Goal: Information Seeking & Learning: Learn about a topic

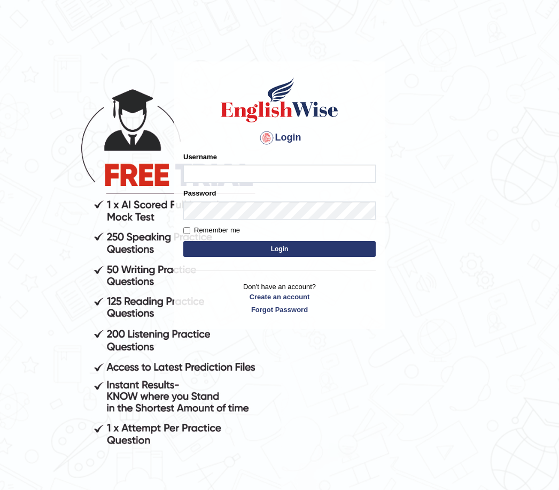
click at [264, 177] on input "Username" at bounding box center [279, 174] width 192 height 18
type input "Vidhigour_parramatta"
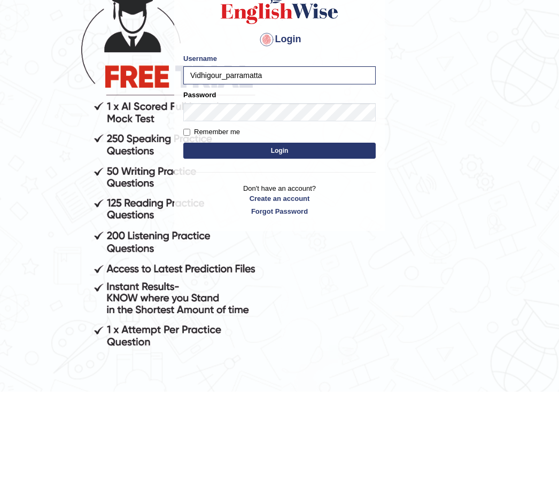
click at [177, 131] on div "Login Please fix the following errors: Username Vidhigour_parramatta Password R…" at bounding box center [279, 195] width 211 height 268
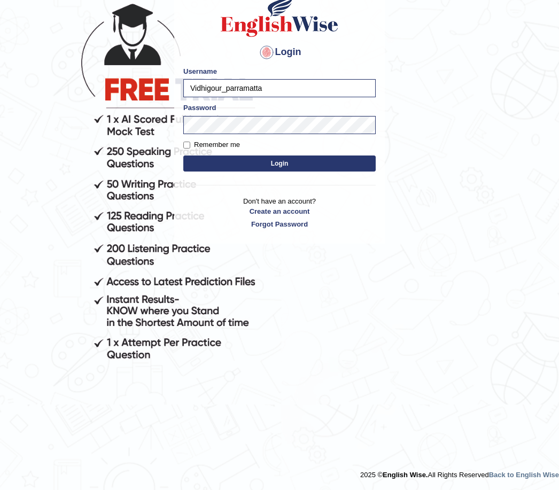
click at [183, 149] on label "Remember me" at bounding box center [211, 145] width 57 height 11
click at [183, 149] on input "Remember me" at bounding box center [186, 145] width 7 height 7
checkbox input "true"
click at [219, 171] on button "Login" at bounding box center [279, 164] width 192 height 16
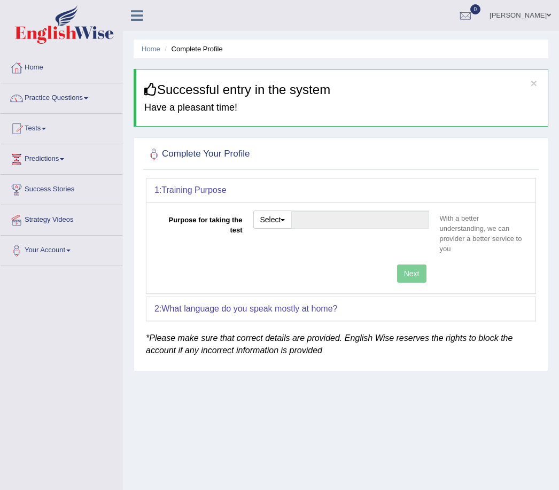
click at [275, 213] on button "Select" at bounding box center [272, 220] width 39 height 18
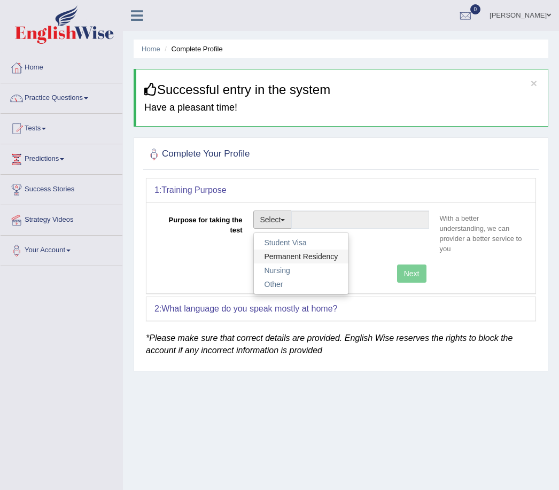
click at [320, 256] on link "Permanent Residency" at bounding box center [301, 257] width 95 height 14
type input "Permanent Residency"
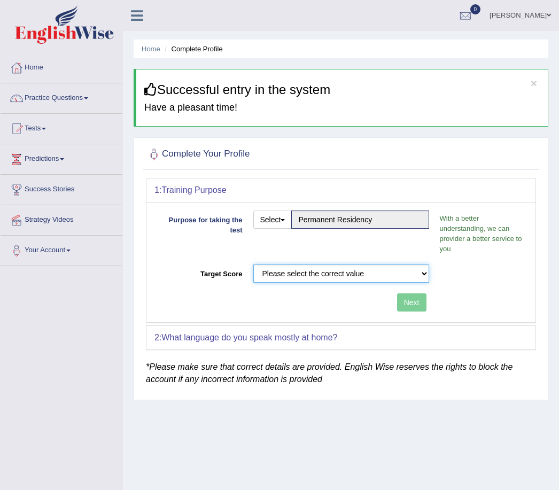
click at [406, 275] on select "Please select the correct value 50 (6 bands) 58 (6.5 bands) 65 (7 bands) 79 (8 …" at bounding box center [341, 274] width 176 height 18
select select "79"
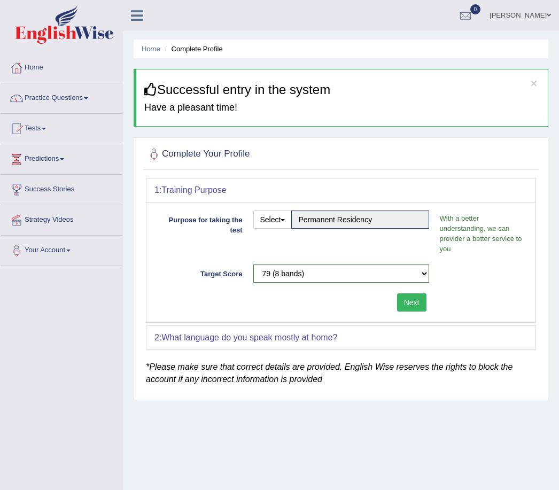
click at [414, 303] on button "Next" at bounding box center [411, 302] width 29 height 18
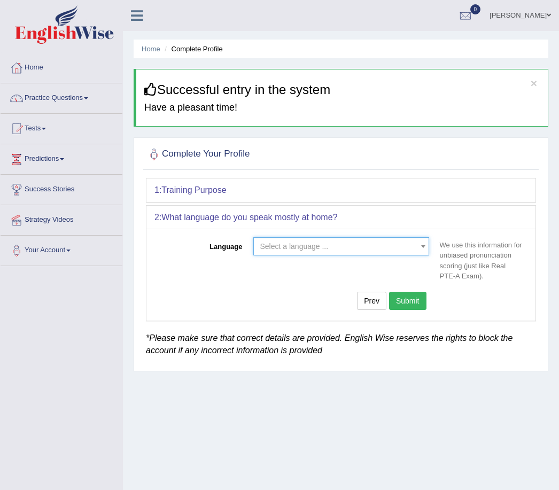
click at [384, 250] on span "Select a language ..." at bounding box center [338, 246] width 156 height 11
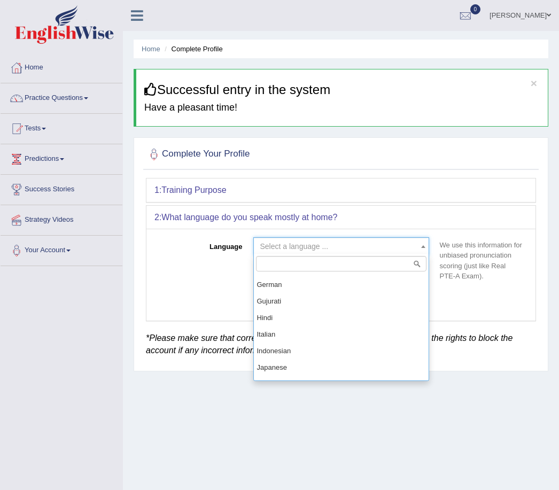
scroll to position [394, 0]
select select "Hindi"
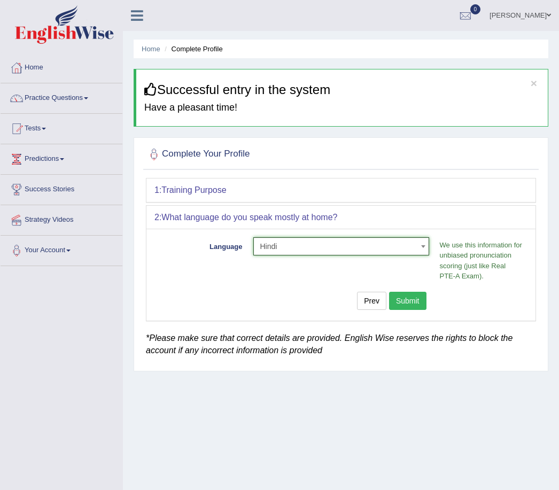
click at [409, 293] on button "Submit" at bounding box center [407, 301] width 37 height 18
click at [415, 299] on button "Submit" at bounding box center [407, 301] width 37 height 18
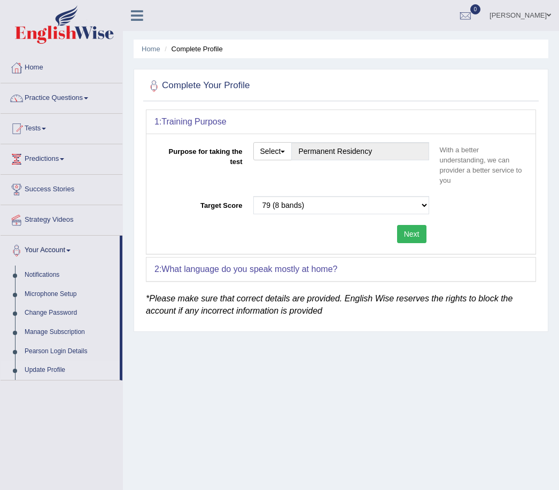
click at [414, 230] on button "Next" at bounding box center [411, 234] width 29 height 18
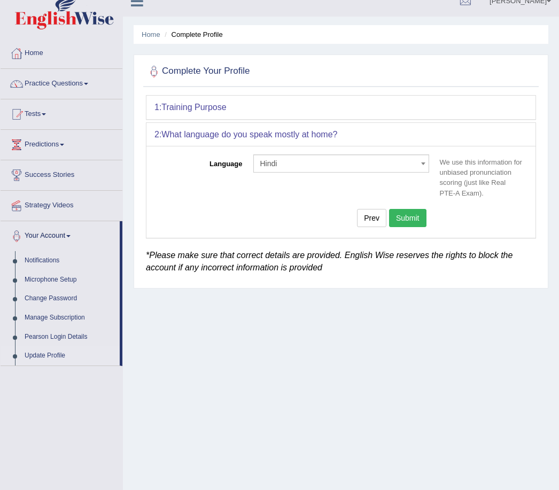
click at [417, 223] on button "Submit" at bounding box center [407, 219] width 37 height 18
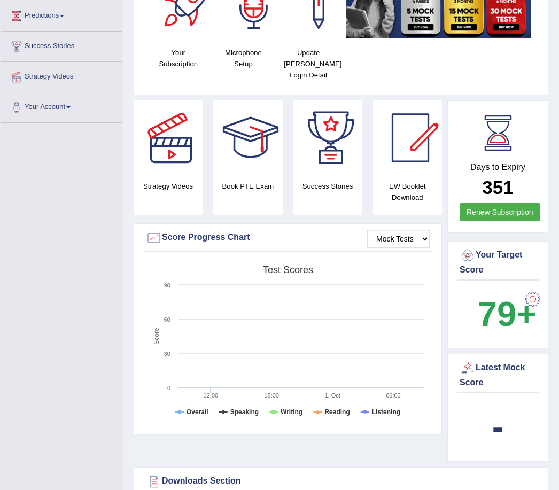
scroll to position [149, 0]
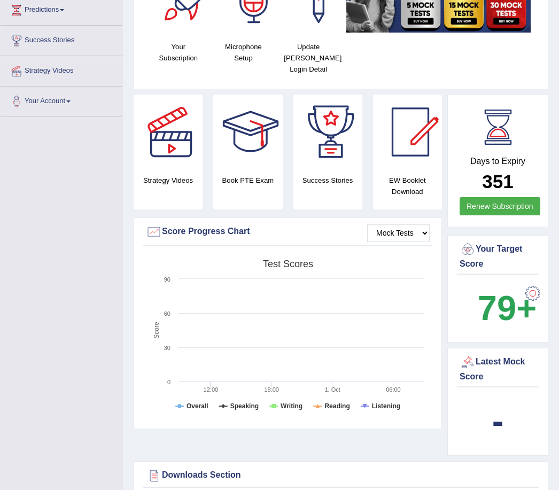
click at [177, 193] on div "Strategy Videos" at bounding box center [168, 152] width 69 height 115
click at [176, 146] on div at bounding box center [171, 132] width 75 height 75
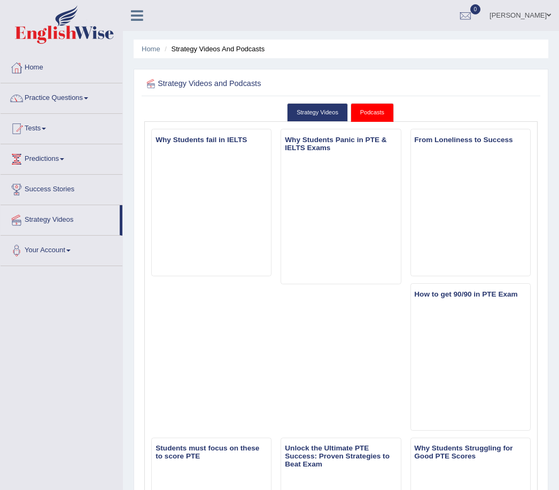
click at [82, 107] on link "Practice Questions" at bounding box center [62, 96] width 122 height 27
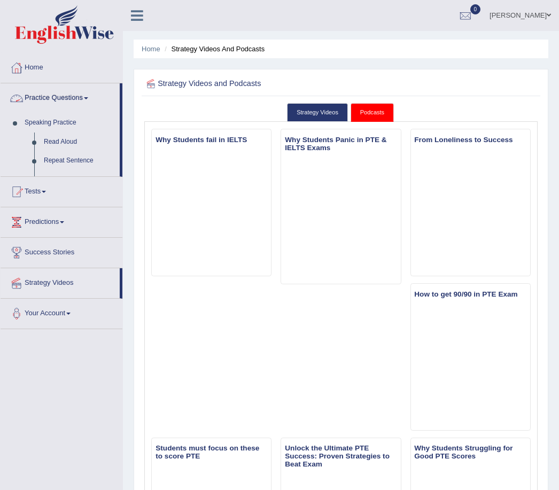
click at [90, 97] on div at bounding box center [279, 245] width 559 height 490
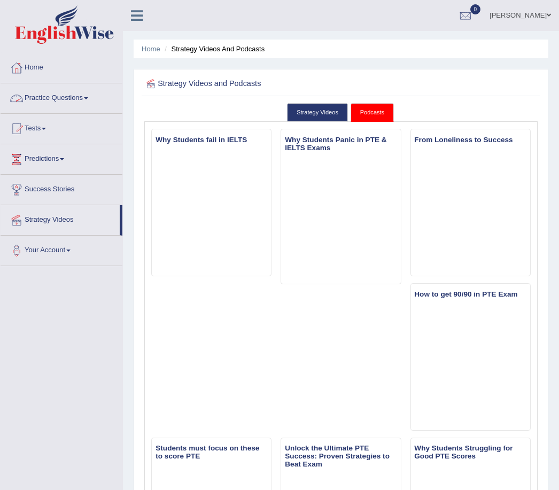
click at [82, 100] on link "Practice Questions" at bounding box center [62, 96] width 122 height 27
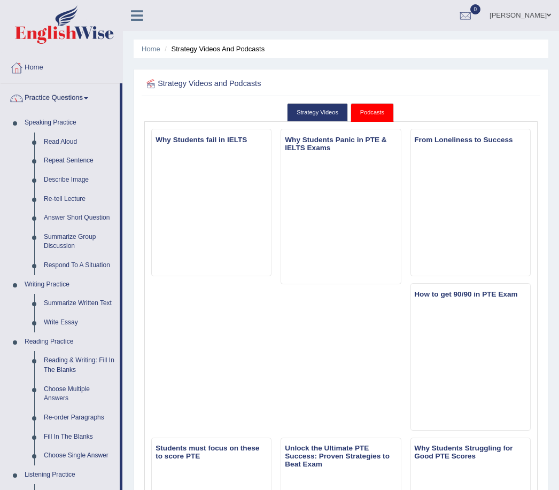
click at [45, 154] on div at bounding box center [279, 245] width 559 height 490
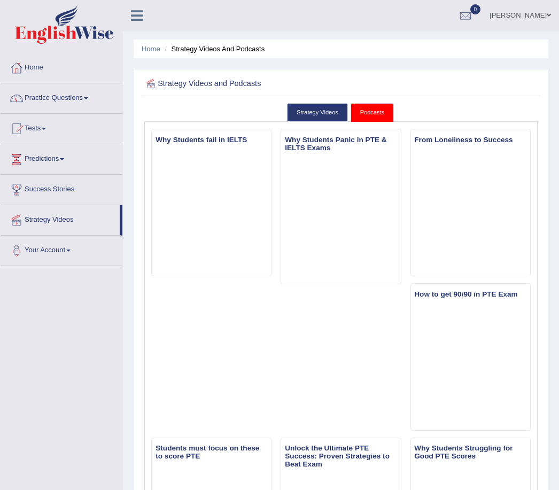
click at [82, 100] on link "Practice Questions" at bounding box center [62, 96] width 122 height 27
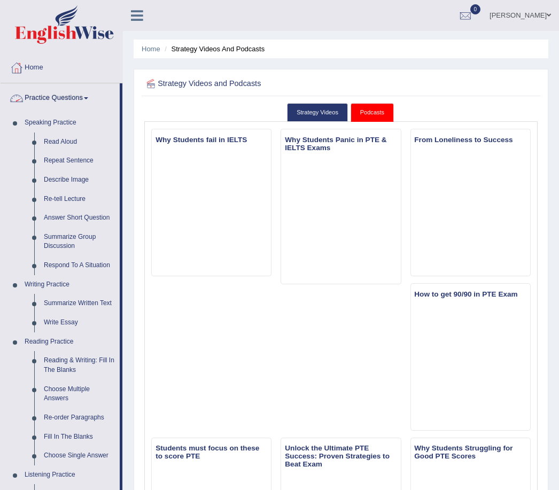
click at [55, 134] on div at bounding box center [279, 245] width 559 height 490
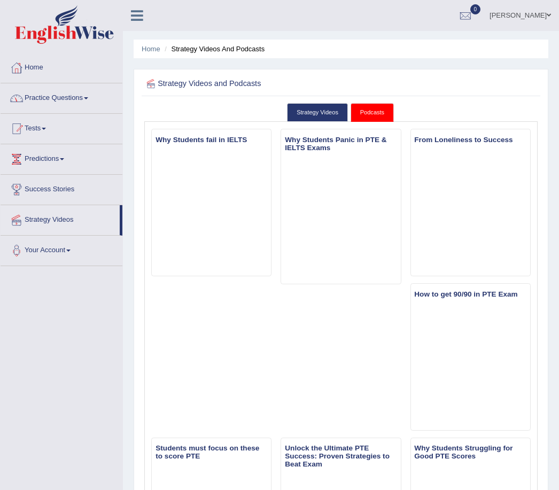
click at [70, 137] on link "Tests" at bounding box center [62, 127] width 122 height 27
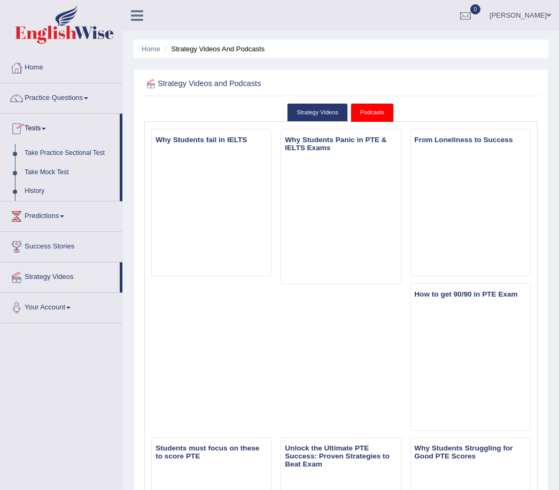
click at [82, 96] on div at bounding box center [279, 245] width 559 height 490
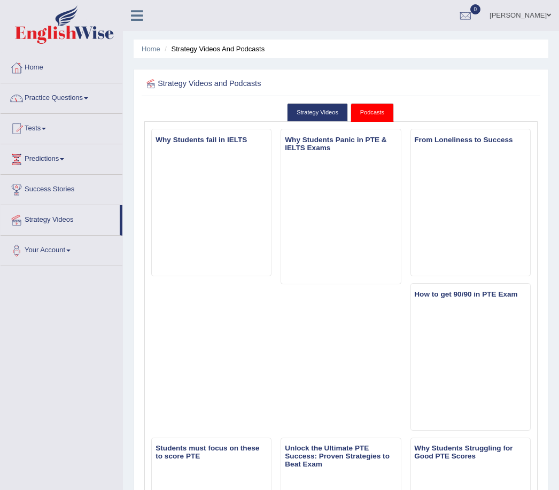
click at [83, 100] on link "Practice Questions" at bounding box center [62, 96] width 122 height 27
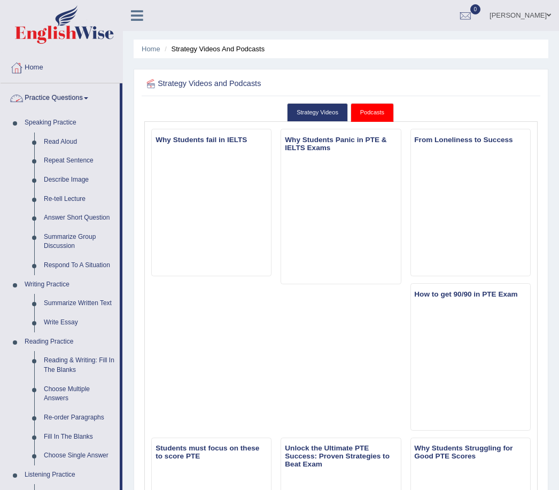
click at [53, 136] on div at bounding box center [279, 245] width 559 height 490
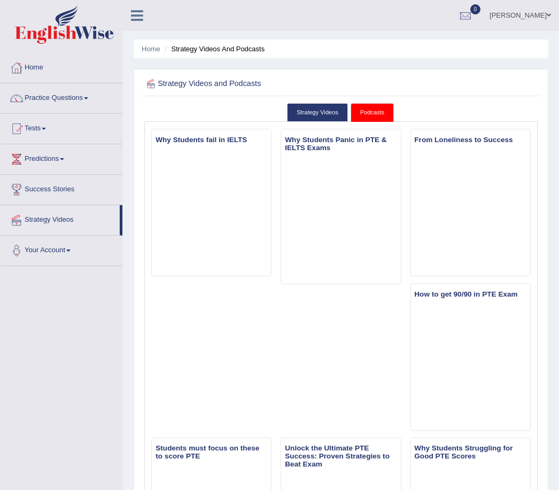
click at [88, 94] on link "Practice Questions" at bounding box center [62, 96] width 122 height 27
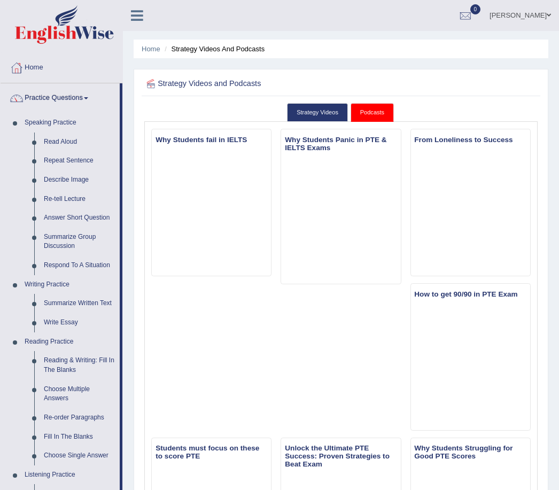
click at [64, 110] on div at bounding box center [279, 245] width 559 height 490
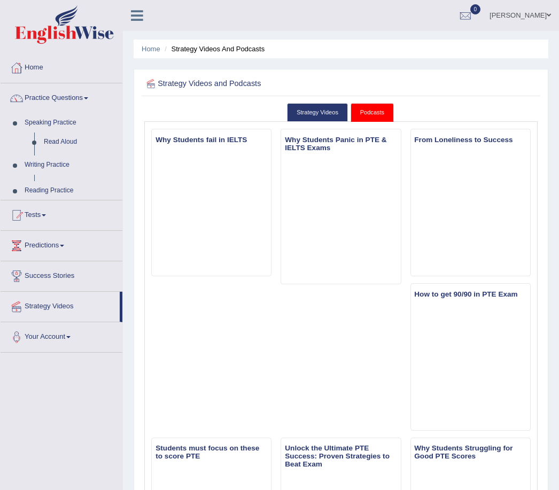
click at [56, 122] on link "Speaking Practice" at bounding box center [71, 122] width 103 height 19
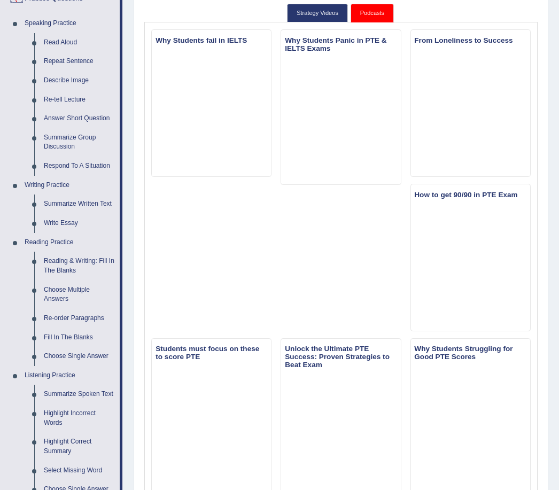
click at [65, 41] on link "Read Aloud" at bounding box center [79, 43] width 81 height 19
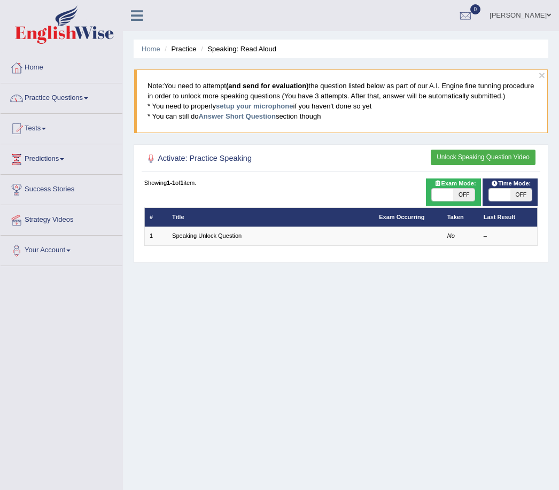
click at [454, 202] on span "OFF" at bounding box center [463, 195] width 21 height 13
checkbox input "true"
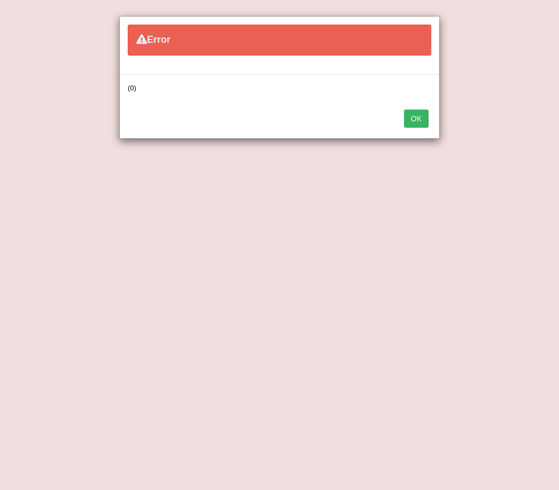
click at [427, 118] on button "OK" at bounding box center [416, 119] width 25 height 18
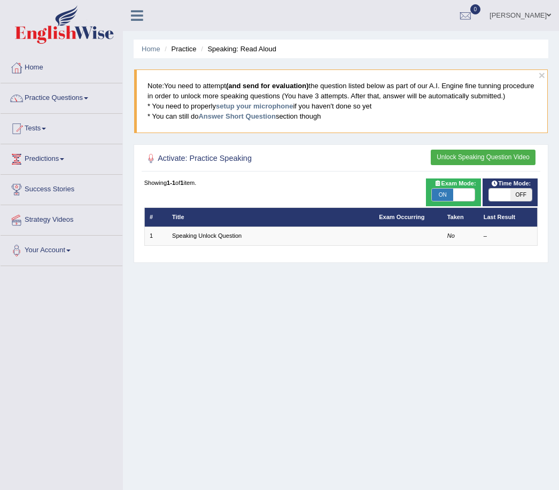
click at [398, 243] on td at bounding box center [408, 236] width 68 height 19
click at [520, 161] on button "Unlock Speaking Question Video" at bounding box center [483, 158] width 105 height 16
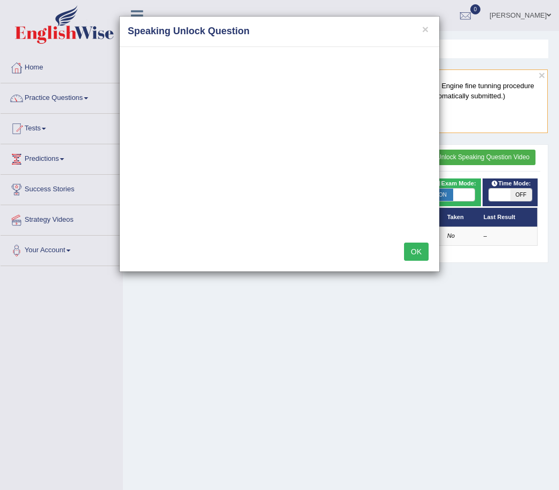
click at [424, 28] on button "×" at bounding box center [425, 29] width 6 height 11
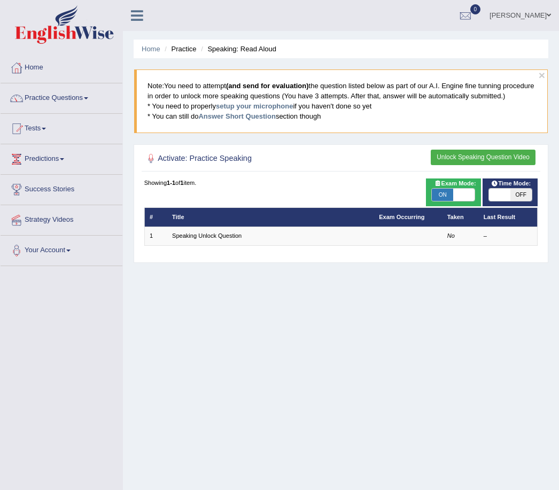
click at [297, 144] on div "× Note: You need to attempt (and send for evaluation) the question listed below…" at bounding box center [341, 106] width 415 height 75
click at [443, 165] on button "Unlock Speaking Question Video" at bounding box center [483, 158] width 105 height 16
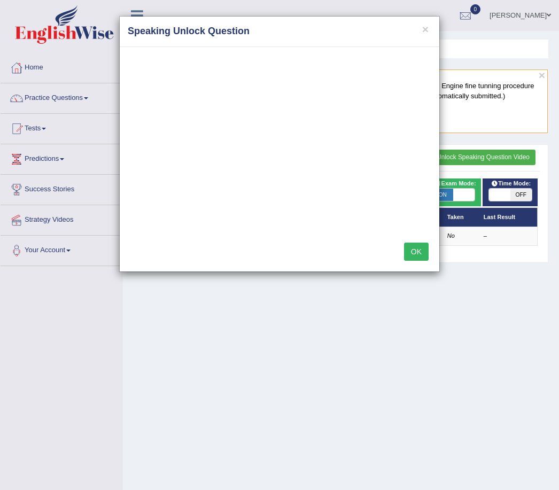
click at [415, 251] on button "OK" at bounding box center [416, 252] width 25 height 18
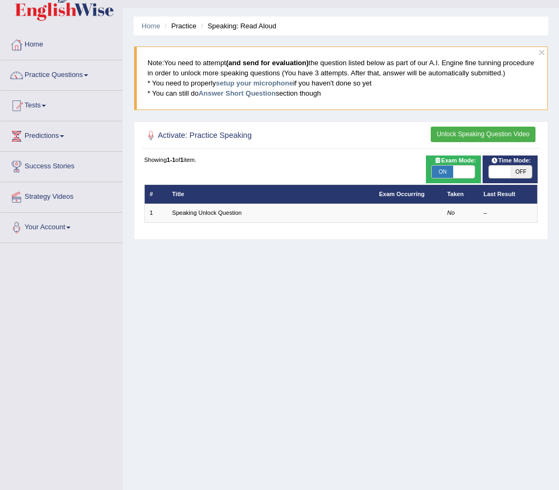
checkbox input "true"
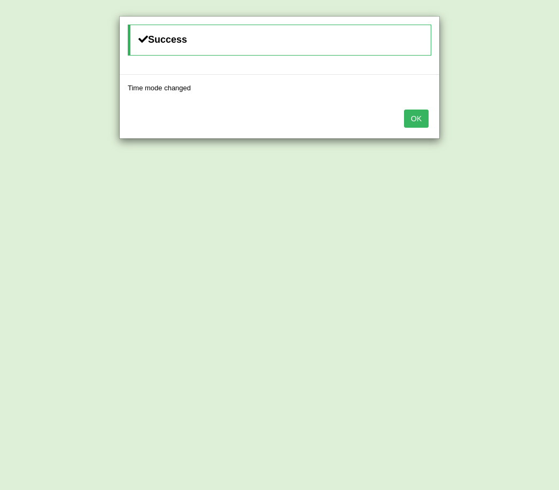
click at [416, 115] on button "OK" at bounding box center [416, 119] width 25 height 18
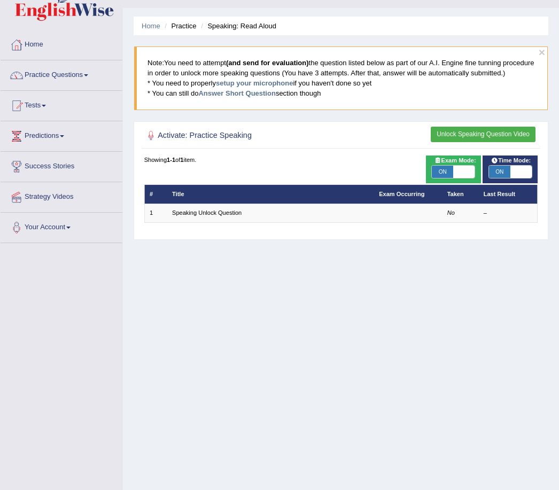
click at [370, 222] on td "Speaking Unlock Question" at bounding box center [270, 213] width 207 height 19
click at [288, 220] on td "Speaking Unlock Question" at bounding box center [270, 213] width 207 height 19
click at [292, 222] on td "Speaking Unlock Question" at bounding box center [270, 213] width 207 height 19
click at [301, 222] on td "Speaking Unlock Question" at bounding box center [270, 213] width 207 height 19
click at [455, 216] on em "No" at bounding box center [450, 213] width 7 height 6
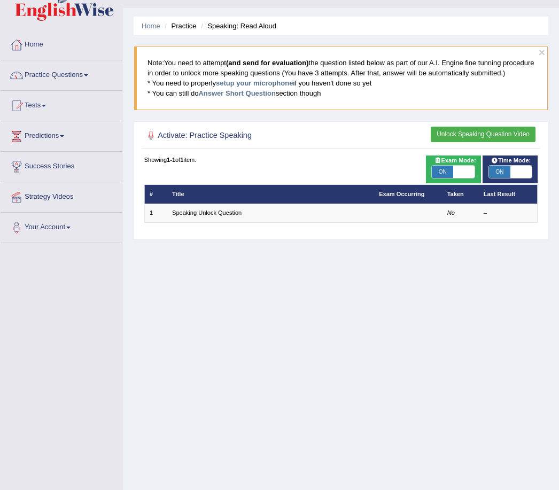
click at [484, 218] on div "–" at bounding box center [508, 213] width 49 height 9
click at [310, 222] on td "Speaking Unlock Question" at bounding box center [270, 213] width 207 height 19
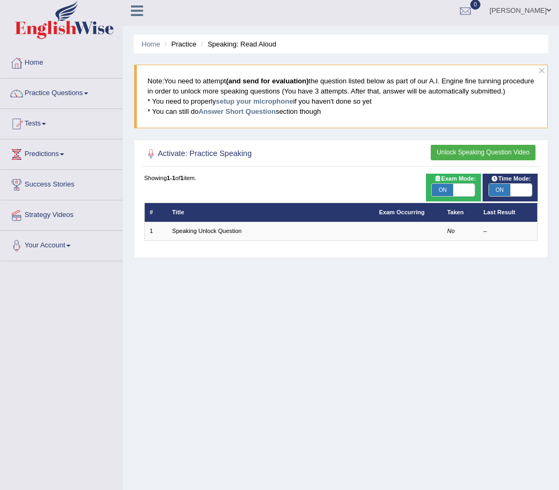
scroll to position [0, 0]
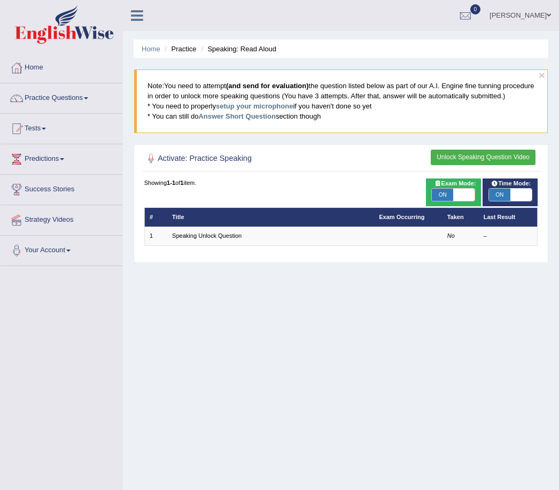
click at [192, 42] on ul "Home Practice Speaking: Read Aloud" at bounding box center [341, 49] width 415 height 19
click at [182, 51] on li "Practice" at bounding box center [179, 49] width 34 height 10
click at [88, 98] on span at bounding box center [86, 98] width 4 height 2
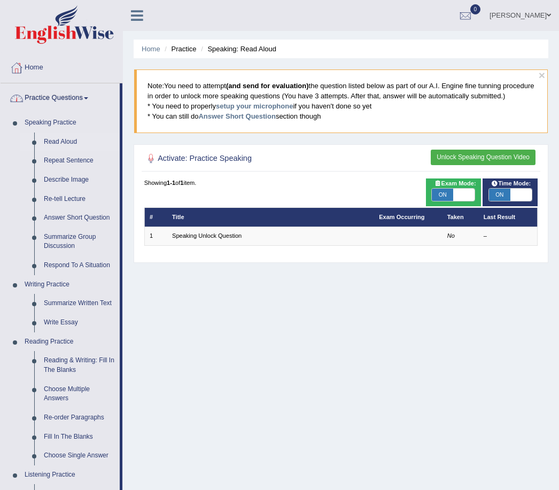
click at [60, 137] on div at bounding box center [279, 245] width 559 height 490
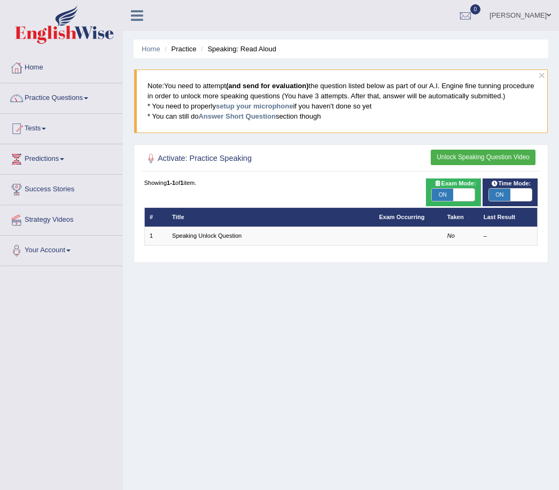
click at [85, 101] on link "Practice Questions" at bounding box center [62, 96] width 122 height 27
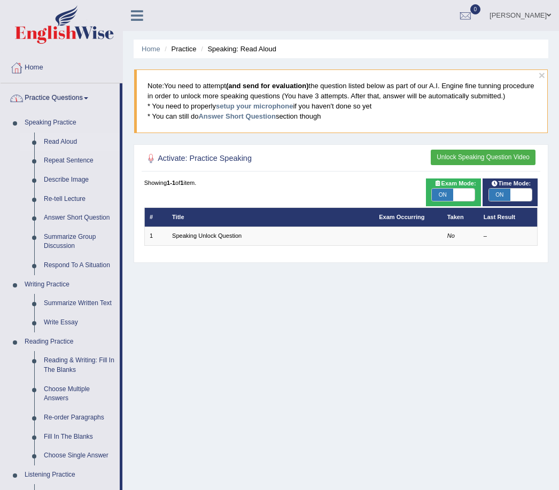
click at [62, 119] on div at bounding box center [279, 245] width 559 height 490
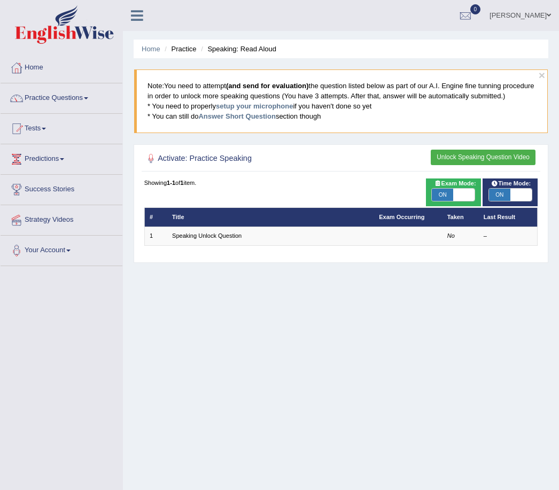
click at [83, 98] on link "Practice Questions" at bounding box center [62, 96] width 122 height 27
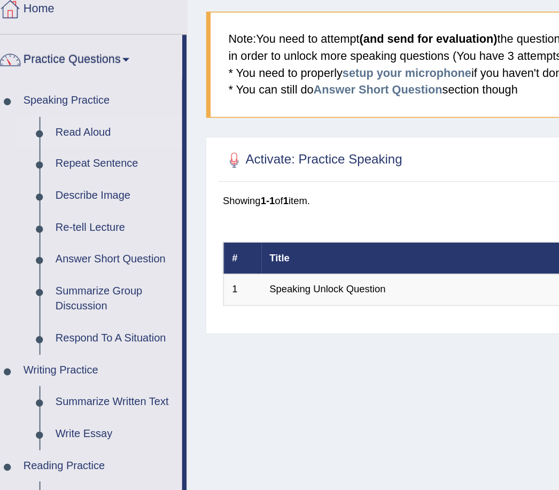
click at [52, 79] on div at bounding box center [279, 245] width 559 height 490
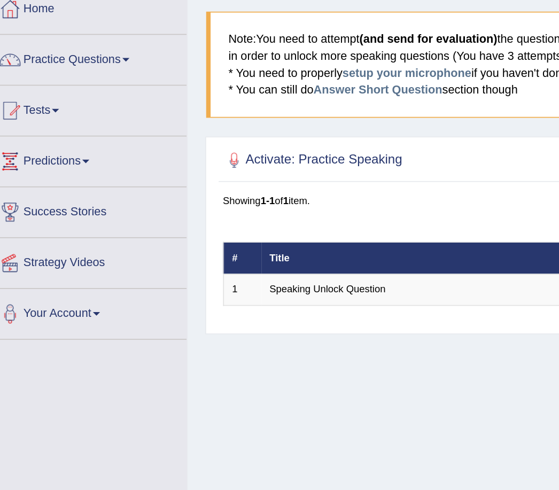
click at [82, 83] on link "Practice Questions" at bounding box center [62, 96] width 122 height 27
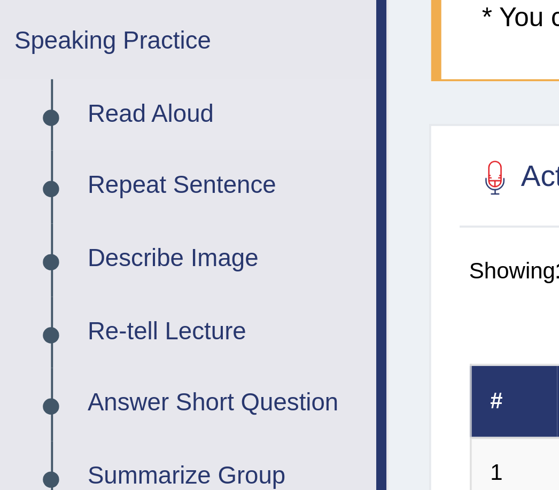
click at [16, 30] on div at bounding box center [279, 245] width 559 height 490
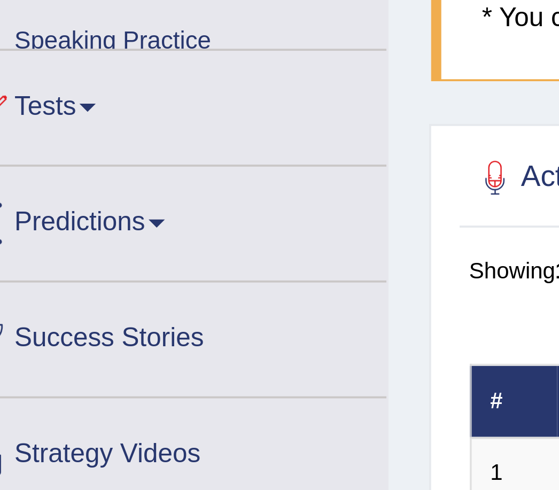
click at [43, 125] on link "Tests" at bounding box center [62, 138] width 122 height 27
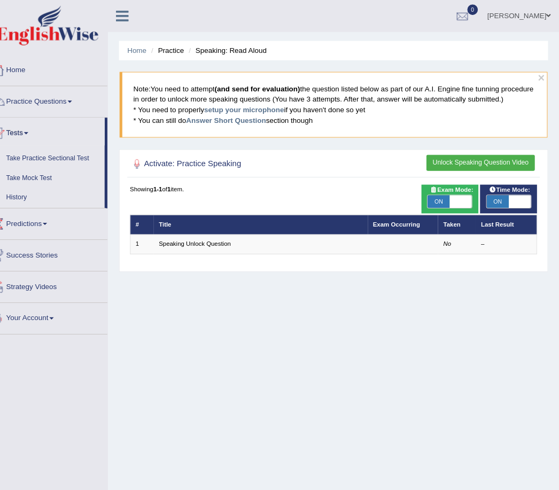
click at [256, 42] on div at bounding box center [279, 245] width 559 height 490
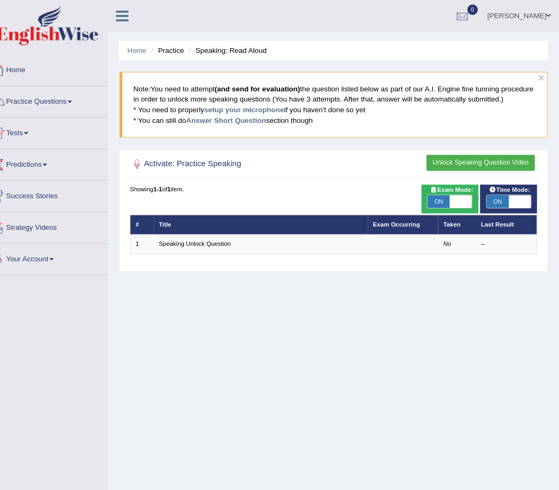
click at [69, 88] on link "Practice Questions" at bounding box center [62, 96] width 122 height 27
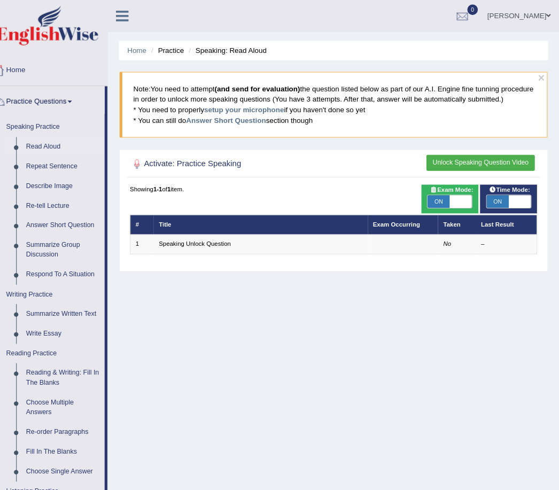
click at [63, 155] on div at bounding box center [279, 245] width 559 height 490
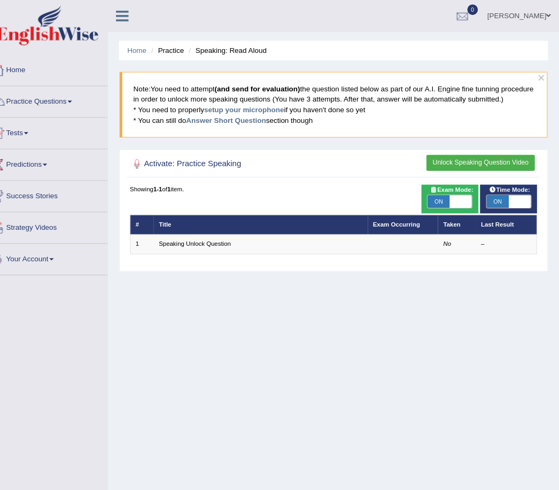
click at [75, 96] on link "Practice Questions" at bounding box center [62, 96] width 122 height 27
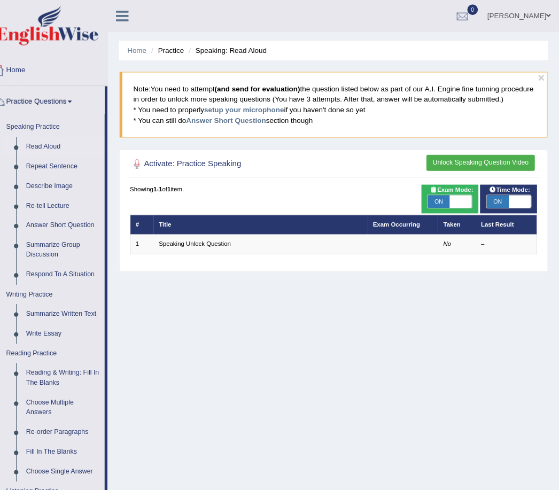
click at [523, 78] on div at bounding box center [279, 245] width 559 height 490
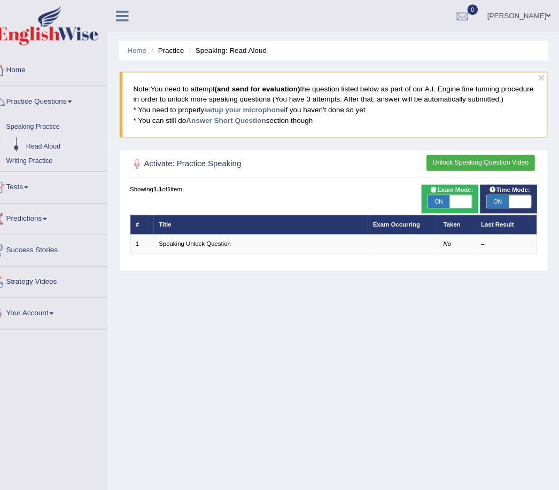
click at [539, 77] on button "×" at bounding box center [542, 74] width 6 height 11
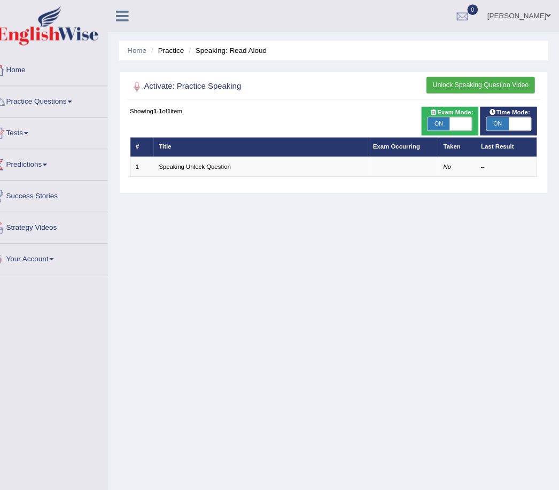
click at [499, 166] on div "–" at bounding box center [508, 161] width 49 height 9
click at [486, 160] on td "–" at bounding box center [507, 161] width 59 height 19
click at [484, 161] on td "–" at bounding box center [507, 161] width 59 height 19
click at [259, 166] on td "Speaking Unlock Question" at bounding box center [270, 161] width 207 height 19
click at [254, 171] on td "Speaking Unlock Question" at bounding box center [270, 161] width 207 height 19
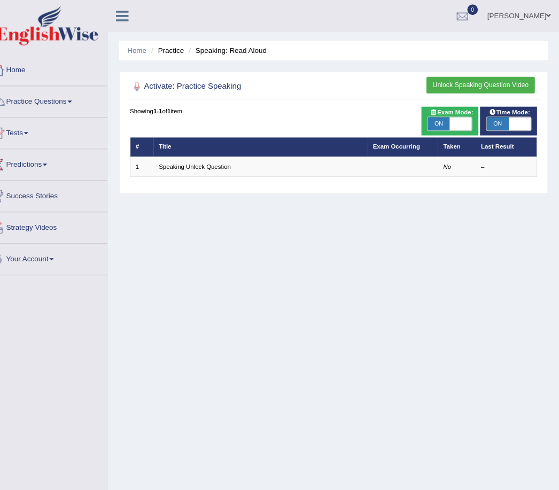
click at [264, 167] on td "Speaking Unlock Question" at bounding box center [270, 161] width 207 height 19
click at [260, 166] on td "Speaking Unlock Question" at bounding box center [270, 161] width 207 height 19
click at [435, 98] on div "Activate: Practice Speaking Unlock Speaking Question Video Time Mode: ON OFF Ex…" at bounding box center [341, 128] width 415 height 119
click at [198, 80] on h2 "Activate: Practice Speaking" at bounding box center [266, 84] width 244 height 14
click at [144, 79] on h2 "Activate: Practice Speaking" at bounding box center [266, 84] width 244 height 14
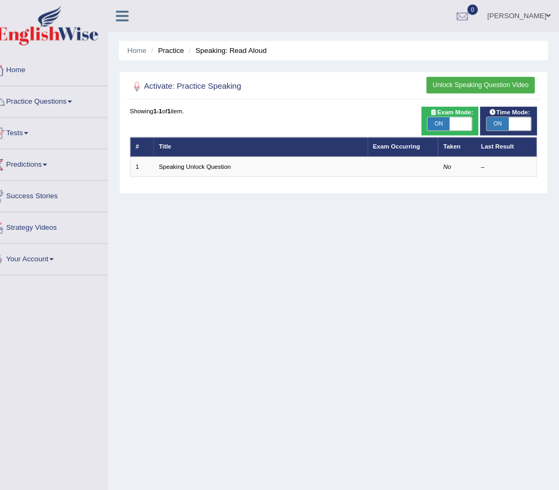
click at [205, 81] on h2 "Activate: Practice Speaking" at bounding box center [266, 84] width 244 height 14
click at [211, 118] on div "Showing 1-1 of 1 item. # Title Exam Occurring Taken Last Result 1 Speaking Unlo…" at bounding box center [341, 137] width 394 height 68
click at [215, 118] on div "Showing 1-1 of 1 item. # Title Exam Occurring Taken Last Result 1 Speaking Unlo…" at bounding box center [341, 137] width 394 height 68
click at [71, 92] on link "Practice Questions" at bounding box center [62, 96] width 122 height 27
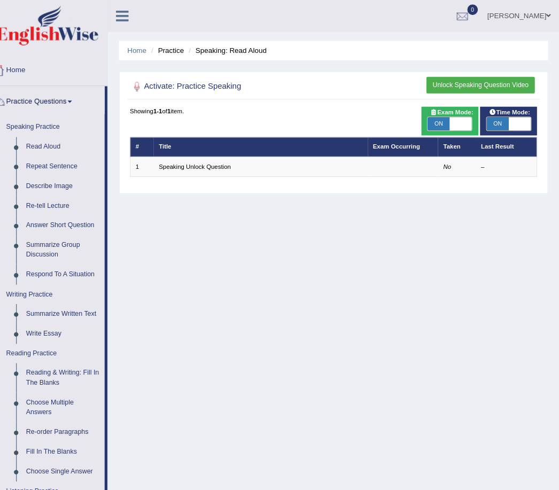
click at [43, 138] on div at bounding box center [279, 245] width 559 height 490
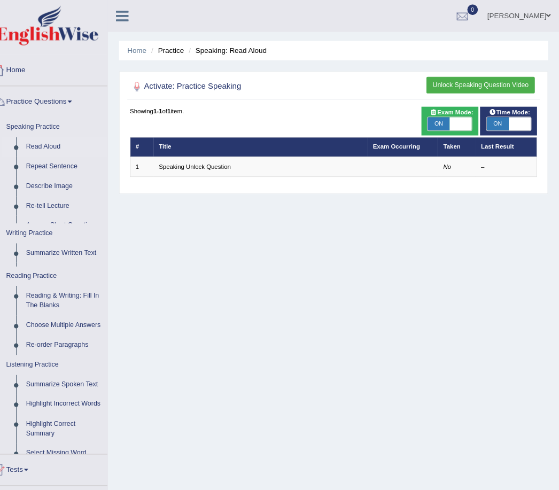
click at [43, 439] on link "Tests" at bounding box center [62, 452] width 122 height 27
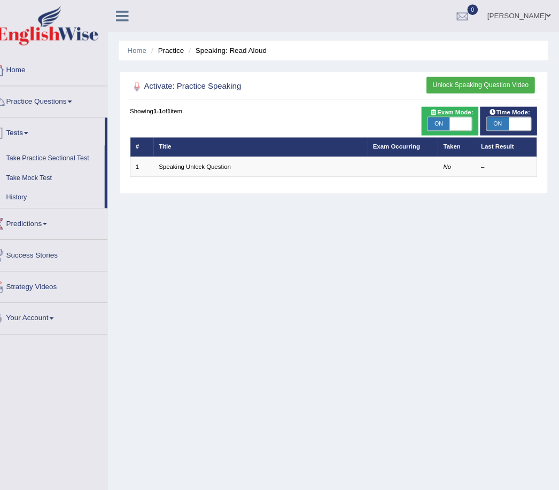
click at [66, 95] on div at bounding box center [279, 245] width 559 height 490
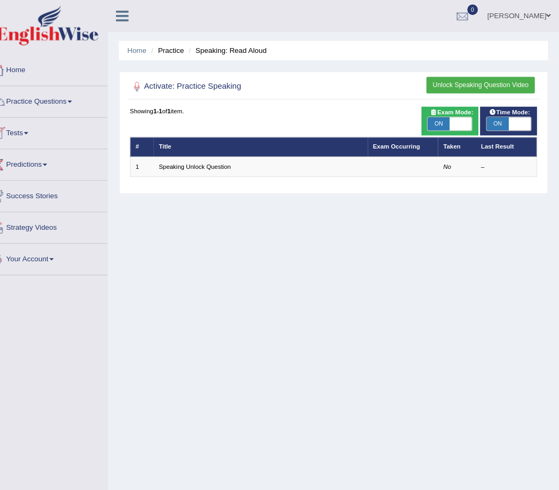
click at [69, 92] on link "Practice Questions" at bounding box center [62, 96] width 122 height 27
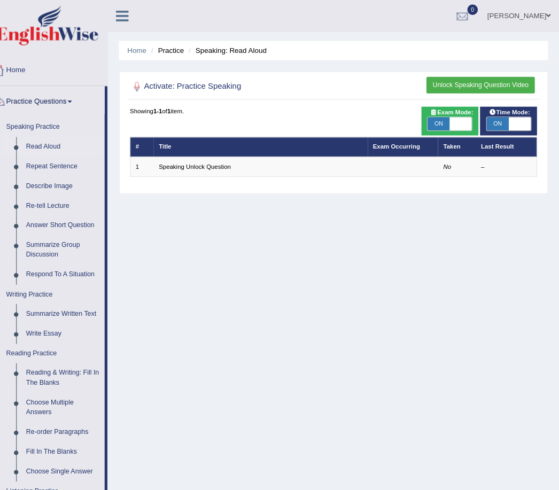
click at [41, 139] on div at bounding box center [279, 245] width 559 height 490
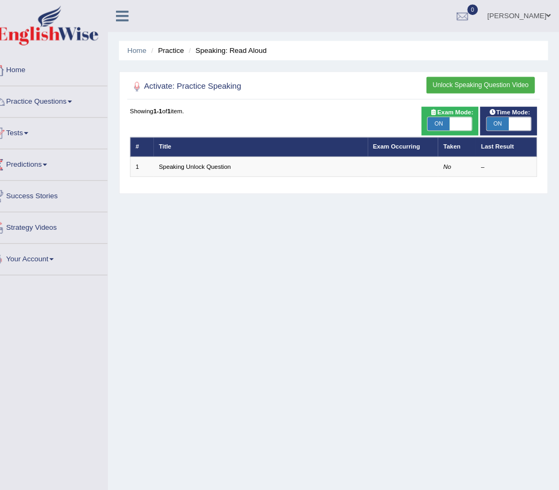
click at [73, 97] on link "Practice Questions" at bounding box center [62, 96] width 122 height 27
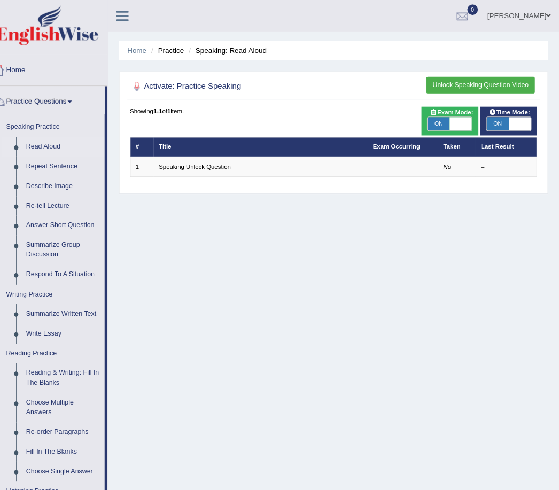
click at [141, 50] on div at bounding box center [279, 245] width 559 height 490
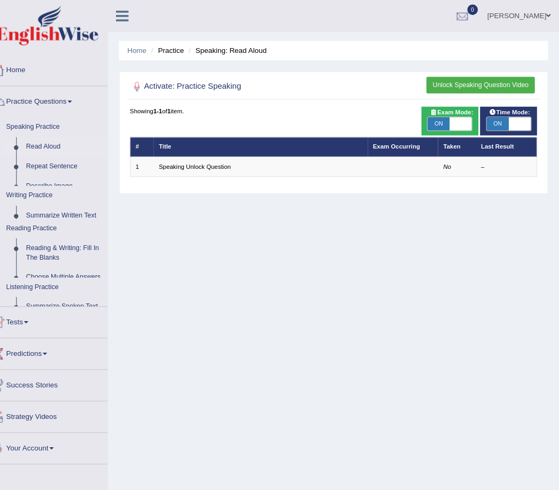
click at [167, 49] on li "Practice" at bounding box center [179, 49] width 34 height 10
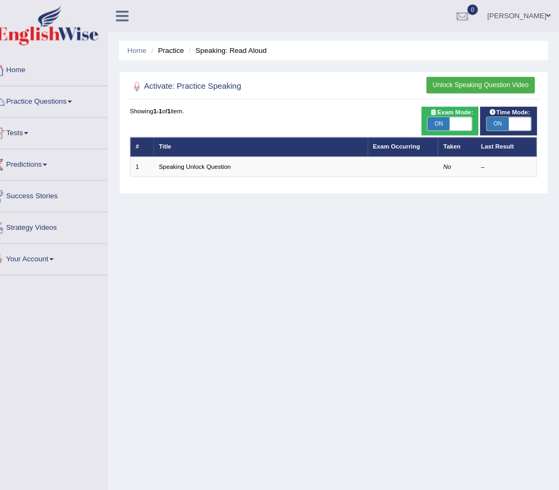
click at [142, 52] on link "Home" at bounding box center [151, 49] width 19 height 8
click at [73, 99] on link "Practice Questions" at bounding box center [62, 96] width 122 height 27
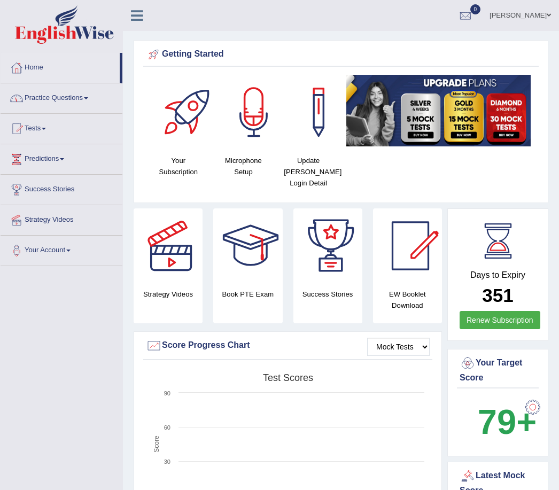
click at [78, 99] on link "Practice Questions" at bounding box center [62, 96] width 122 height 27
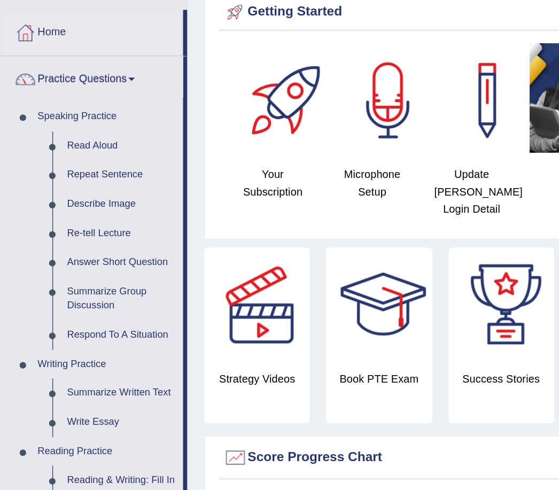
click at [67, 91] on div at bounding box center [279, 245] width 559 height 490
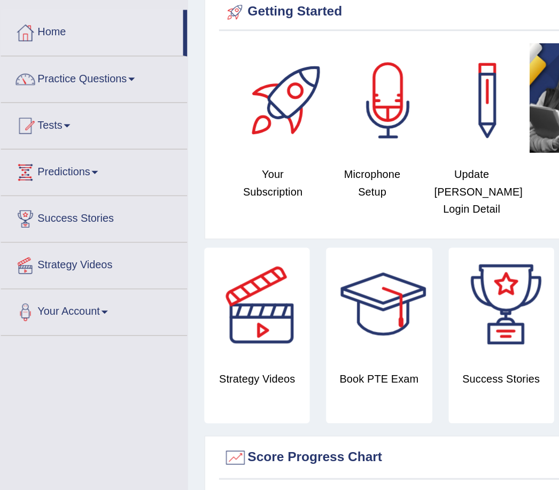
click at [65, 144] on link "Predictions" at bounding box center [62, 157] width 122 height 27
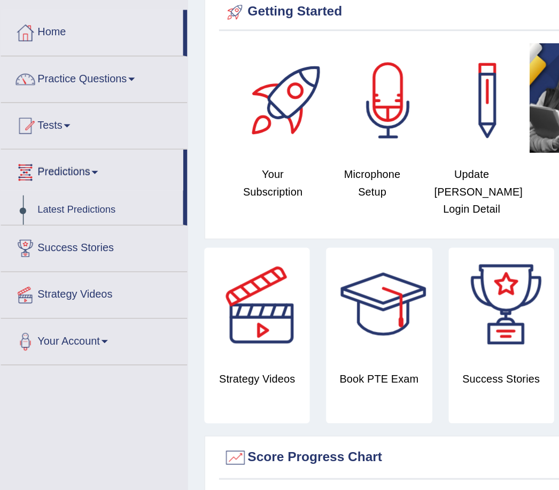
click at [91, 51] on div at bounding box center [279, 245] width 559 height 490
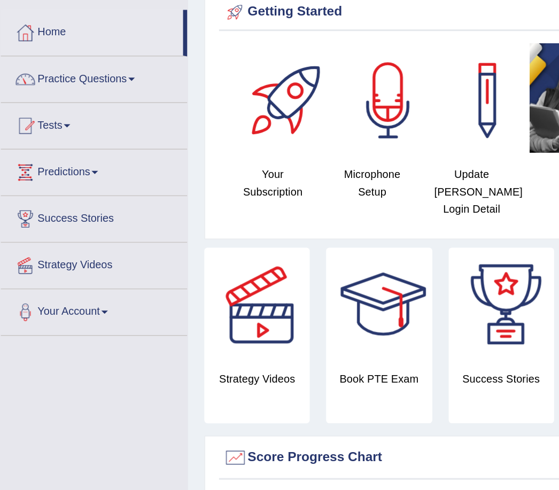
click at [87, 83] on link "Practice Questions" at bounding box center [62, 96] width 122 height 27
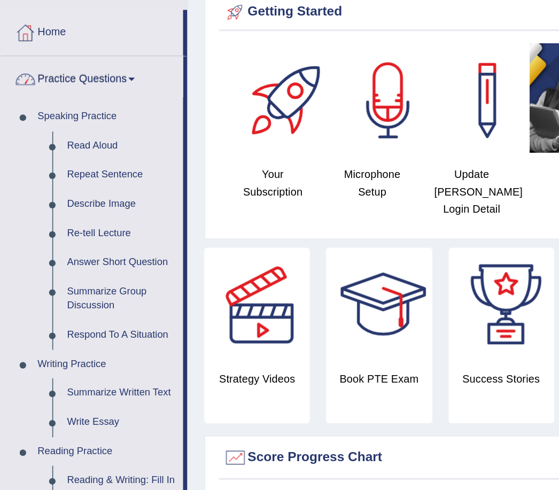
click at [45, 94] on div at bounding box center [279, 245] width 559 height 490
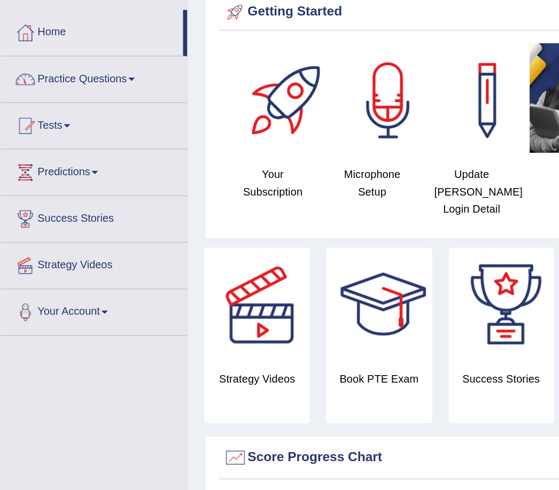
click at [93, 83] on link "Practice Questions" at bounding box center [62, 96] width 122 height 27
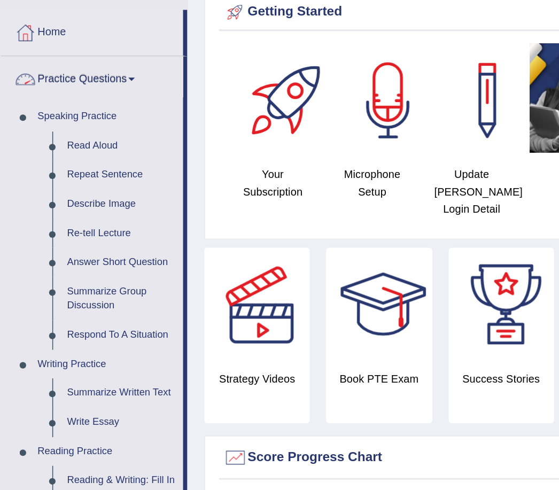
click at [54, 95] on div at bounding box center [279, 245] width 559 height 490
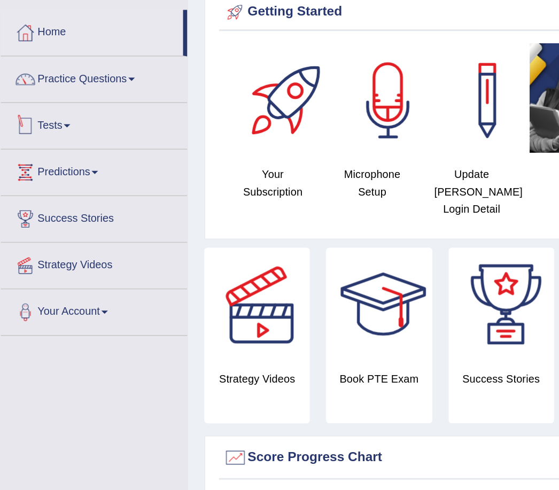
click at [89, 83] on link "Practice Questions" at bounding box center [62, 96] width 122 height 27
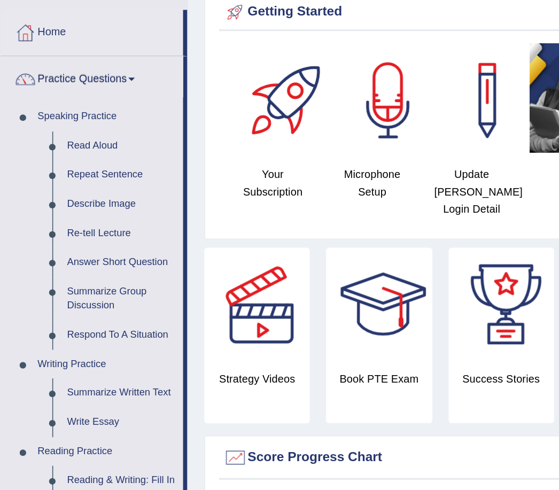
click at [56, 95] on div at bounding box center [279, 245] width 559 height 490
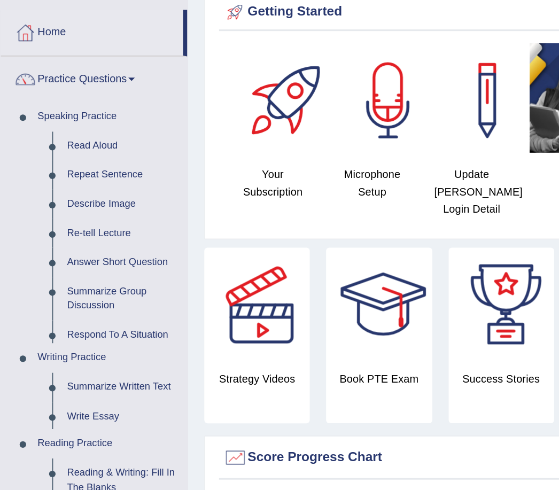
click at [57, 133] on link "Read Aloud" at bounding box center [80, 142] width 83 height 19
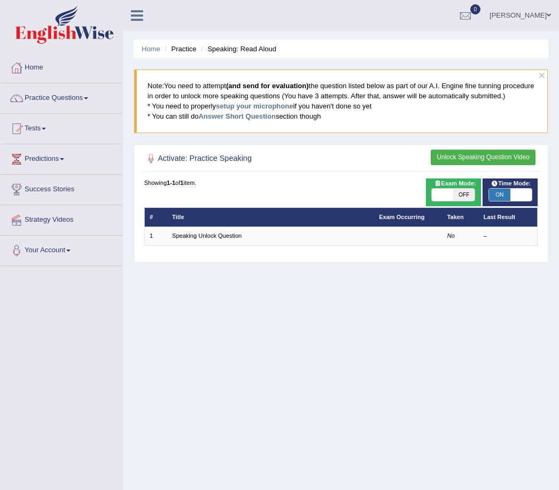
click at [454, 202] on span "OFF" at bounding box center [463, 195] width 21 height 13
checkbox input "true"
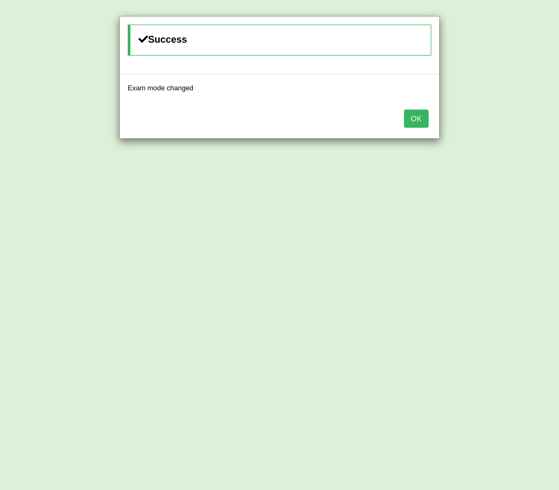
click at [422, 119] on button "OK" at bounding box center [416, 119] width 25 height 18
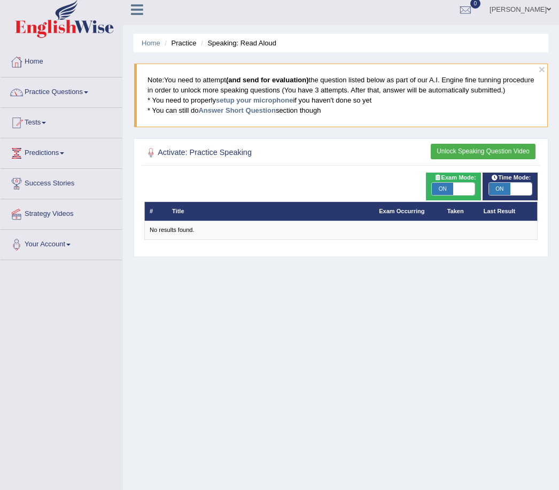
scroll to position [6, 0]
click at [470, 158] on button "Unlock Speaking Question Video" at bounding box center [483, 152] width 105 height 16
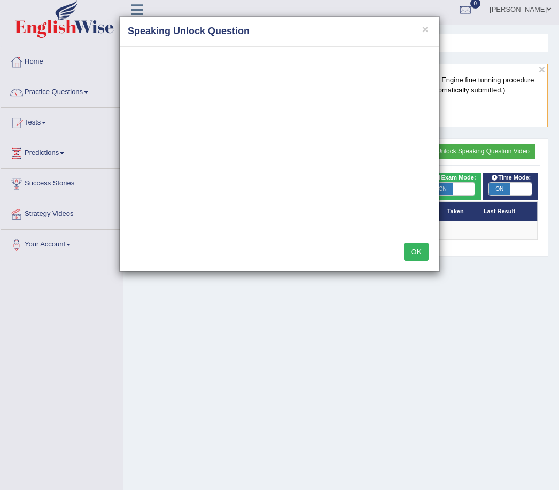
click at [419, 248] on button "OK" at bounding box center [416, 252] width 25 height 18
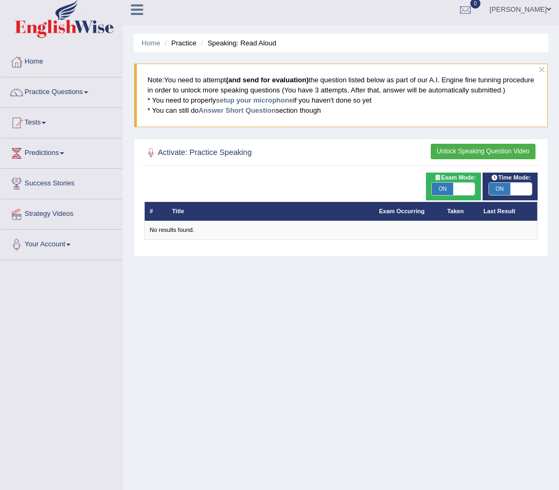
click at [459, 159] on button "Unlock Speaking Question Video" at bounding box center [483, 152] width 105 height 16
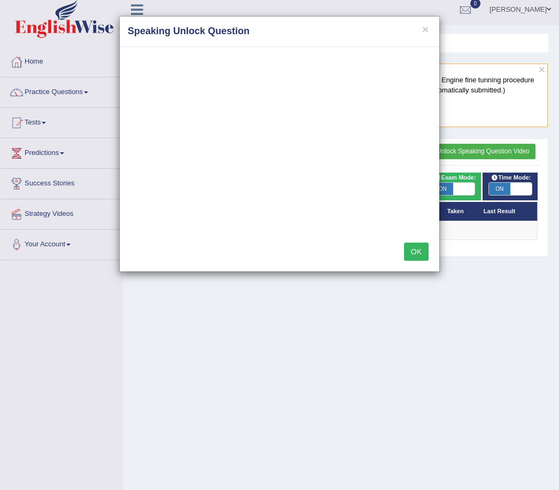
click at [422, 249] on button "OK" at bounding box center [416, 252] width 25 height 18
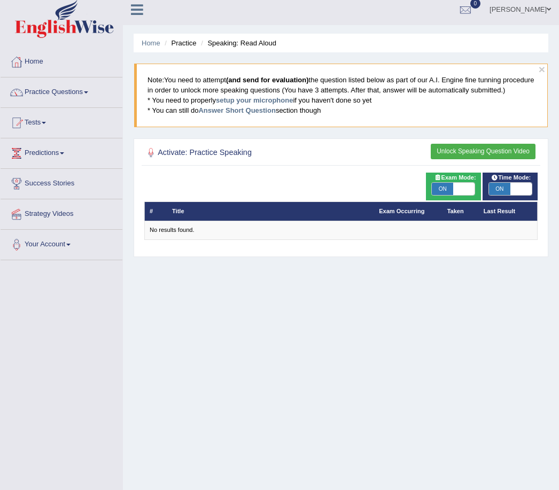
click at [151, 45] on link "Home" at bounding box center [151, 43] width 19 height 8
click at [153, 42] on link "Home" at bounding box center [151, 43] width 19 height 8
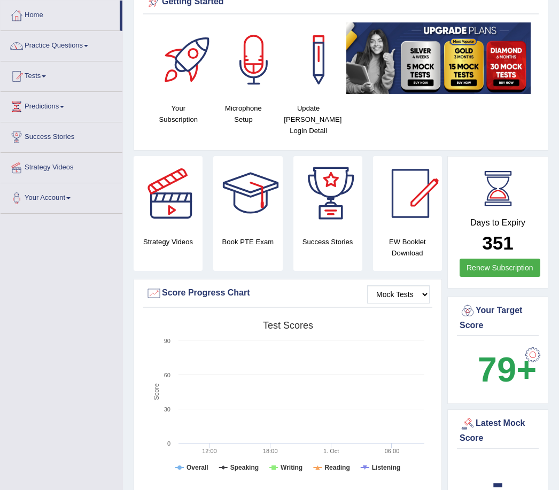
scroll to position [52, 0]
click at [258, 67] on div at bounding box center [253, 59] width 75 height 75
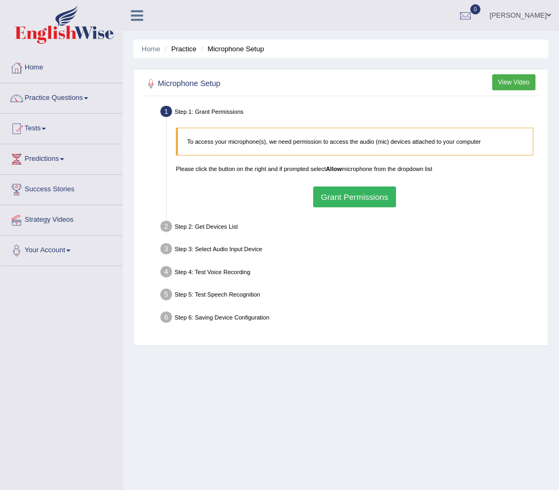
click at [367, 207] on button "Grant Permissions" at bounding box center [354, 197] width 83 height 21
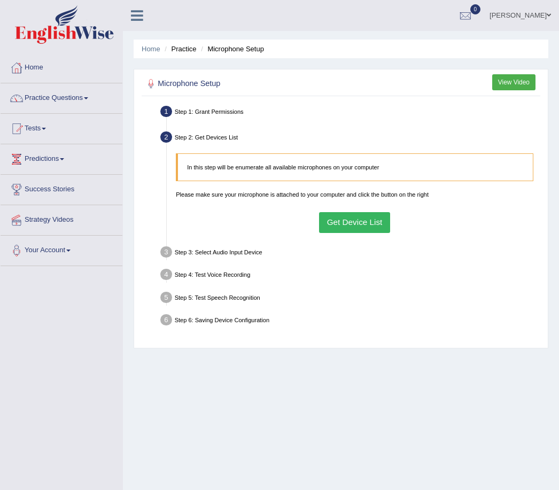
click at [342, 233] on button "Get Device List" at bounding box center [354, 222] width 71 height 21
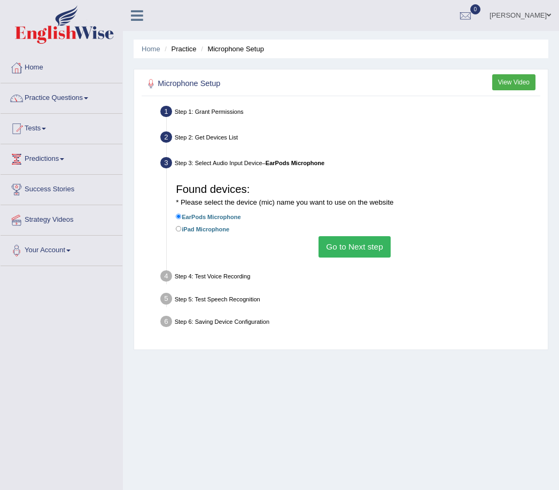
click at [363, 257] on button "Go to Next step" at bounding box center [355, 246] width 72 height 21
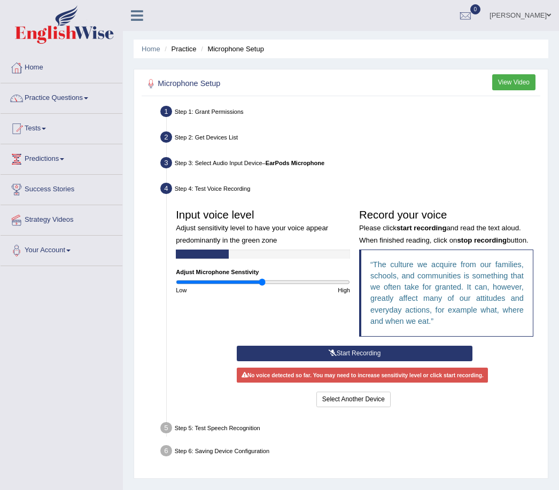
click at [399, 361] on button "Start Recording" at bounding box center [354, 354] width 235 height 16
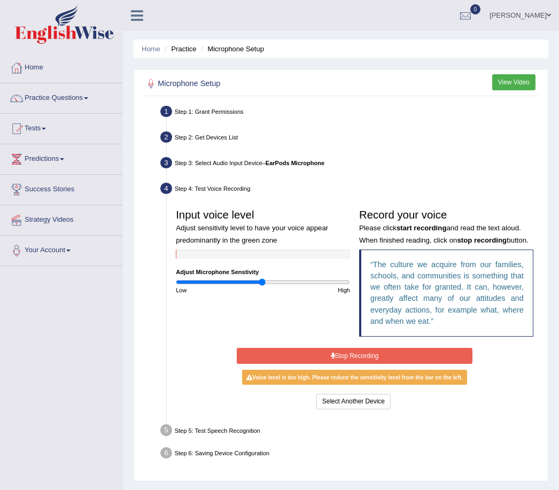
click at [331, 363] on button "Stop Recording" at bounding box center [354, 356] width 235 height 16
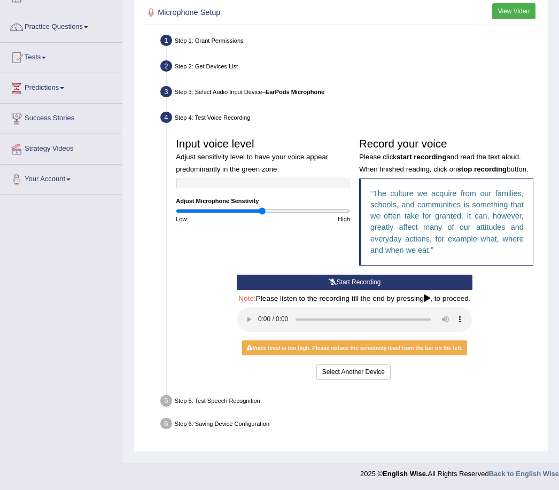
scroll to position [109, 0]
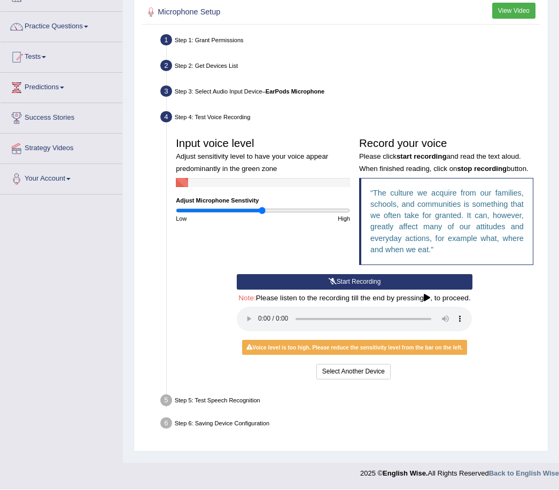
click at [253, 332] on audio at bounding box center [354, 319] width 235 height 25
click at [258, 332] on audio at bounding box center [354, 319] width 235 height 25
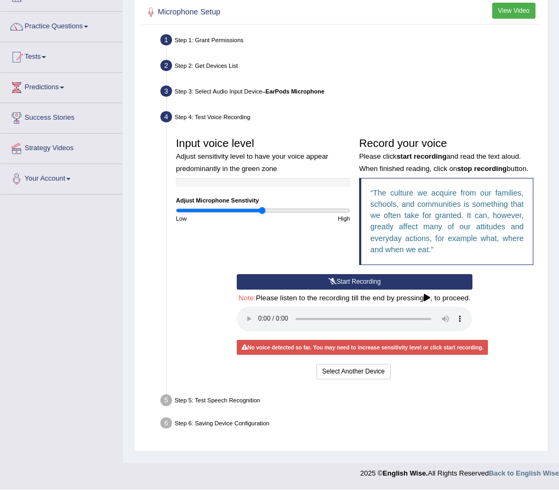
type input "0.98"
click at [127, 463] on div "Home Practice Microphone Setup You have already completed the setup earlier wit…" at bounding box center [341, 196] width 436 height 535
click at [113, 425] on div "Toggle navigation Home Practice Questions Speaking Practice Read Aloud Repeat S…" at bounding box center [279, 207] width 559 height 556
click at [418, 290] on button "Start Recording" at bounding box center [354, 283] width 235 height 16
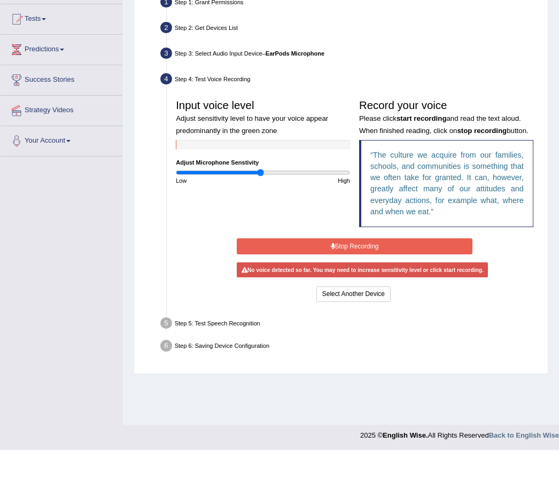
scroll to position [67, 0]
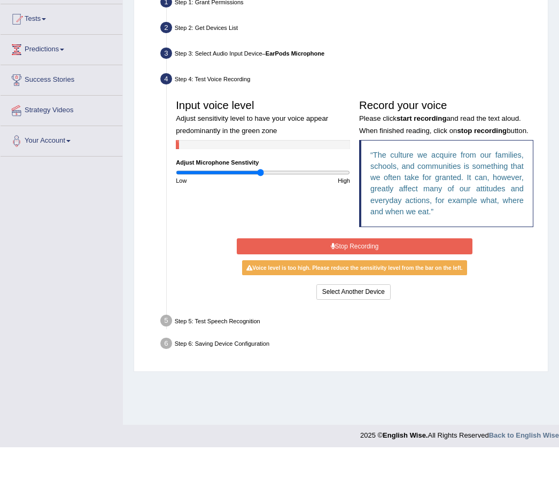
click at [376, 297] on button "Stop Recording" at bounding box center [354, 289] width 235 height 16
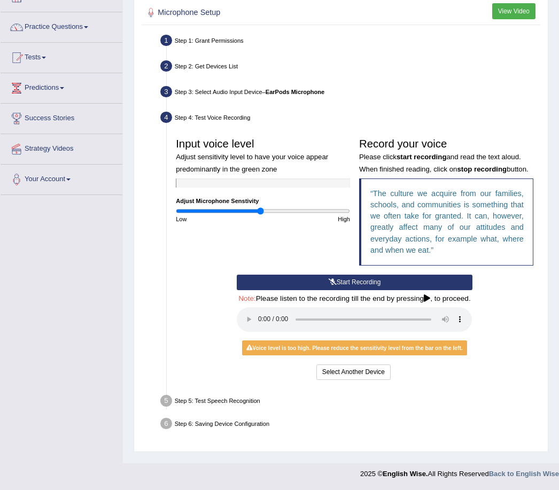
click at [378, 290] on button "Start Recording" at bounding box center [354, 283] width 235 height 16
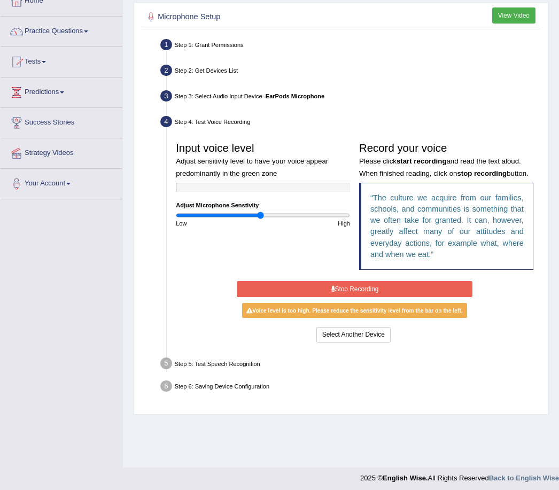
click at [400, 297] on button "Stop Recording" at bounding box center [354, 289] width 235 height 16
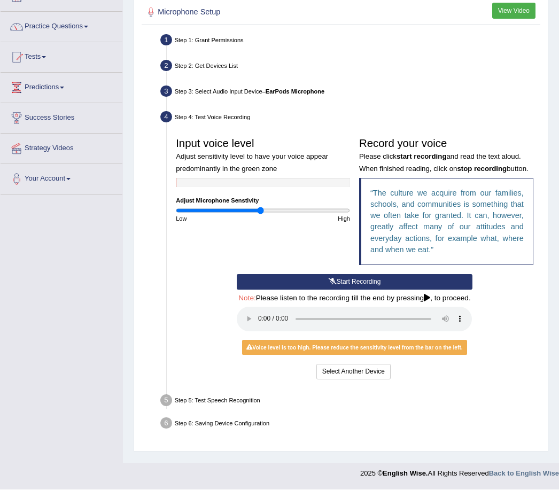
scroll to position [109, 0]
click at [433, 290] on button "Start Recording" at bounding box center [354, 283] width 235 height 16
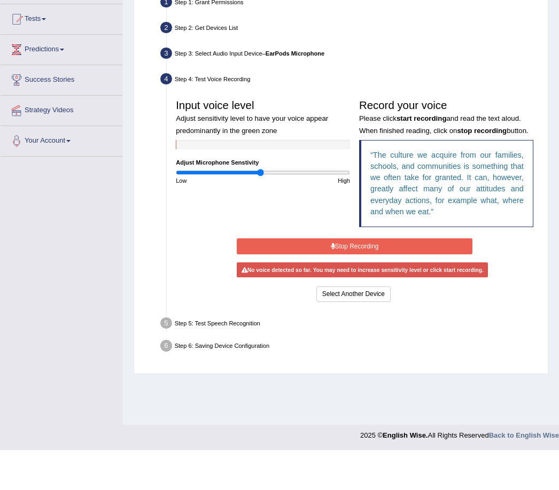
scroll to position [67, 0]
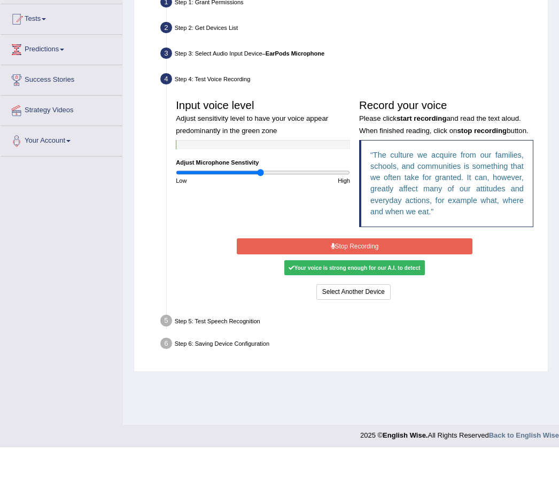
click at [423, 297] on button "Stop Recording" at bounding box center [354, 289] width 235 height 16
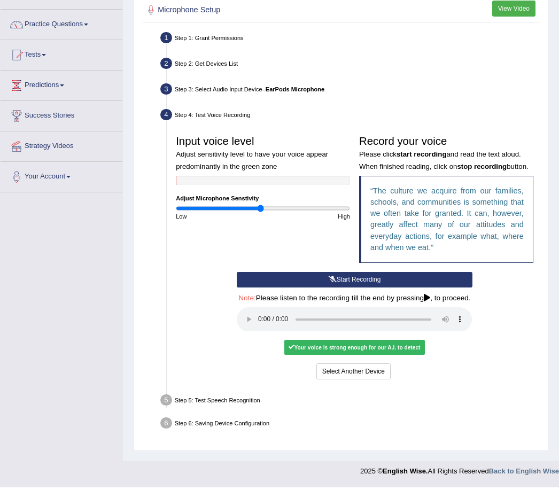
scroll to position [109, 0]
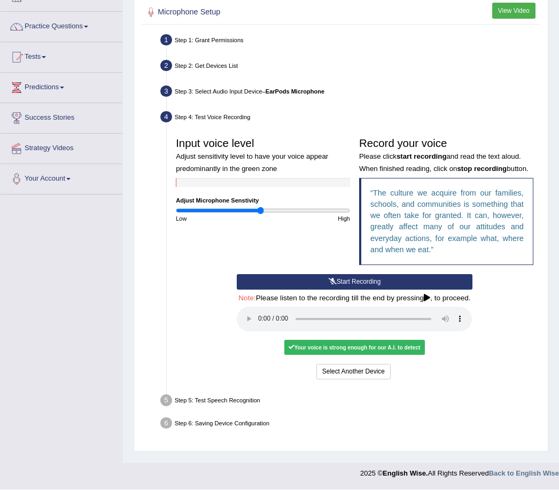
click at [360, 380] on button "Select Another Device" at bounding box center [353, 373] width 74 height 16
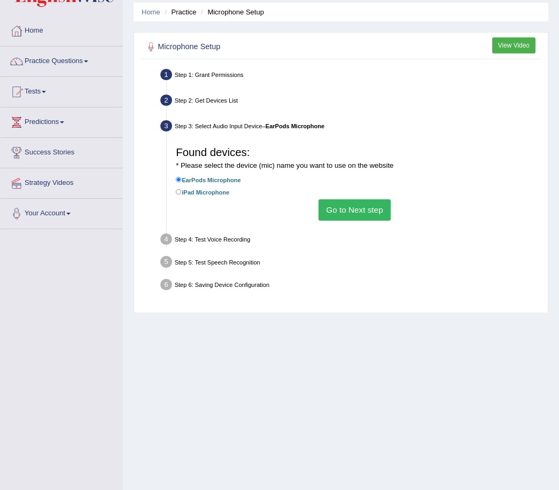
click at [227, 197] on label "iPad Microphone" at bounding box center [202, 192] width 53 height 10
click at [182, 195] on input "iPad Microphone" at bounding box center [179, 192] width 6 height 6
radio input "true"
click at [241, 185] on label "EarPods Microphone" at bounding box center [208, 180] width 65 height 10
click at [182, 183] on input "EarPods Microphone" at bounding box center [179, 180] width 6 height 6
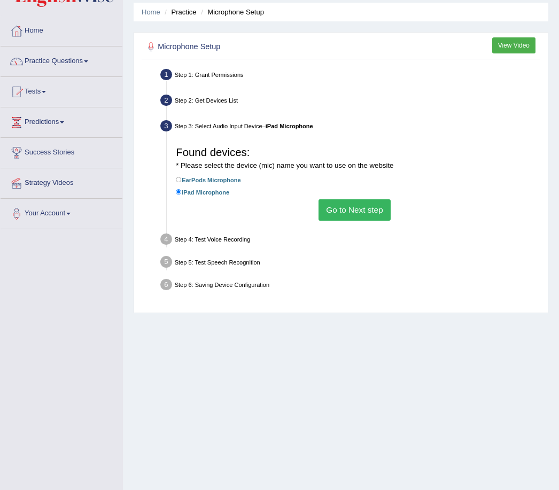
radio input "true"
click at [229, 251] on div "Step 4: Test Voice Recording" at bounding box center [351, 241] width 388 height 20
click at [234, 251] on div "Step 4: Test Voice Recording" at bounding box center [351, 241] width 388 height 20
click at [377, 220] on button "Go to Next step" at bounding box center [355, 209] width 72 height 21
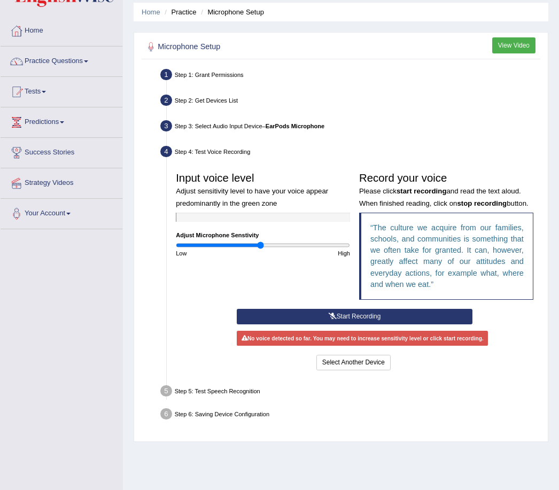
click at [350, 324] on button "Start Recording" at bounding box center [354, 317] width 235 height 16
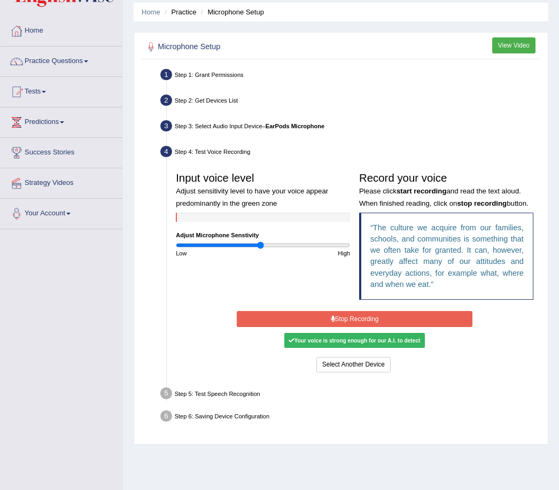
click at [353, 373] on button "Select Another Device" at bounding box center [353, 365] width 74 height 16
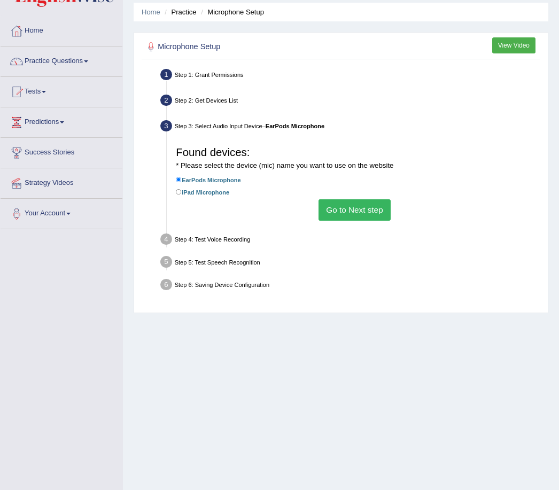
click at [387, 220] on button "Go to Next step" at bounding box center [355, 209] width 72 height 21
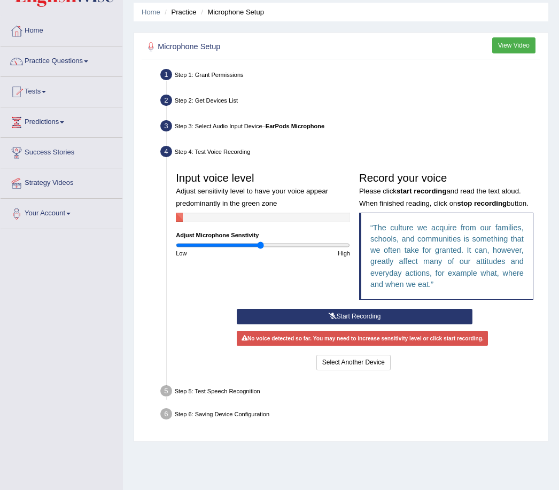
click at [382, 324] on button "Start Recording" at bounding box center [354, 317] width 235 height 16
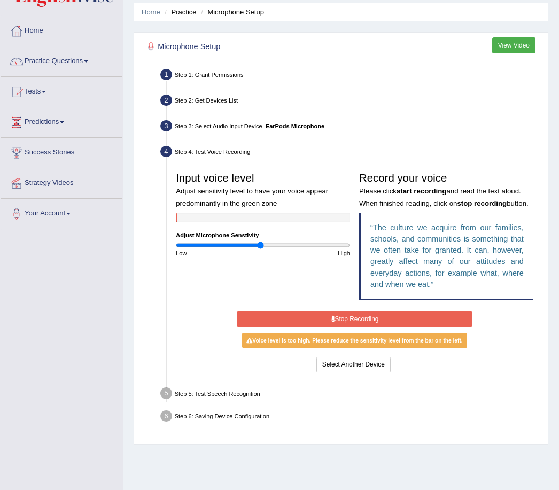
click at [402, 327] on button "Stop Recording" at bounding box center [354, 319] width 235 height 16
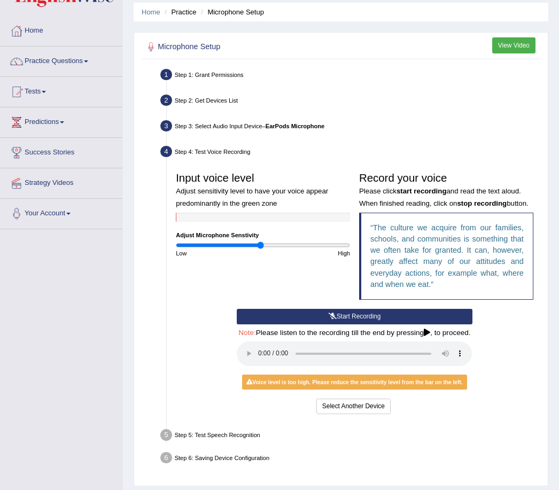
click at [391, 324] on button "Start Recording" at bounding box center [354, 317] width 235 height 16
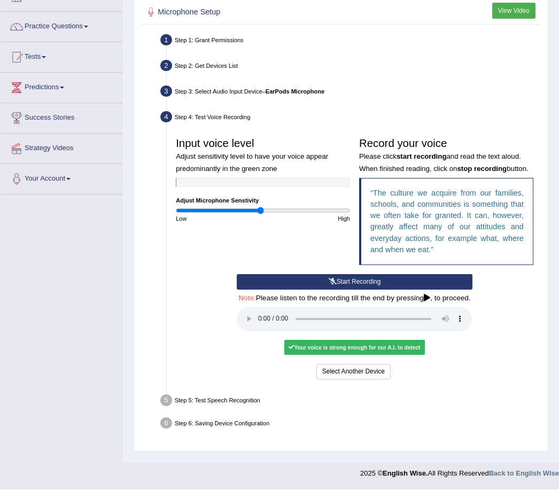
scroll to position [105, 0]
click at [370, 380] on button "Select Another Device" at bounding box center [353, 373] width 74 height 16
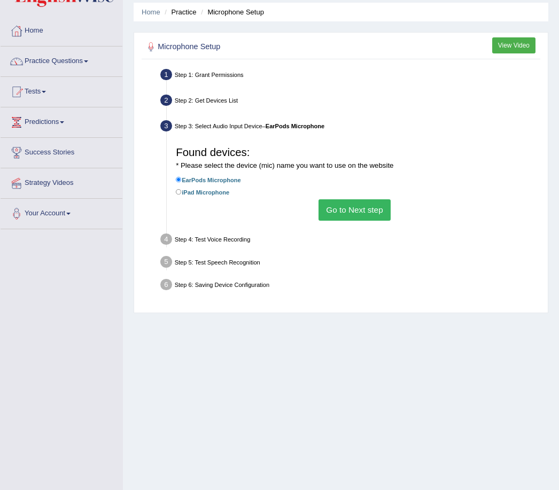
click at [324, 220] on button "Go to Next step" at bounding box center [355, 209] width 72 height 21
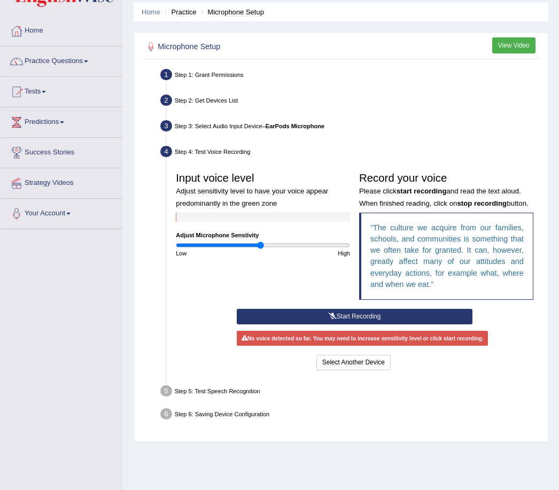
click at [382, 324] on button "Start Recording" at bounding box center [354, 317] width 235 height 16
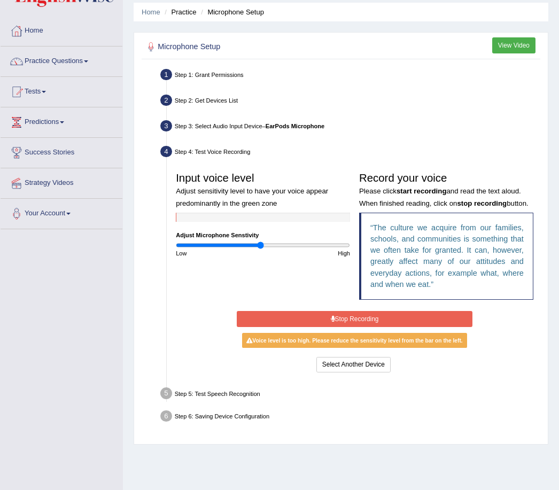
click at [371, 327] on button "Stop Recording" at bounding box center [354, 319] width 235 height 16
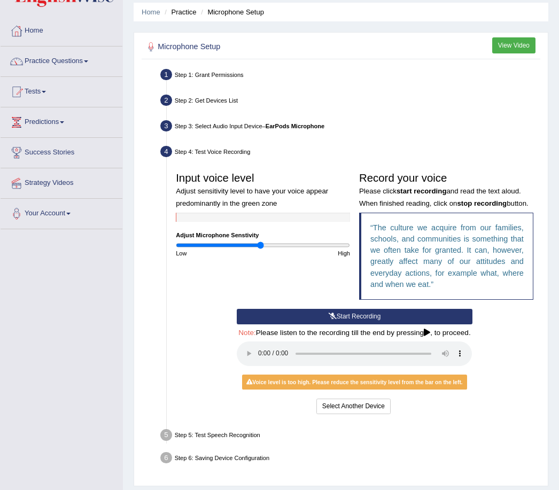
scroll to position [109, 0]
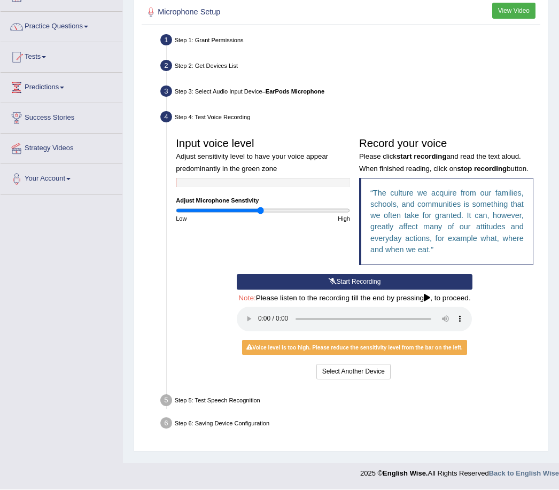
click at [358, 380] on button "Select Another Device" at bounding box center [353, 373] width 74 height 16
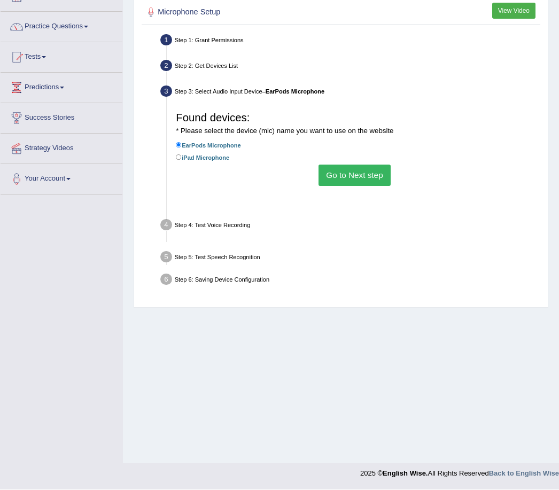
scroll to position [37, 0]
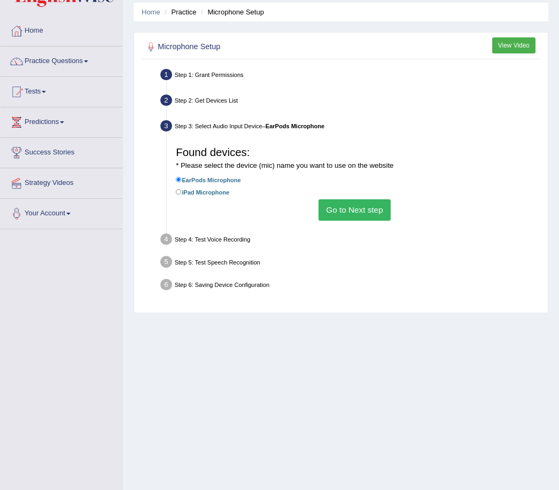
click at [229, 197] on label "iPad Microphone" at bounding box center [202, 192] width 53 height 10
click at [182, 195] on input "iPad Microphone" at bounding box center [179, 192] width 6 height 6
radio input "true"
click at [358, 220] on button "Go to Next step" at bounding box center [355, 209] width 72 height 21
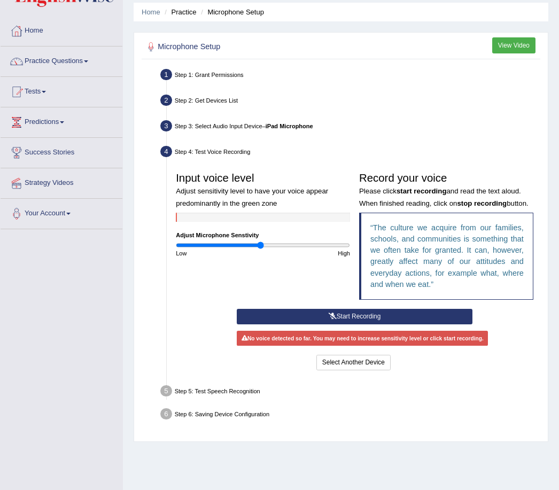
click at [371, 324] on button "Start Recording" at bounding box center [354, 317] width 235 height 16
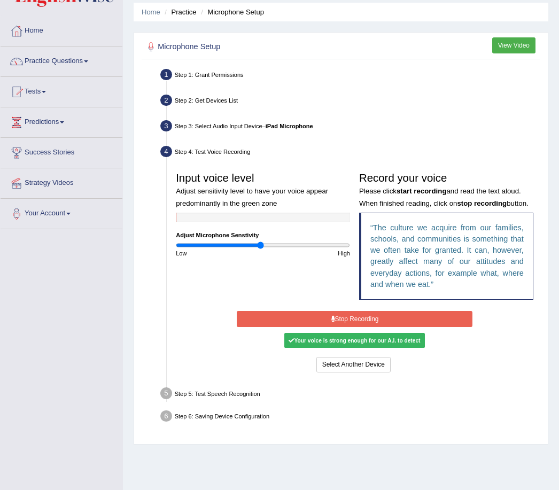
click at [383, 327] on button "Stop Recording" at bounding box center [354, 319] width 235 height 16
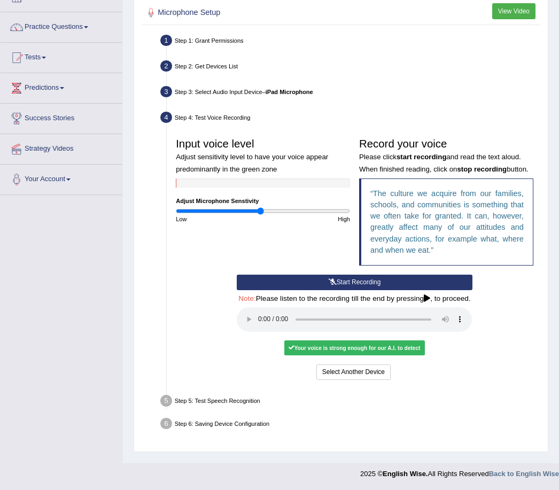
scroll to position [109, 0]
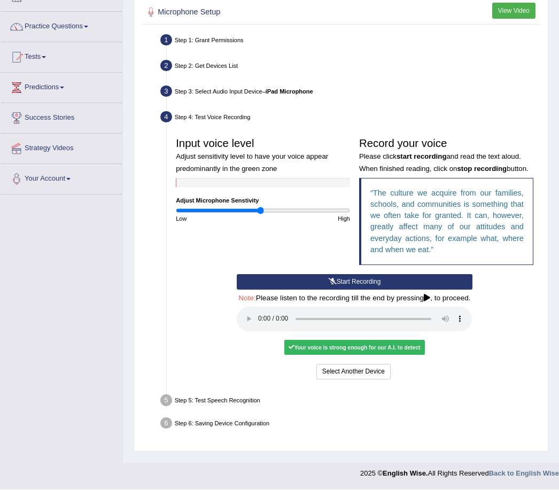
click at [386, 355] on div "Your voice is strong enough for our A.I. to detect" at bounding box center [354, 347] width 141 height 15
click at [273, 412] on div "Step 5: Test Speech Recognition" at bounding box center [351, 402] width 388 height 20
click at [259, 412] on div "Step 5: Test Speech Recognition" at bounding box center [351, 402] width 388 height 20
click at [255, 412] on div "Step 5: Test Speech Recognition" at bounding box center [351, 402] width 388 height 20
click at [375, 380] on button "Select Another Device" at bounding box center [353, 373] width 74 height 16
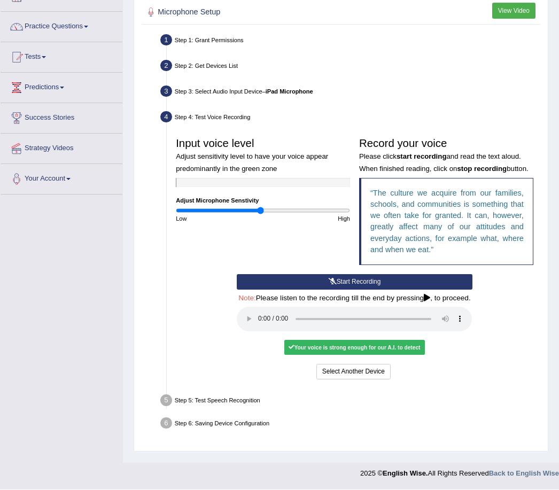
scroll to position [37, 0]
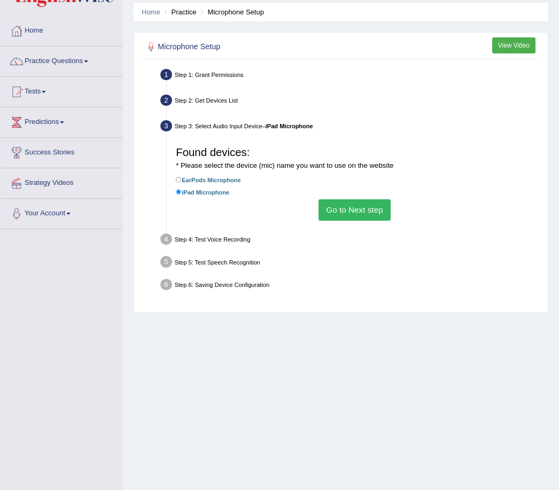
click at [391, 220] on button "Go to Next step" at bounding box center [355, 209] width 72 height 21
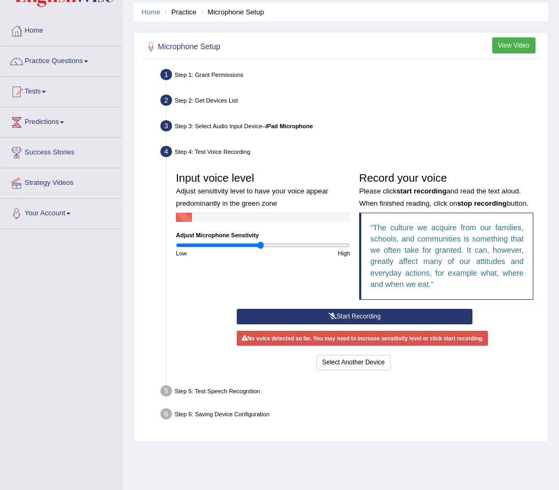
click at [516, 45] on button "View Video" at bounding box center [513, 45] width 43 height 16
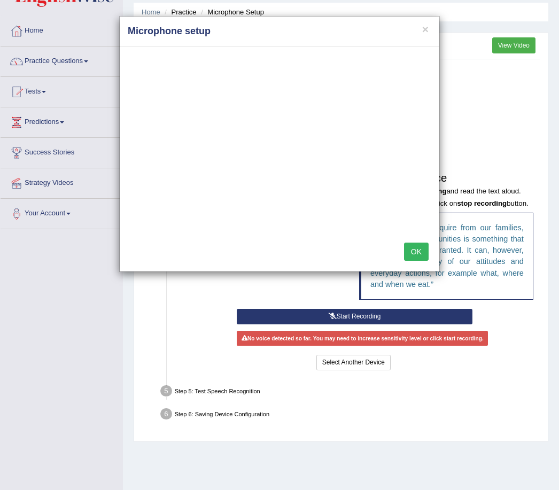
click at [427, 29] on button "×" at bounding box center [425, 29] width 6 height 11
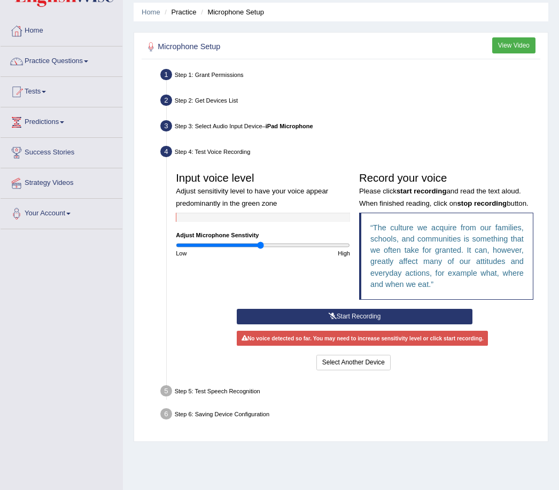
click at [381, 324] on button "Start Recording" at bounding box center [354, 317] width 235 height 16
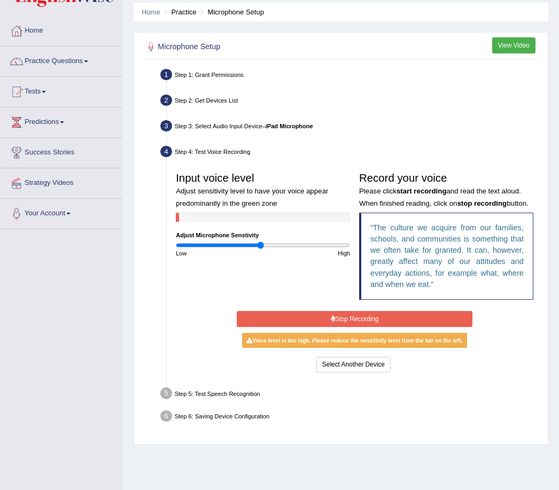
click at [383, 327] on button "Stop Recording" at bounding box center [354, 319] width 235 height 16
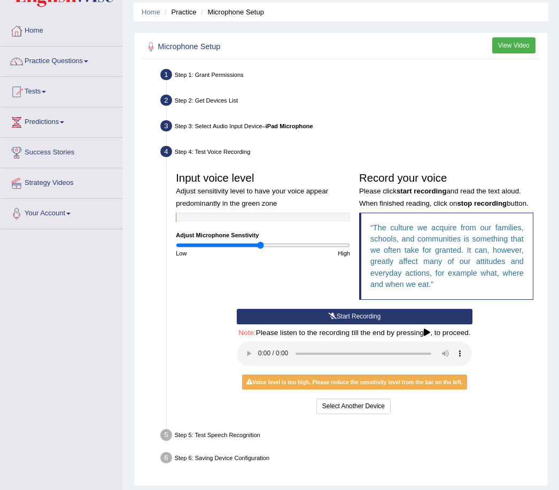
click at [260, 366] on audio at bounding box center [354, 354] width 235 height 25
click at [363, 324] on button "Start Recording" at bounding box center [354, 317] width 235 height 16
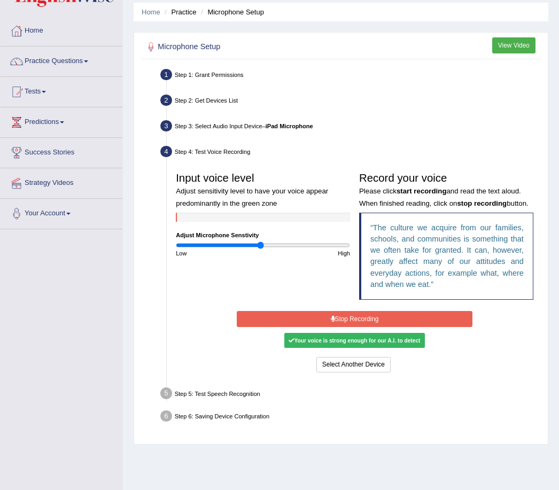
click at [363, 327] on button "Stop Recording" at bounding box center [354, 319] width 235 height 16
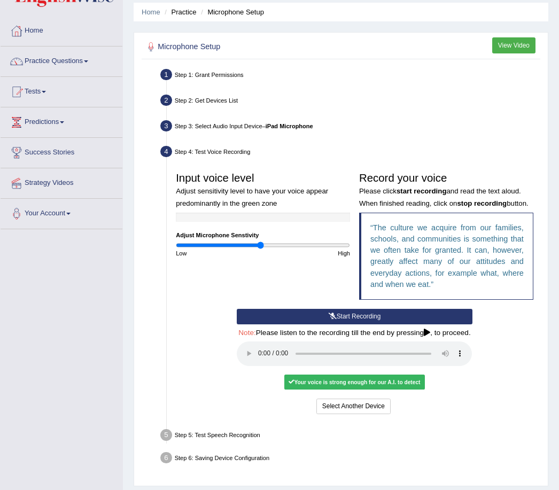
click at [262, 366] on audio at bounding box center [354, 354] width 235 height 25
click at [389, 414] on button "Voice is ok. Go to Next step" at bounding box center [393, 407] width 90 height 16
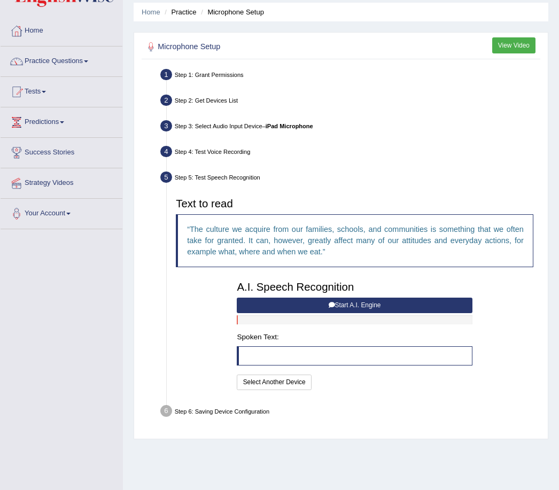
click at [388, 313] on button "Start A.I. Engine" at bounding box center [354, 306] width 235 height 16
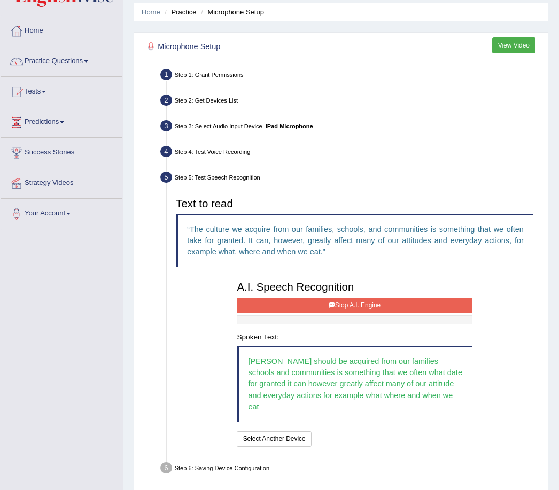
click at [414, 313] on button "Stop A.I. Engine" at bounding box center [354, 306] width 235 height 16
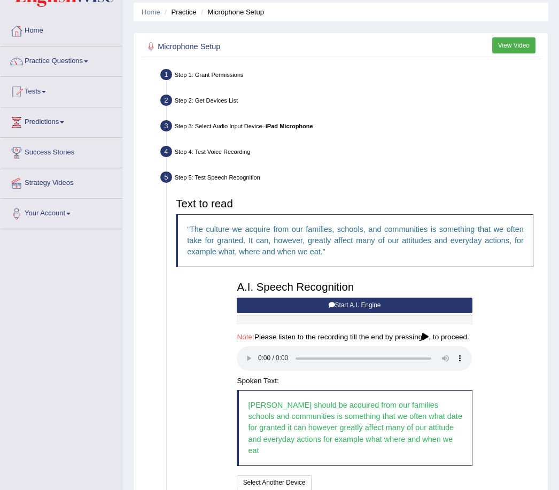
click at [264, 371] on audio at bounding box center [354, 358] width 235 height 25
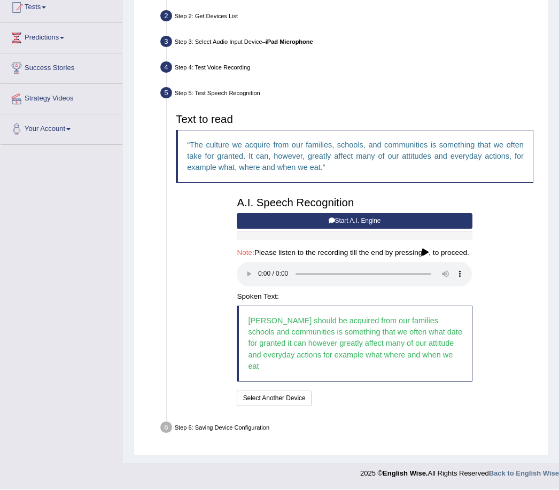
scroll to position [138, 0]
click at [368, 229] on button "Start A.I. Engine" at bounding box center [354, 222] width 235 height 16
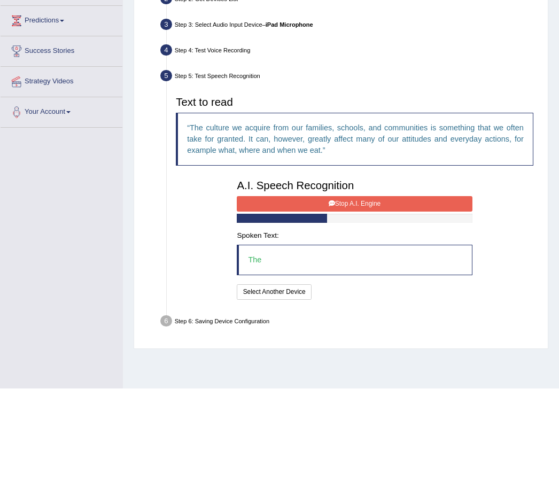
scroll to position [40, 0]
click at [332, 295] on button "Stop A.I. Engine" at bounding box center [354, 303] width 235 height 16
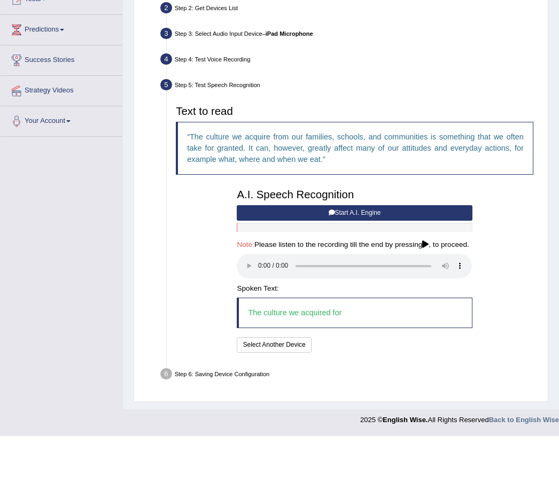
click at [335, 259] on button "Start A.I. Engine" at bounding box center [354, 267] width 235 height 16
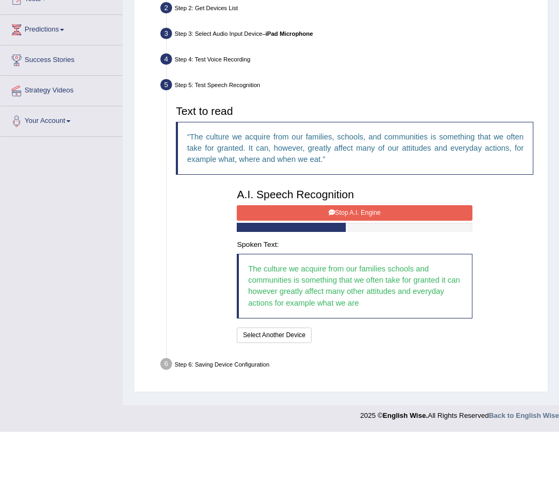
scroll to position [94, 0]
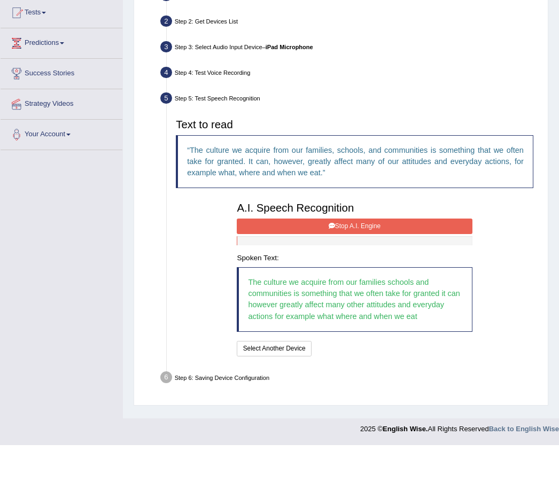
click at [390, 264] on button "Stop A.I. Engine" at bounding box center [354, 272] width 235 height 16
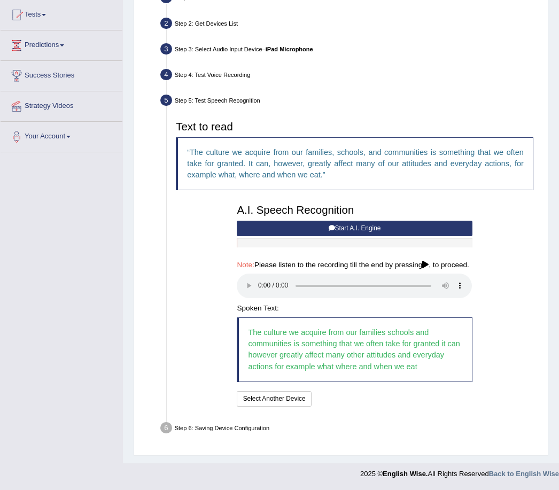
scroll to position [138, 0]
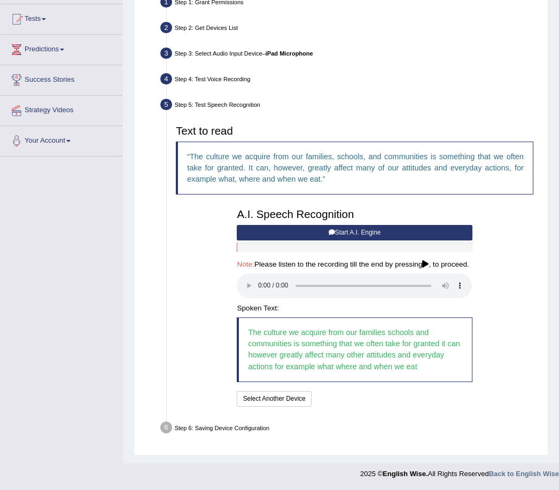
click at [243, 268] on span "Note:" at bounding box center [246, 264] width 18 height 8
click at [422, 268] on icon at bounding box center [425, 264] width 6 height 7
click at [254, 295] on audio at bounding box center [354, 286] width 235 height 25
click at [262, 293] on audio at bounding box center [354, 286] width 235 height 25
click at [388, 407] on button "Speech is ok. Go to Last step" at bounding box center [362, 399] width 95 height 16
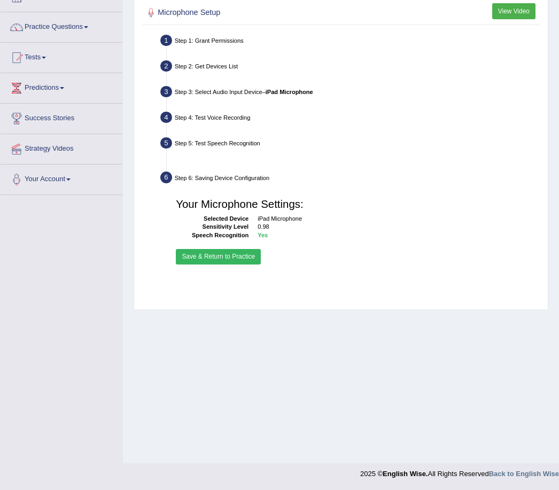
scroll to position [37, 0]
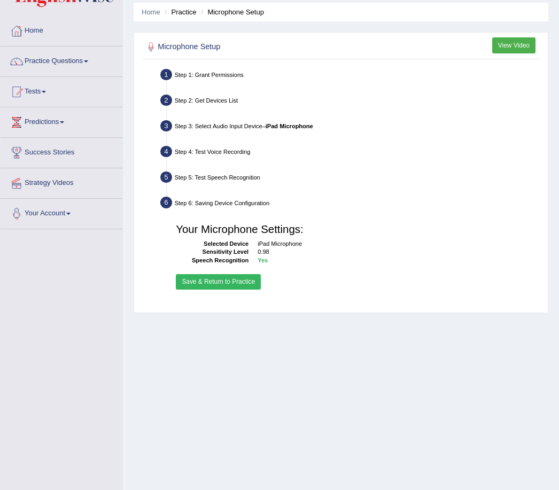
click at [252, 290] on button "Save & Return to Practice" at bounding box center [218, 282] width 85 height 16
click at [259, 280] on button "Save & Return to Practice" at bounding box center [218, 282] width 85 height 16
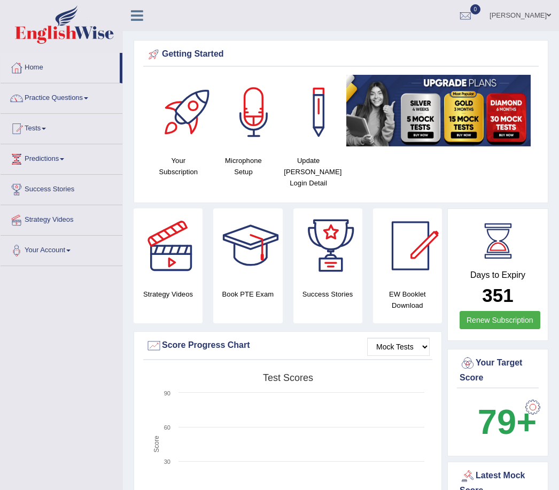
click at [82, 98] on link "Practice Questions" at bounding box center [62, 96] width 122 height 27
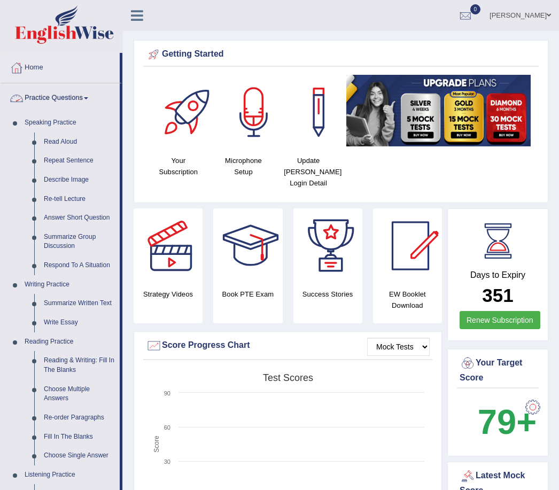
click at [66, 140] on div at bounding box center [279, 245] width 559 height 490
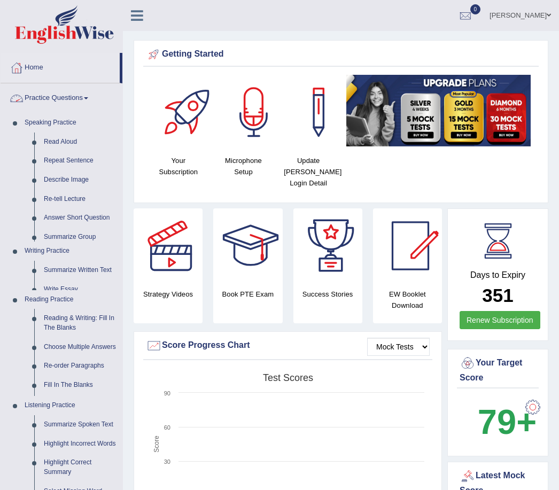
click at [67, 142] on link "Read Aloud" at bounding box center [80, 142] width 83 height 19
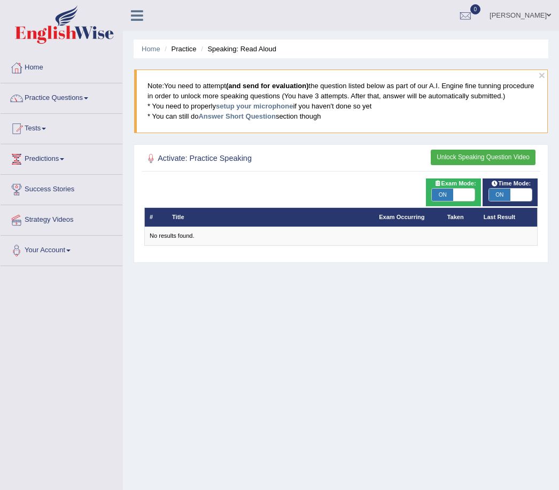
click at [469, 165] on button "Unlock Speaking Question Video" at bounding box center [483, 158] width 105 height 16
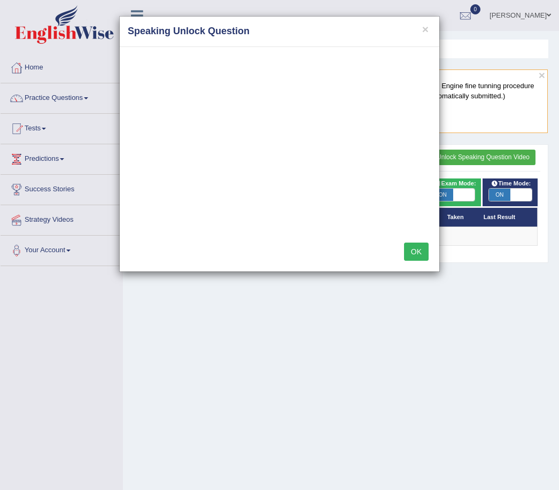
click at [417, 25] on h4 "Speaking Unlock Question" at bounding box center [280, 32] width 304 height 14
click at [427, 29] on button "×" at bounding box center [425, 29] width 6 height 11
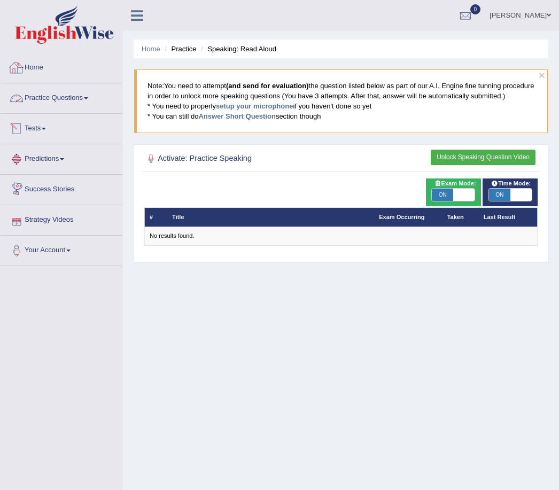
click at [89, 60] on link "Home" at bounding box center [62, 66] width 122 height 27
click at [36, 71] on link "Home" at bounding box center [60, 66] width 119 height 27
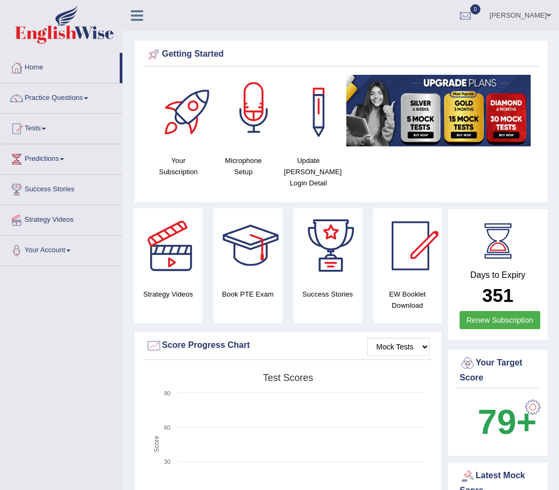
click at [254, 125] on div at bounding box center [253, 112] width 75 height 75
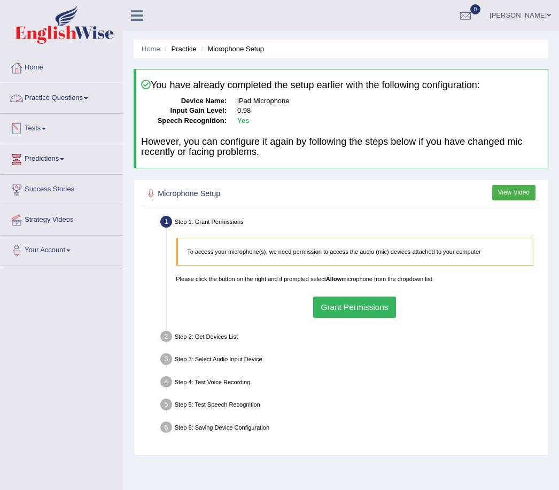
click at [83, 96] on link "Practice Questions" at bounding box center [62, 96] width 122 height 27
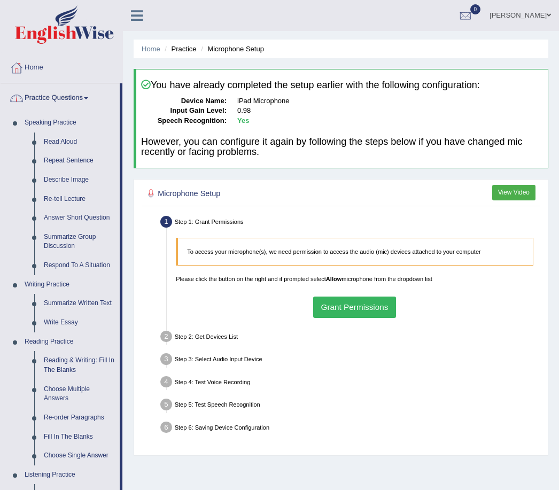
click at [56, 140] on div at bounding box center [279, 245] width 559 height 490
click at [56, 142] on link "Read Aloud" at bounding box center [79, 142] width 81 height 19
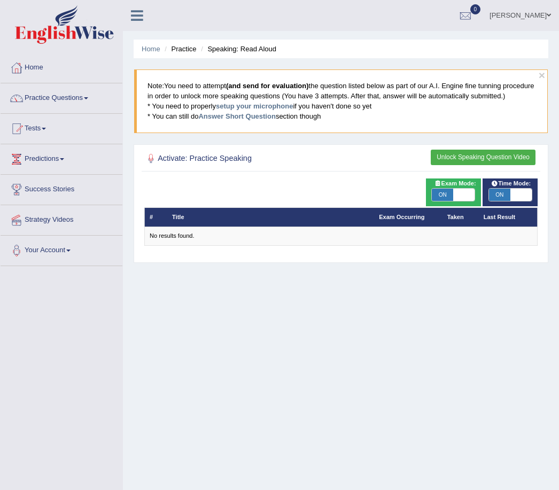
click at [316, 245] on td "No results found." at bounding box center [340, 236] width 393 height 19
click at [320, 241] on div "No results found." at bounding box center [341, 236] width 383 height 9
click at [456, 165] on button "Unlock Speaking Question Video" at bounding box center [483, 158] width 105 height 16
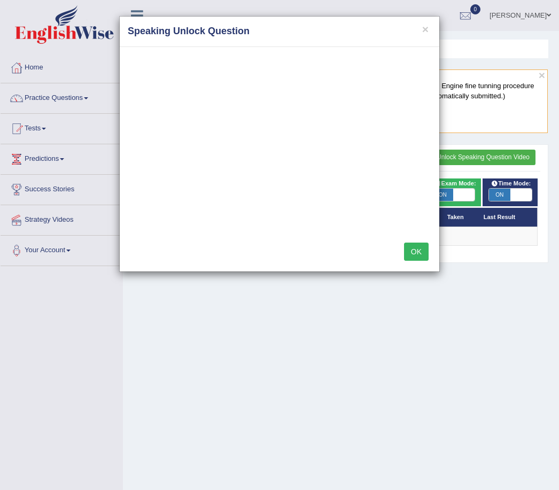
click at [450, 171] on div "× Speaking Unlock Question OK" at bounding box center [279, 245] width 559 height 490
click at [422, 32] on button "×" at bounding box center [425, 29] width 6 height 11
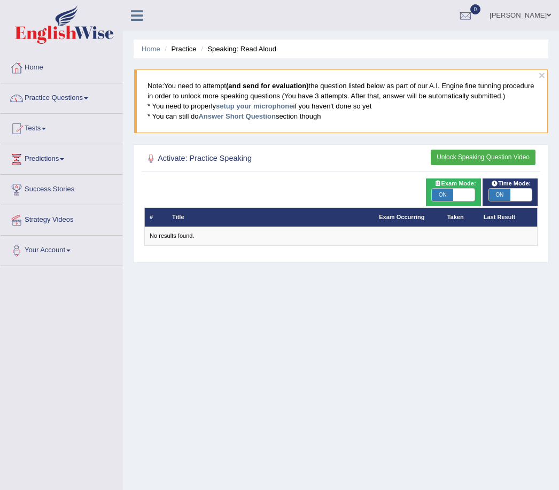
click at [192, 245] on td "No results found." at bounding box center [340, 236] width 393 height 19
click at [212, 241] on div "No results found." at bounding box center [341, 236] width 383 height 9
click at [218, 241] on div "No results found." at bounding box center [341, 236] width 383 height 9
click at [234, 241] on div "No results found." at bounding box center [341, 236] width 383 height 9
click at [238, 241] on div "No results found." at bounding box center [341, 236] width 383 height 9
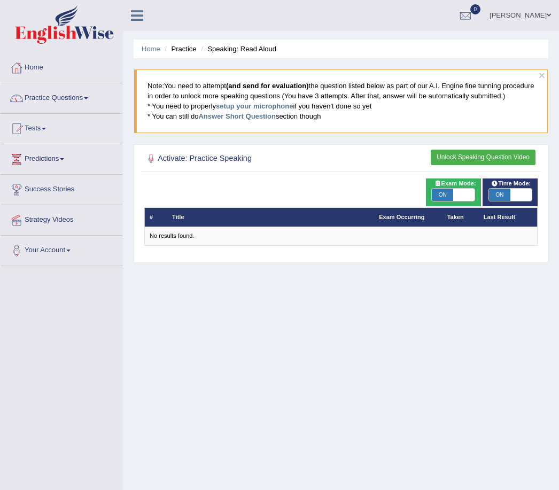
click at [251, 166] on h2 "Activate: Practice Speaking" at bounding box center [266, 159] width 244 height 14
click at [250, 166] on h2 "Activate: Practice Speaking" at bounding box center [266, 159] width 244 height 14
click at [251, 166] on h2 "Activate: Practice Speaking" at bounding box center [266, 159] width 244 height 14
click at [231, 241] on div "No results found." at bounding box center [341, 236] width 383 height 9
click at [230, 245] on td "No results found." at bounding box center [340, 236] width 393 height 19
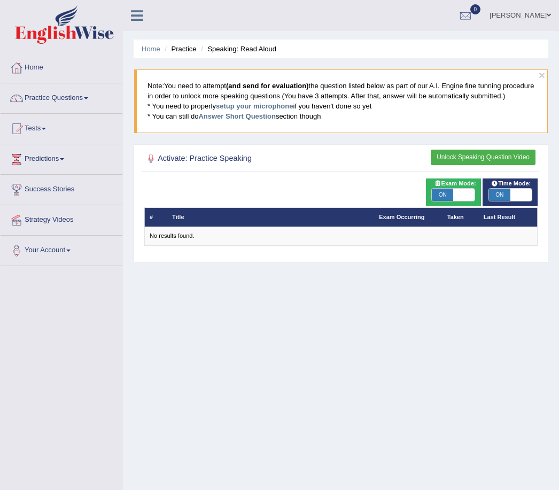
click at [450, 165] on button "Unlock Speaking Question Video" at bounding box center [483, 158] width 105 height 16
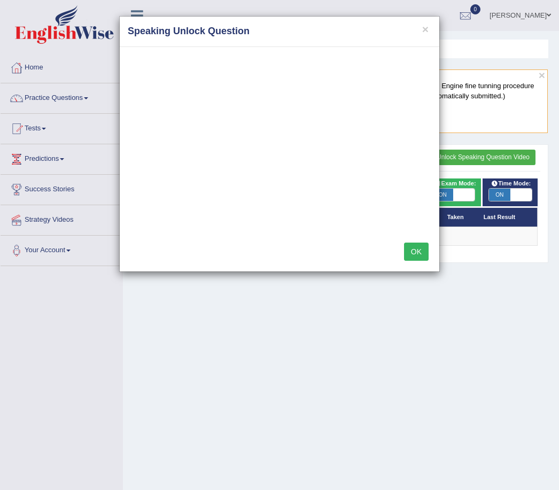
click at [454, 170] on div "× Speaking Unlock Question OK" at bounding box center [279, 245] width 559 height 490
click at [424, 38] on div "× Speaking Unlock Question" at bounding box center [280, 32] width 320 height 30
click at [428, 33] on button "×" at bounding box center [425, 29] width 6 height 11
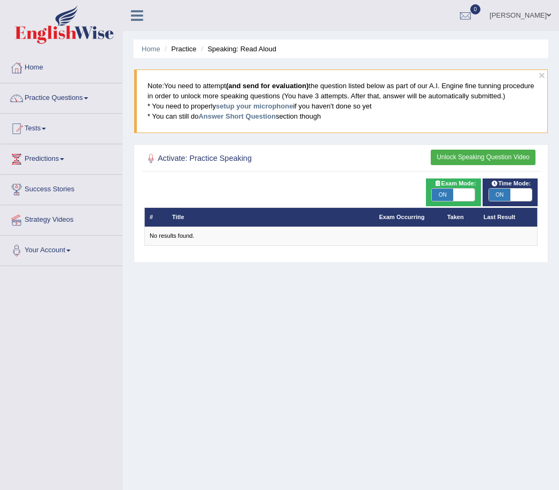
click at [284, 245] on td "No results found." at bounding box center [340, 236] width 393 height 19
click at [481, 245] on td "No results found." at bounding box center [340, 236] width 393 height 19
click at [501, 202] on span "ON" at bounding box center [499, 195] width 21 height 13
checkbox input "false"
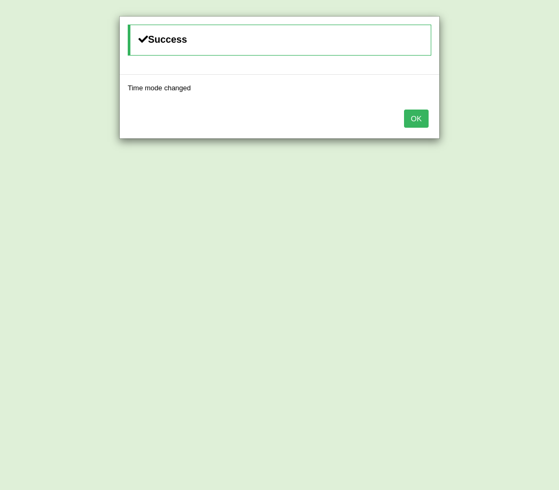
click at [400, 115] on div "OK" at bounding box center [280, 119] width 320 height 37
click at [419, 117] on button "OK" at bounding box center [416, 119] width 25 height 18
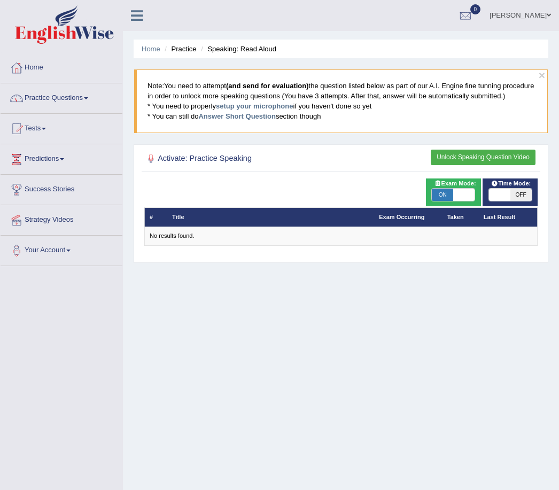
click at [447, 202] on span "ON" at bounding box center [442, 195] width 21 height 13
checkbox input "false"
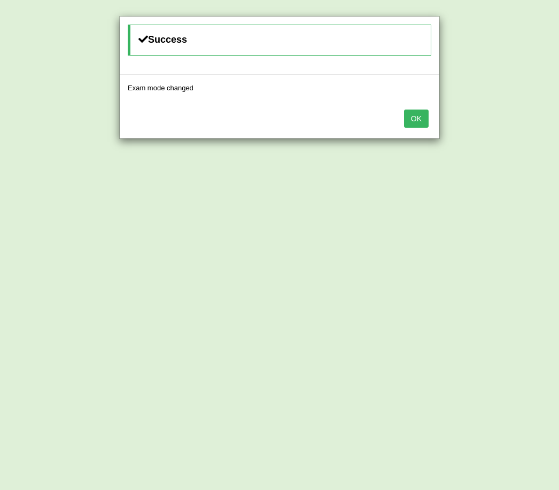
click at [414, 118] on button "OK" at bounding box center [416, 119] width 25 height 18
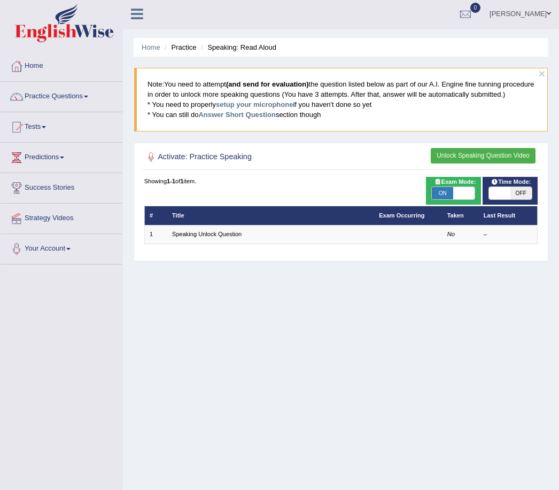
scroll to position [3, 0]
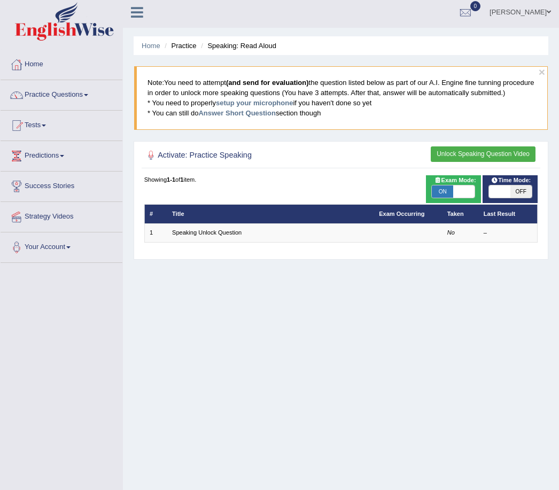
click at [237, 236] on link "Speaking Unlock Question" at bounding box center [206, 232] width 69 height 6
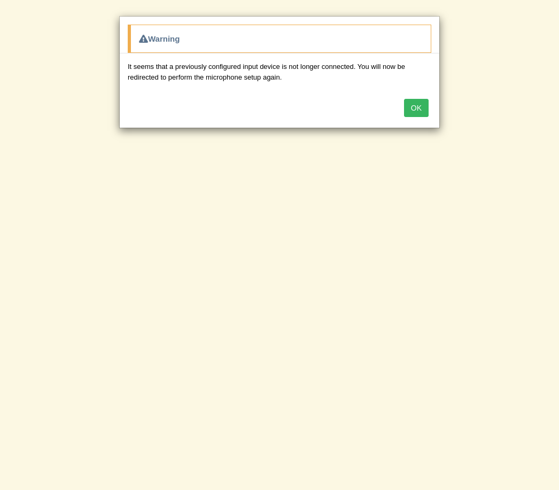
click at [417, 106] on button "OK" at bounding box center [416, 108] width 25 height 18
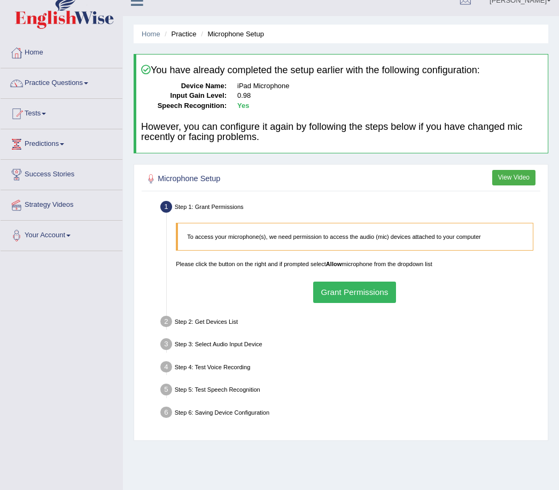
scroll to position [17, 0]
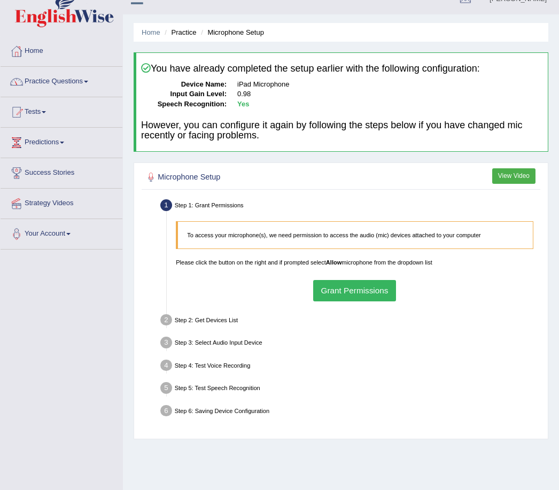
click at [78, 92] on link "Practice Questions" at bounding box center [62, 80] width 122 height 27
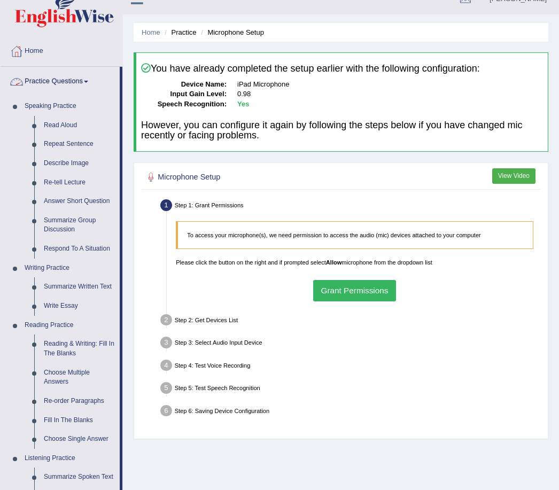
click at [70, 128] on div at bounding box center [279, 245] width 559 height 490
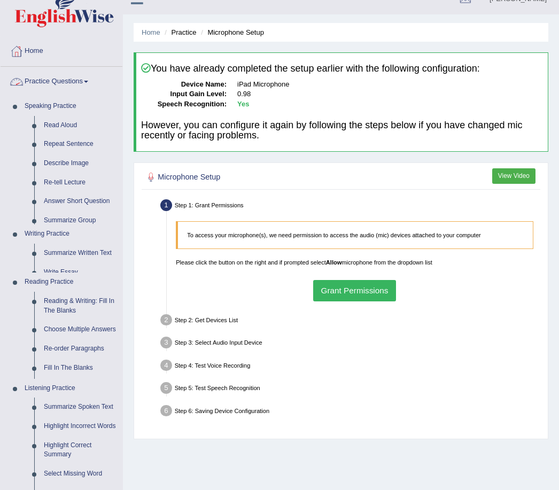
click at [68, 129] on link "Read Aloud" at bounding box center [80, 125] width 83 height 19
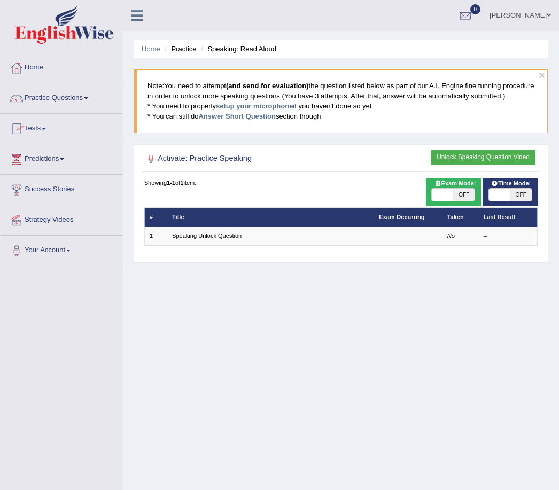
click at [242, 239] on link "Speaking Unlock Question" at bounding box center [206, 236] width 69 height 6
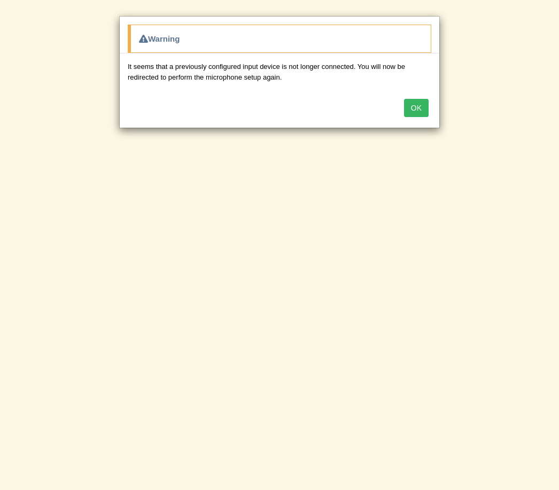
click at [402, 108] on div "OK" at bounding box center [280, 108] width 320 height 37
click at [412, 104] on button "OK" at bounding box center [416, 108] width 25 height 18
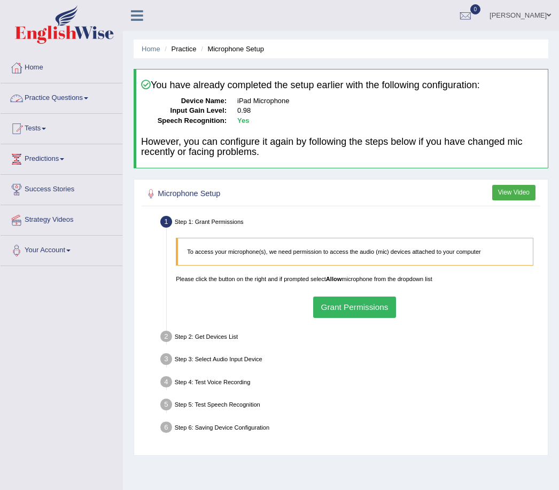
click at [90, 96] on link "Practice Questions" at bounding box center [62, 96] width 122 height 27
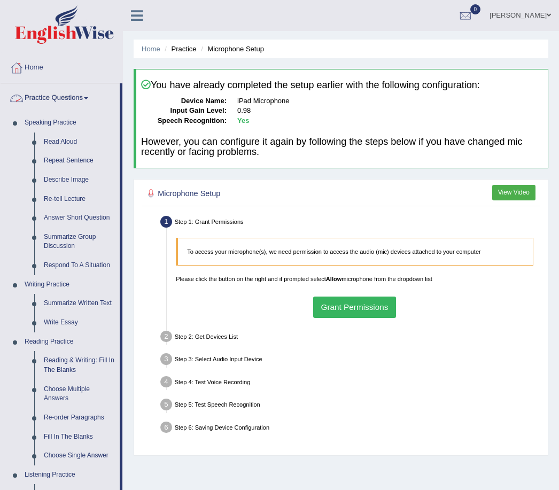
click at [67, 143] on div at bounding box center [279, 245] width 559 height 490
click at [68, 143] on link "Read Aloud" at bounding box center [79, 142] width 81 height 19
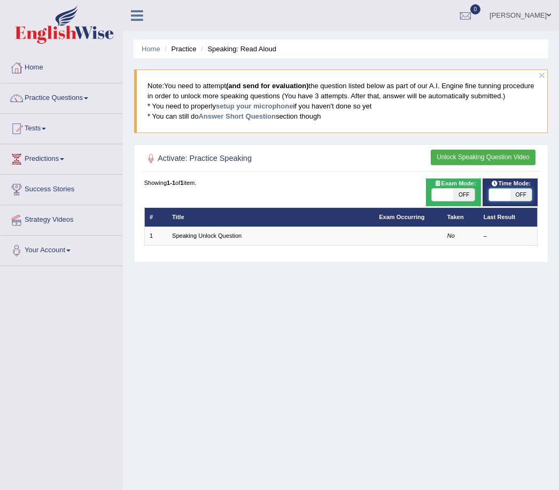
checkbox input "true"
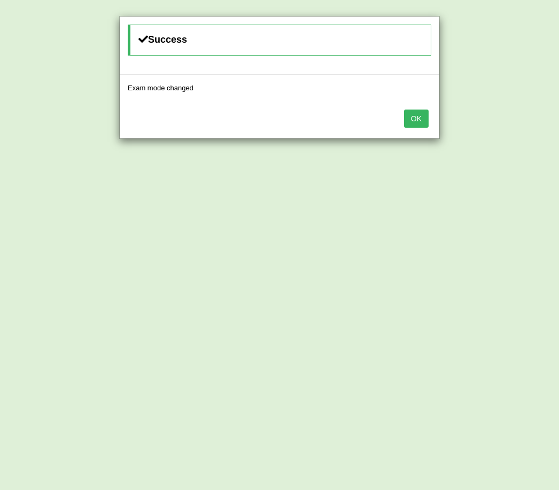
click at [407, 126] on button "OK" at bounding box center [416, 119] width 25 height 18
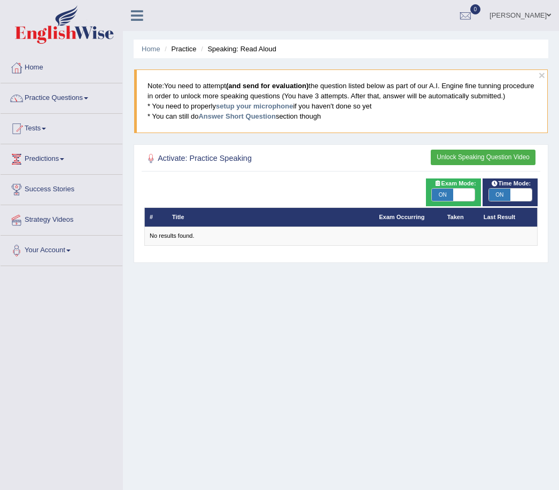
click at [504, 202] on span "ON" at bounding box center [499, 195] width 21 height 13
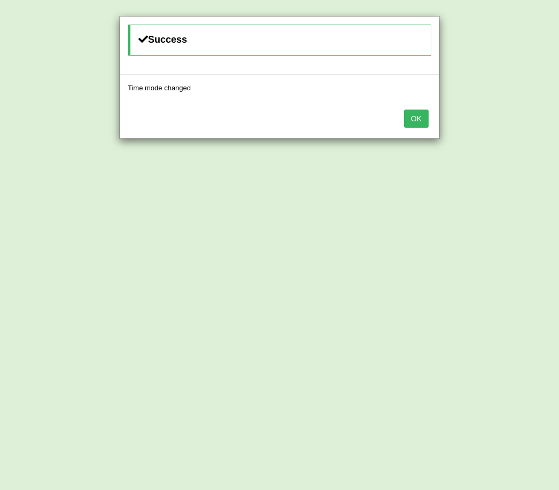
click at [415, 121] on button "OK" at bounding box center [416, 119] width 25 height 18
click at [408, 113] on button "OK" at bounding box center [416, 119] width 25 height 18
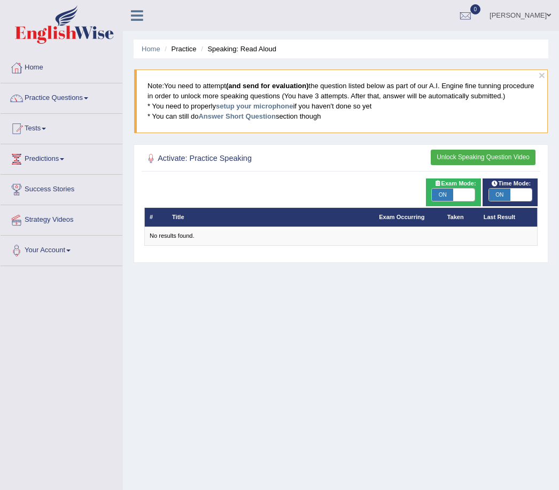
click at [501, 202] on span "ON" at bounding box center [499, 195] width 21 height 13
checkbox input "false"
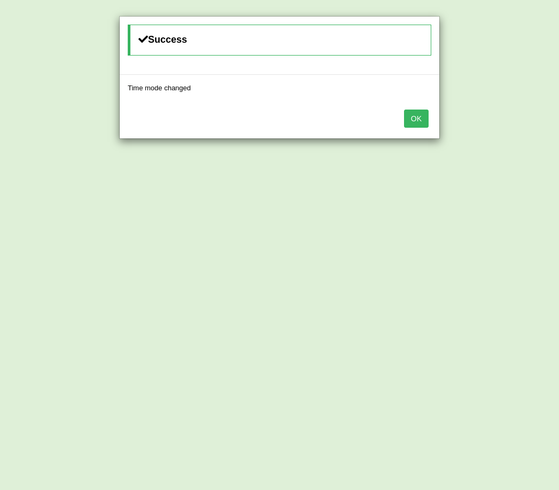
click at [405, 122] on button "OK" at bounding box center [416, 119] width 25 height 18
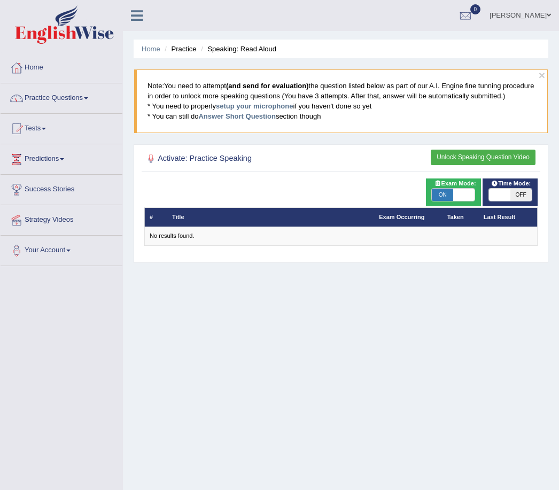
click at [450, 202] on span "ON" at bounding box center [442, 195] width 21 height 13
checkbox input "false"
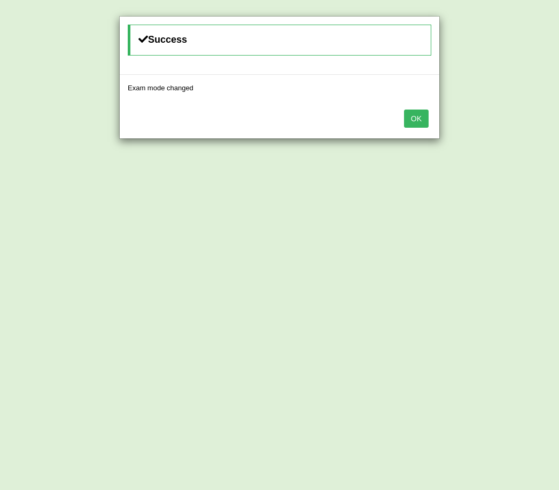
click at [413, 118] on button "OK" at bounding box center [416, 119] width 25 height 18
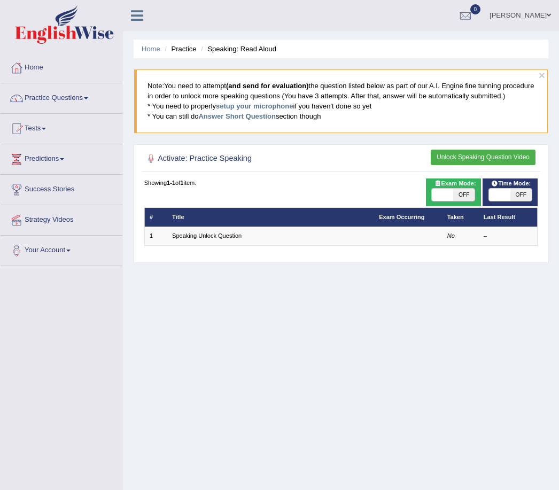
click at [218, 239] on link "Speaking Unlock Question" at bounding box center [206, 236] width 69 height 6
click at [221, 239] on link "Speaking Unlock Question" at bounding box center [206, 236] width 69 height 6
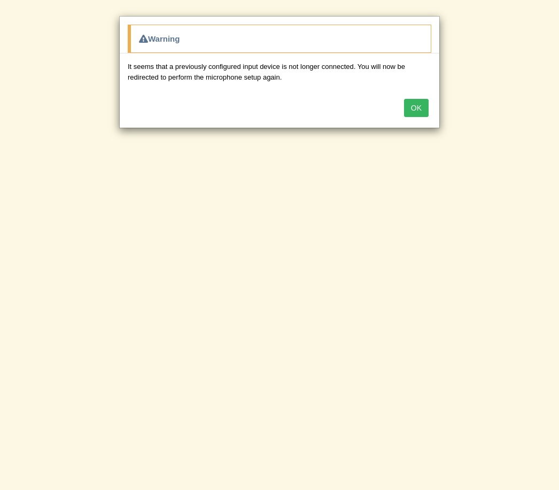
click at [416, 112] on button "OK" at bounding box center [416, 108] width 25 height 18
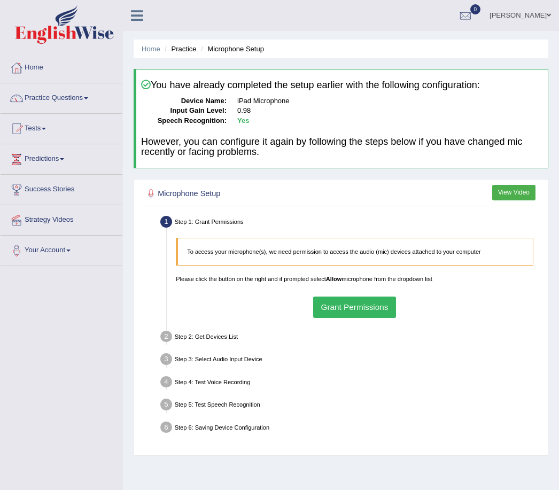
click at [363, 317] on button "Grant Permissions" at bounding box center [354, 307] width 83 height 21
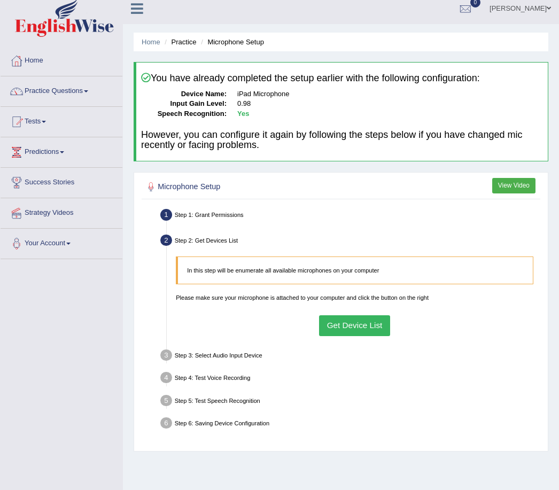
scroll to position [11, 0]
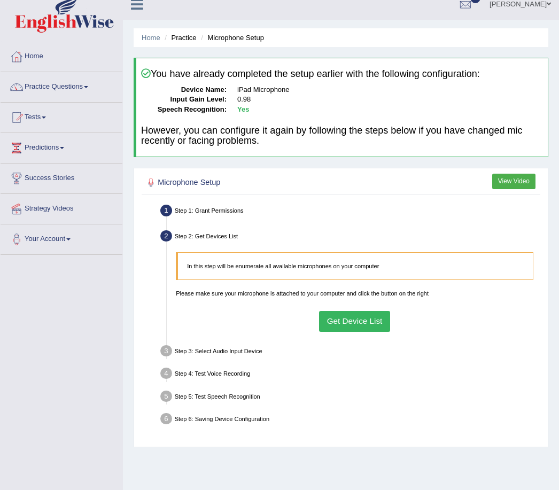
click at [367, 330] on button "Get Device List" at bounding box center [354, 321] width 71 height 21
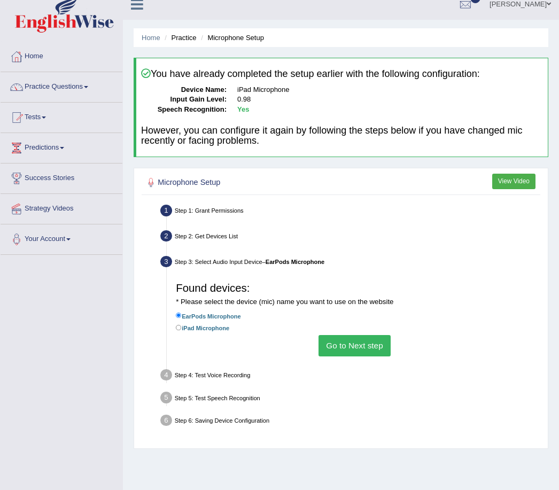
click at [229, 333] on label "iPad Microphone" at bounding box center [202, 328] width 53 height 10
click at [182, 331] on input "iPad Microphone" at bounding box center [179, 328] width 6 height 6
radio input "true"
click at [241, 321] on label "EarPods Microphone" at bounding box center [208, 316] width 65 height 10
click at [182, 319] on input "EarPods Microphone" at bounding box center [179, 316] width 6 height 6
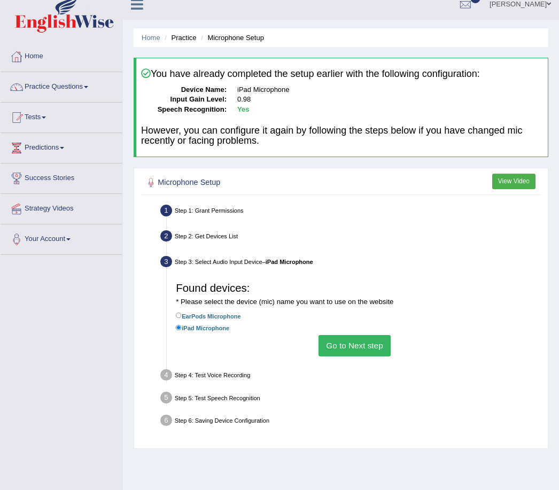
radio input "true"
click at [360, 356] on button "Go to Next step" at bounding box center [355, 345] width 72 height 21
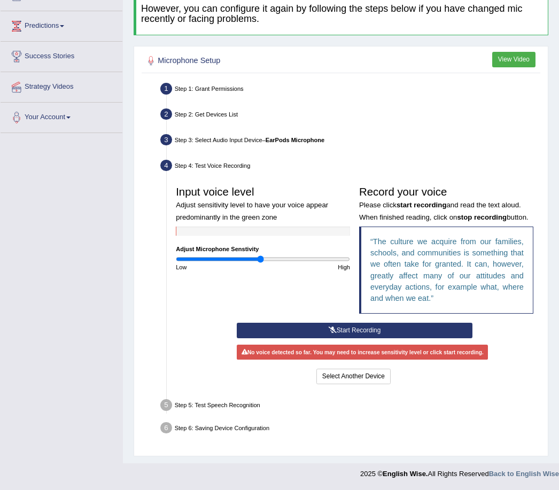
scroll to position [171, 0]
click at [355, 338] on button "Start Recording" at bounding box center [354, 331] width 235 height 16
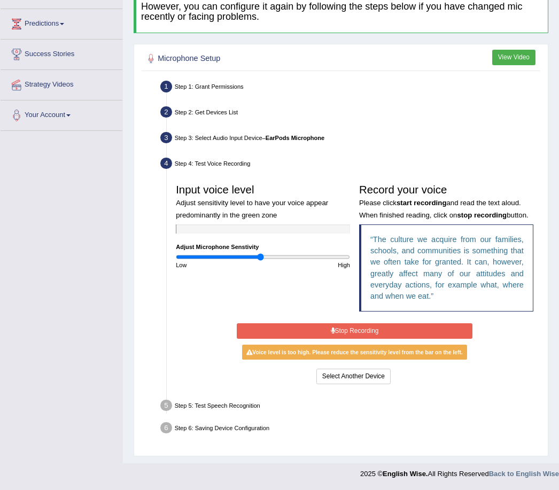
click at [354, 339] on button "Stop Recording" at bounding box center [354, 331] width 235 height 16
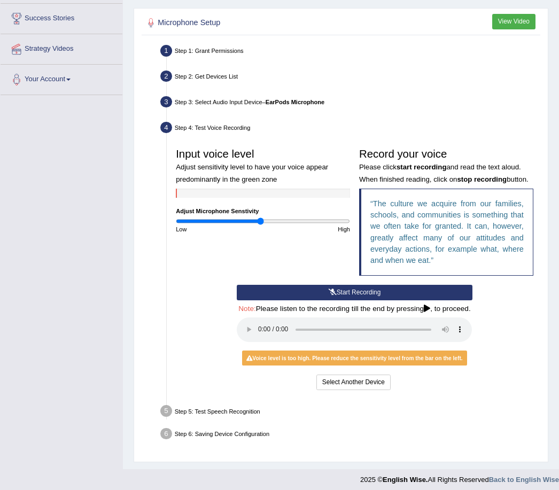
click at [365, 300] on button "Start Recording" at bounding box center [354, 293] width 235 height 16
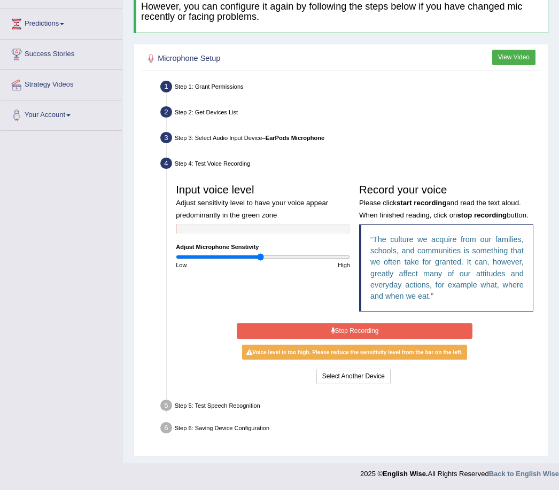
click at [363, 339] on button "Stop Recording" at bounding box center [354, 331] width 235 height 16
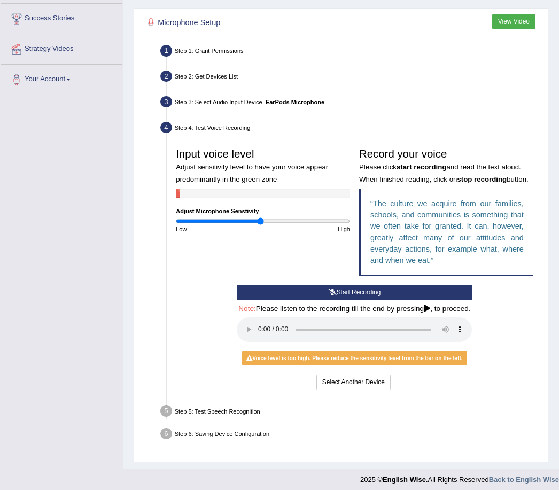
click at [397, 300] on button "Start Recording" at bounding box center [354, 293] width 235 height 16
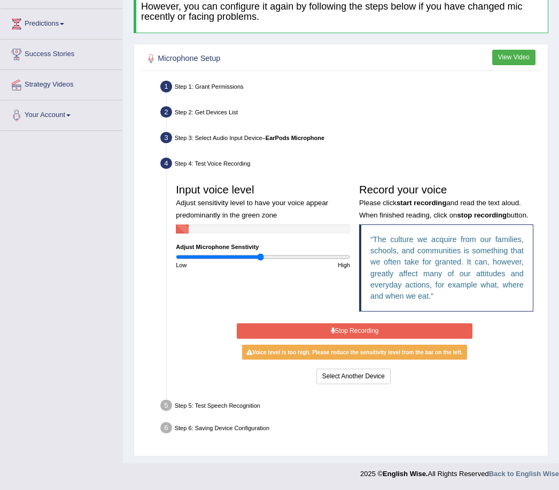
click at [370, 339] on button "Stop Recording" at bounding box center [354, 331] width 235 height 16
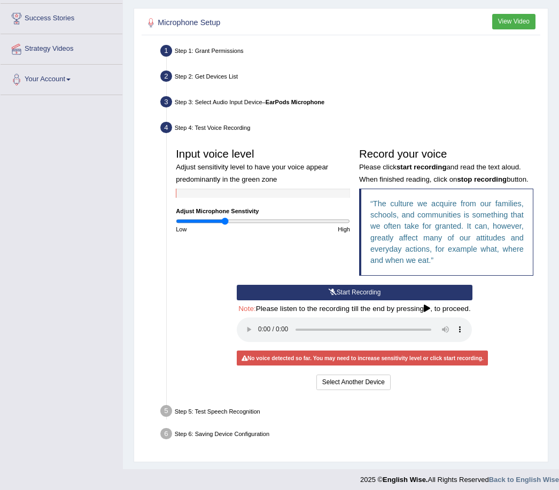
type input "0.58"
click at [406, 300] on button "Start Recording" at bounding box center [354, 293] width 235 height 16
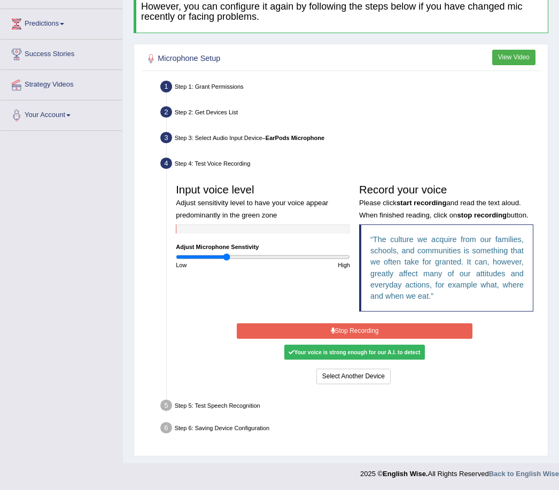
click at [392, 339] on button "Stop Recording" at bounding box center [354, 331] width 235 height 16
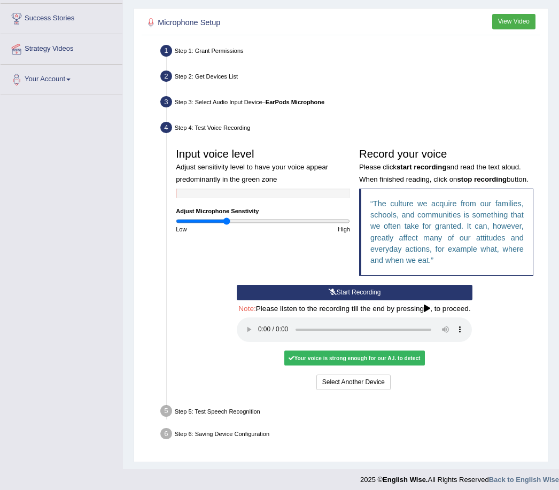
click at [263, 342] on audio at bounding box center [354, 329] width 235 height 25
click at [397, 390] on button "Voice is ok. Go to Next step" at bounding box center [393, 383] width 90 height 16
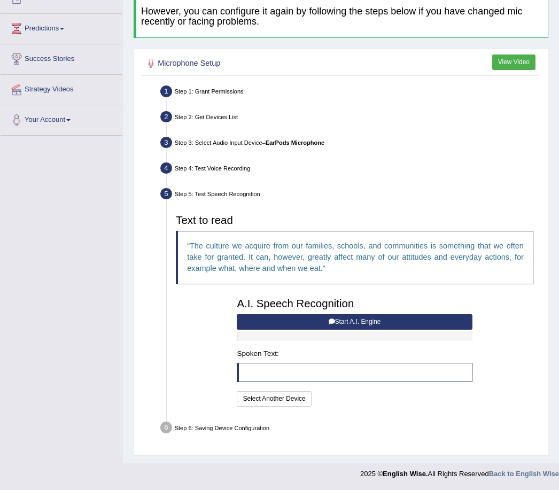
scroll to position [134, 0]
click at [391, 330] on button "Start A.I. Engine" at bounding box center [354, 322] width 235 height 16
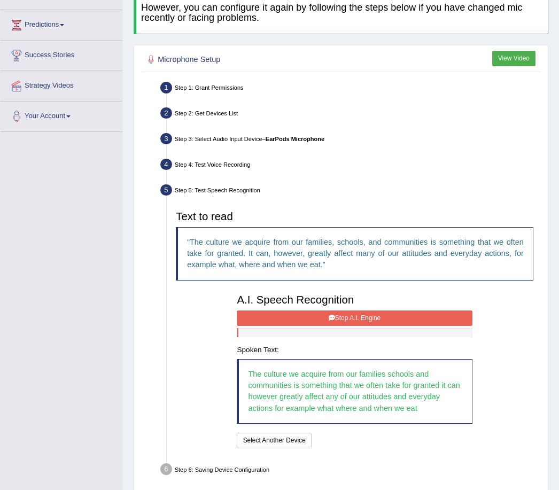
click at [400, 326] on button "Stop A.I. Engine" at bounding box center [354, 319] width 235 height 16
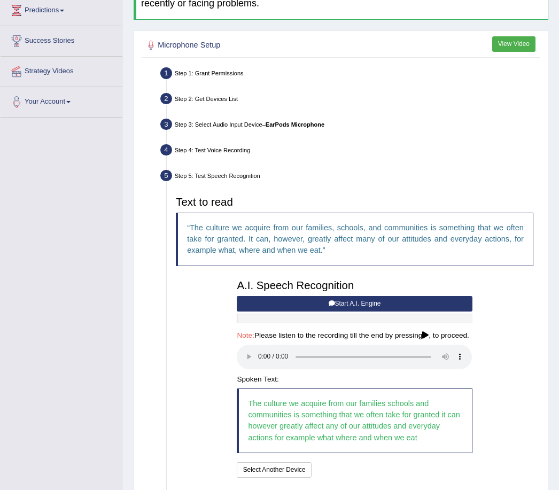
scroll to position [223, 0]
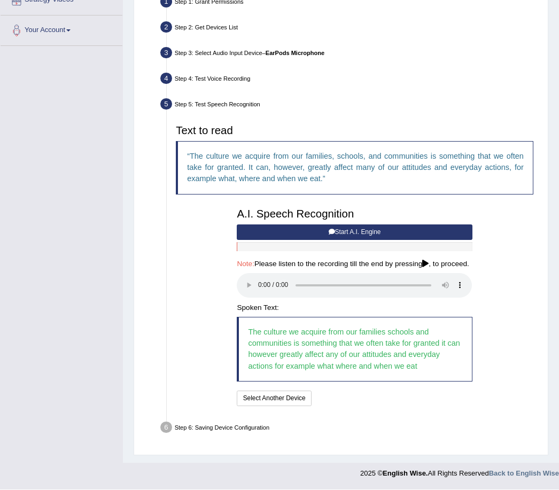
click at [259, 298] on audio at bounding box center [354, 286] width 235 height 25
click at [398, 407] on button "Speech is ok. Go to Last step" at bounding box center [362, 399] width 95 height 16
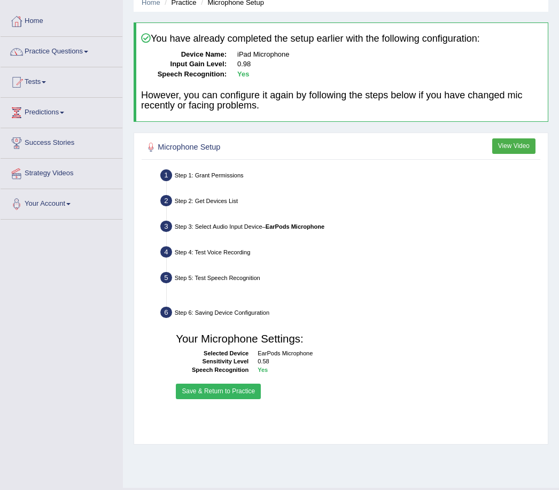
scroll to position [37, 0]
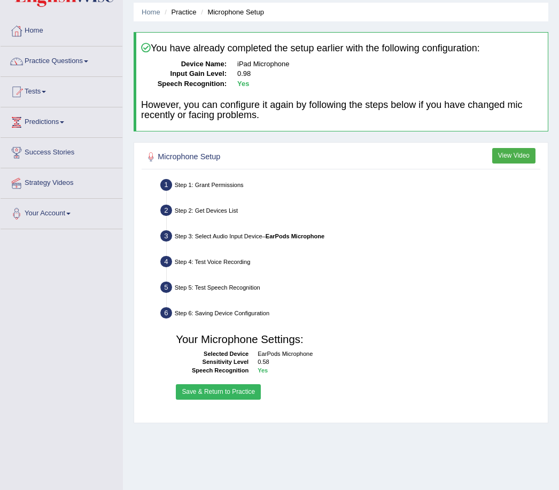
click at [230, 400] on button "Save & Return to Practice" at bounding box center [218, 392] width 85 height 16
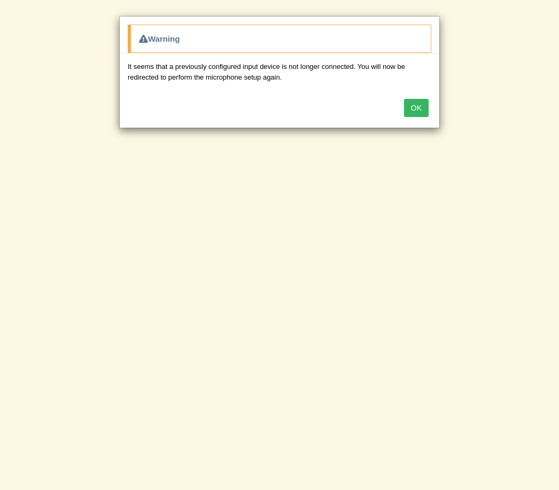
click at [413, 104] on button "OK" at bounding box center [416, 108] width 25 height 18
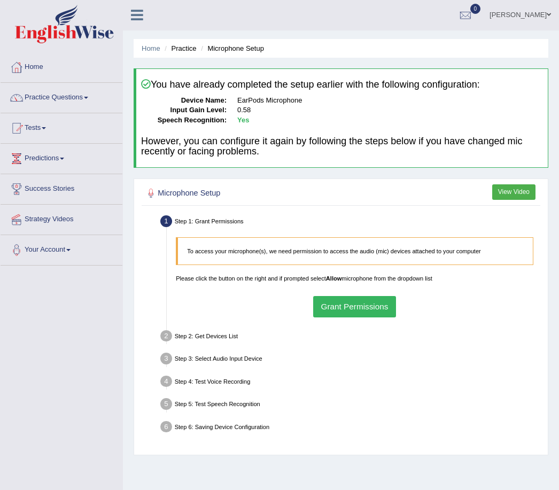
scroll to position [37, 0]
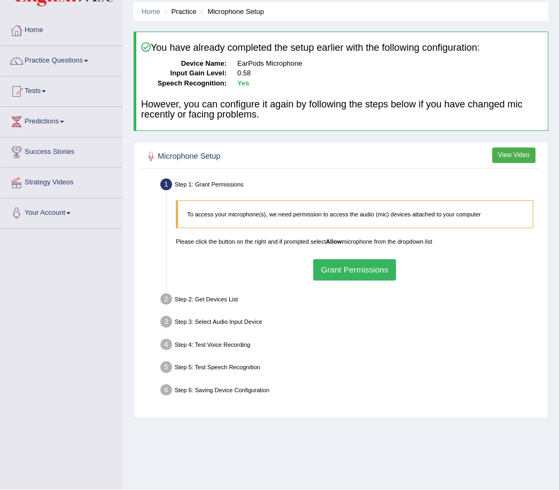
click at [88, 66] on link "Practice Questions" at bounding box center [62, 60] width 122 height 27
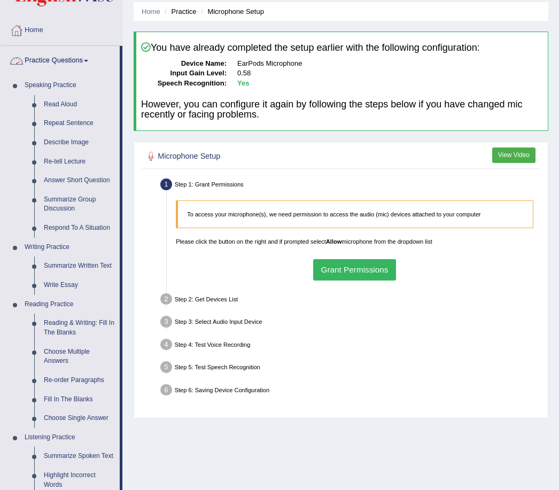
click at [60, 109] on div at bounding box center [279, 245] width 559 height 490
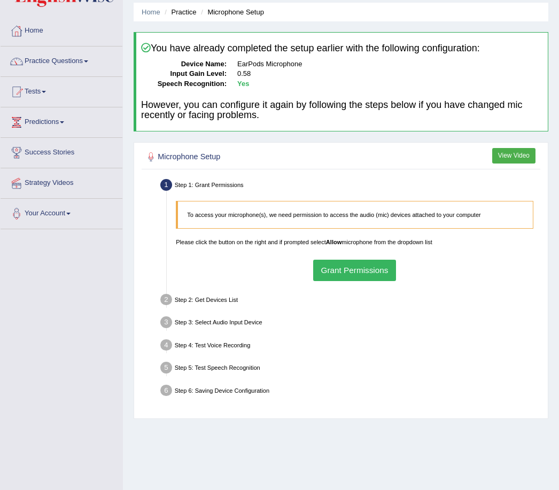
click at [88, 60] on span at bounding box center [86, 61] width 4 height 2
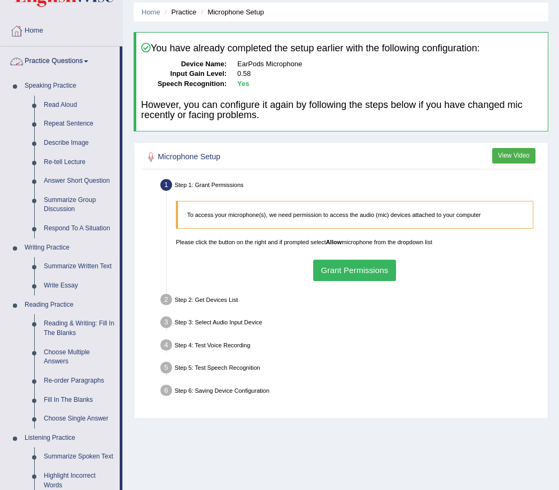
click at [57, 105] on div at bounding box center [279, 245] width 559 height 490
click at [65, 105] on link "Read Aloud" at bounding box center [79, 105] width 81 height 19
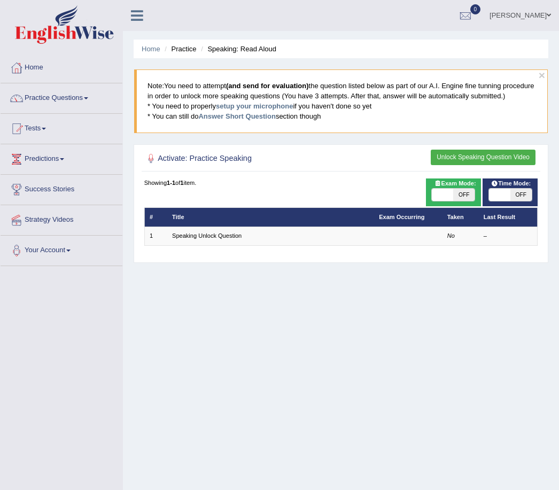
click at [220, 239] on link "Speaking Unlock Question" at bounding box center [206, 236] width 69 height 6
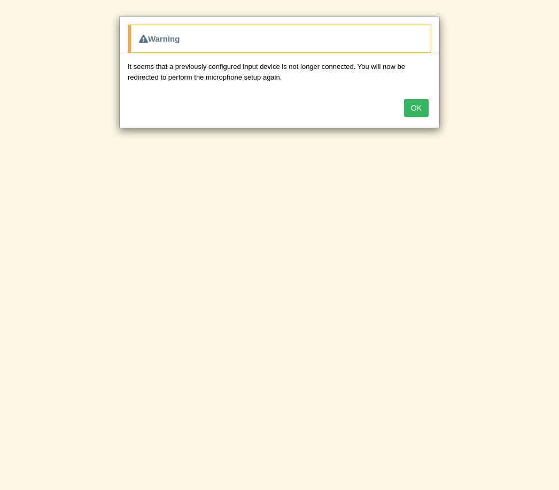
click at [264, 49] on div "Warning" at bounding box center [280, 39] width 304 height 28
click at [422, 109] on button "OK" at bounding box center [416, 108] width 25 height 18
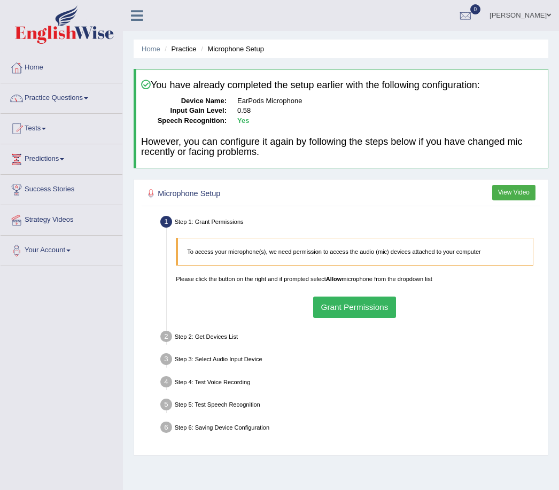
click at [374, 317] on button "Grant Permissions" at bounding box center [354, 307] width 83 height 21
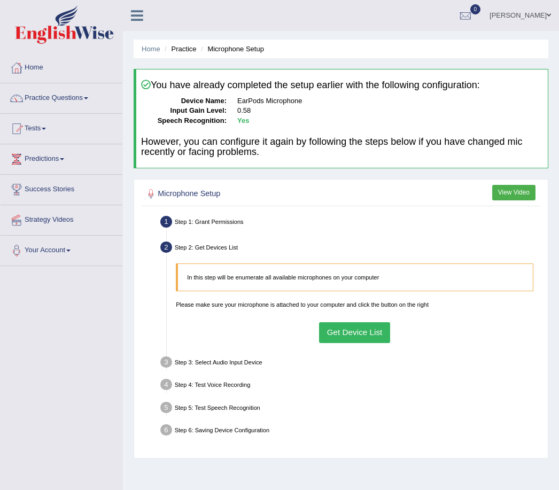
click at [352, 343] on button "Get Device List" at bounding box center [354, 332] width 71 height 21
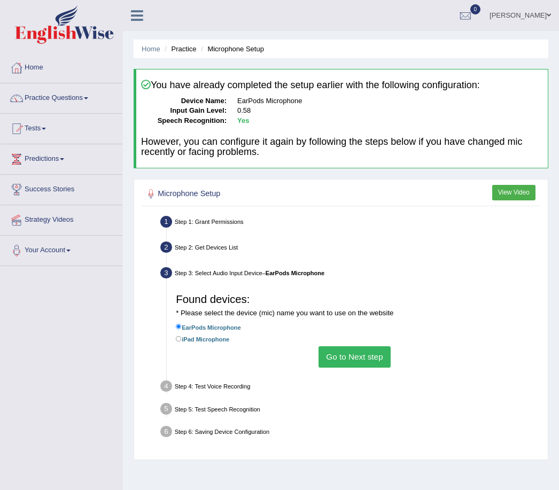
click at [229, 344] on label "iPad Microphone" at bounding box center [202, 339] width 53 height 10
click at [182, 342] on input "iPad Microphone" at bounding box center [179, 339] width 6 height 6
radio input "true"
click at [352, 367] on button "Go to Next step" at bounding box center [355, 356] width 72 height 21
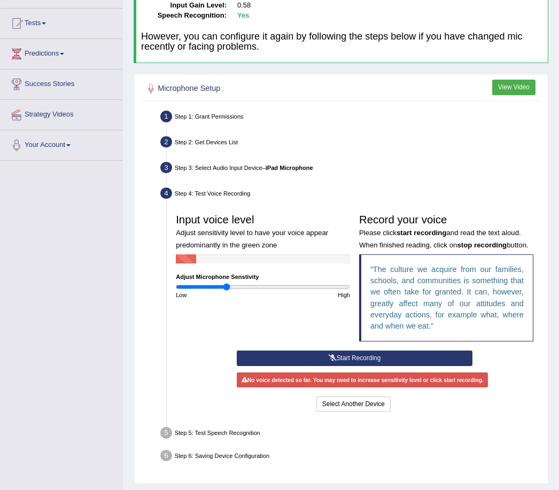
scroll to position [105, 0]
click at [401, 366] on button "Start Recording" at bounding box center [354, 359] width 235 height 16
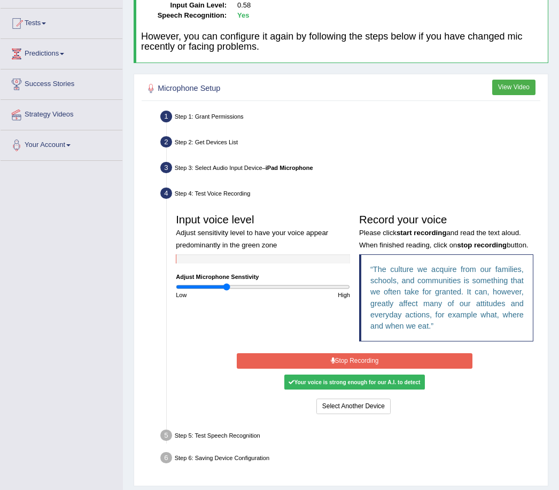
click at [385, 369] on button "Stop Recording" at bounding box center [354, 361] width 235 height 16
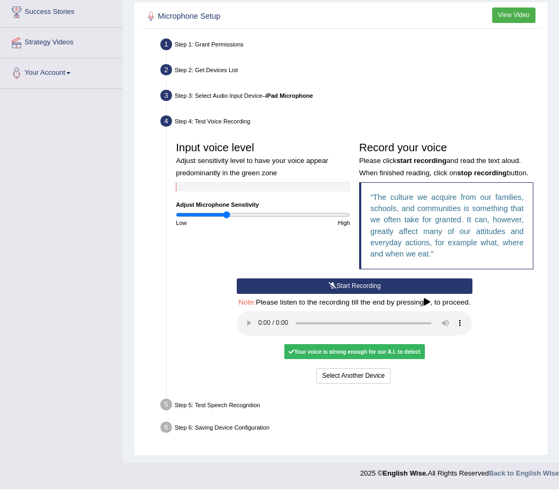
scroll to position [214, 0]
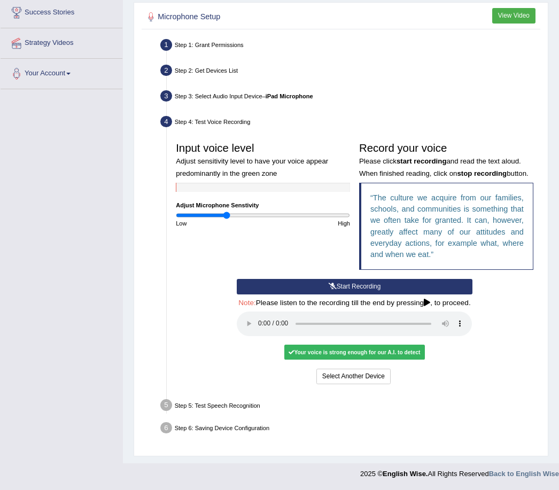
click at [259, 336] on audio at bounding box center [354, 324] width 235 height 25
click at [384, 384] on button "Voice is ok. Go to Next step" at bounding box center [393, 377] width 90 height 16
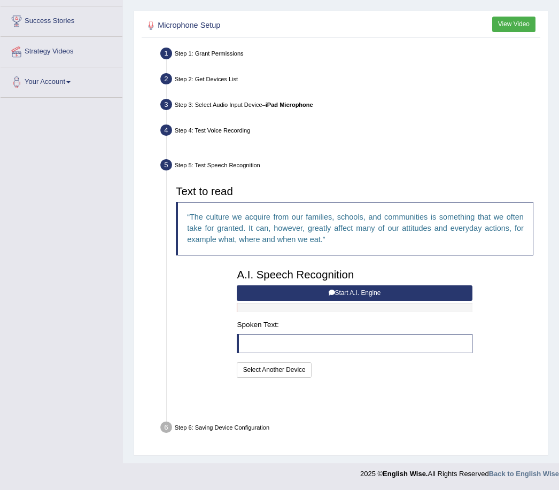
scroll to position [134, 0]
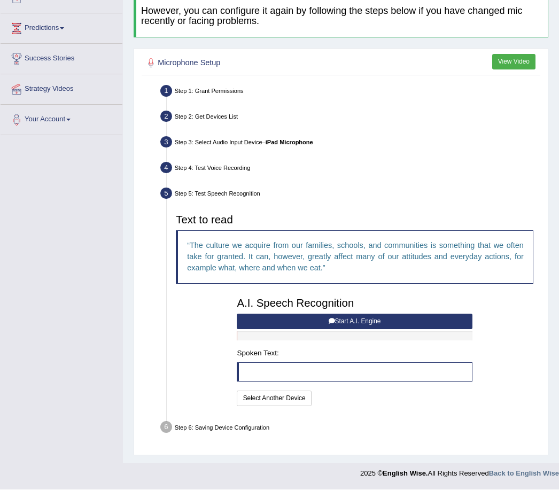
click at [314, 330] on button "Start A.I. Engine" at bounding box center [354, 322] width 235 height 16
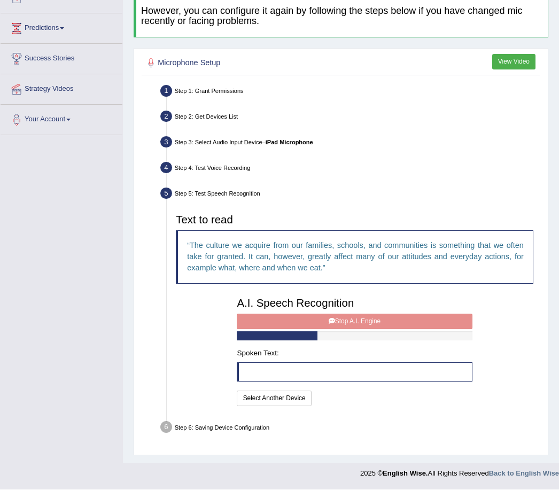
scroll to position [135, 0]
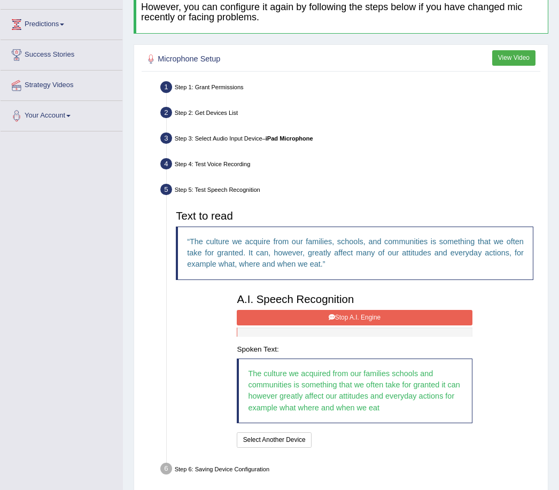
click at [277, 326] on button "Stop A.I. Engine" at bounding box center [354, 318] width 235 height 16
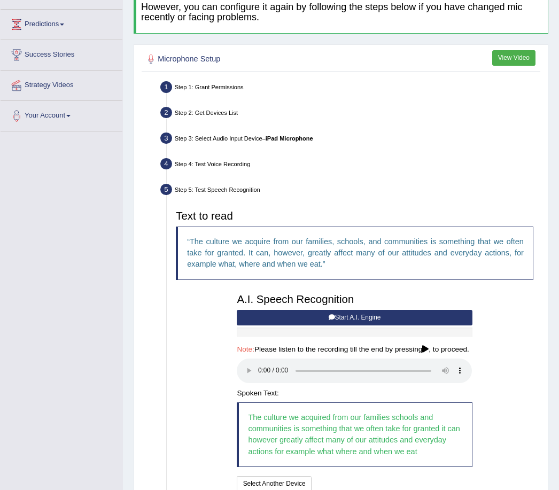
click at [258, 383] on audio at bounding box center [354, 371] width 235 height 25
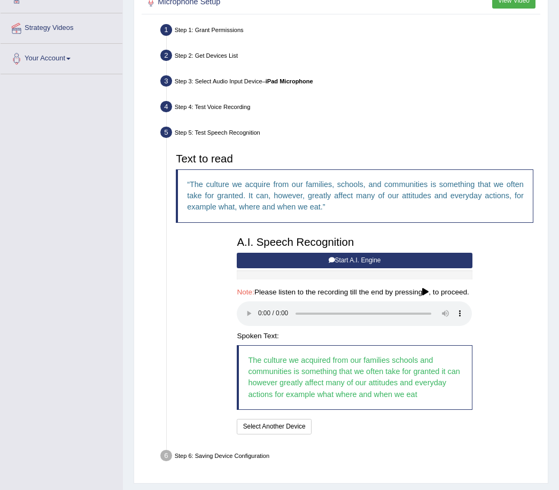
scroll to position [223, 0]
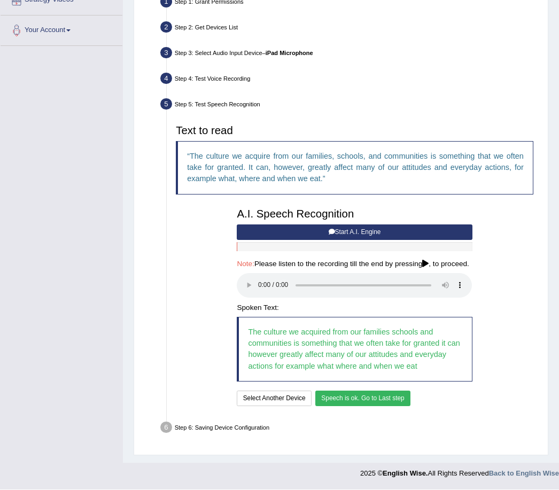
click at [365, 407] on button "Speech is ok. Go to Last step" at bounding box center [362, 399] width 95 height 16
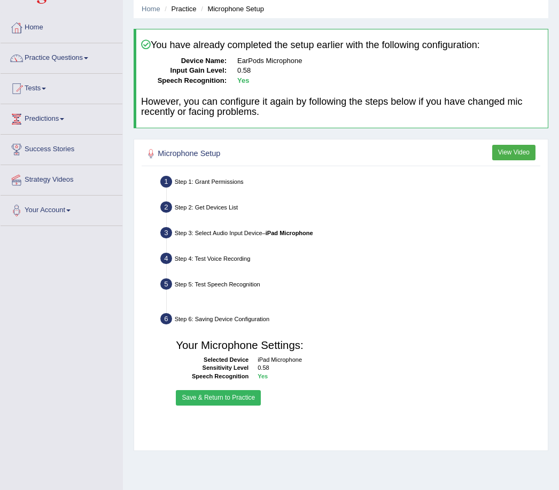
scroll to position [37, 0]
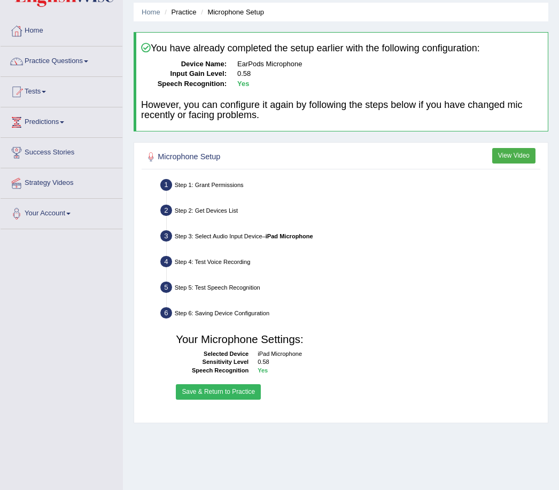
click at [238, 400] on button "Save & Return to Practice" at bounding box center [218, 392] width 85 height 16
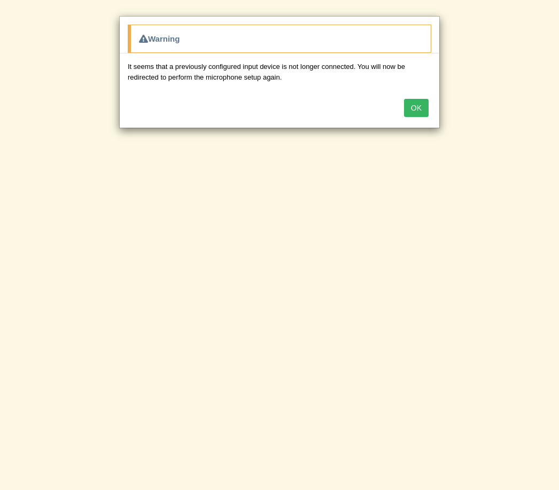
click at [418, 104] on button "OK" at bounding box center [416, 108] width 25 height 18
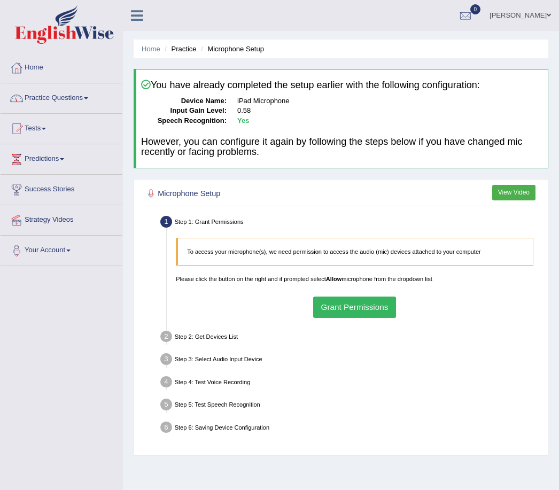
click at [88, 102] on link "Practice Questions" at bounding box center [62, 96] width 122 height 27
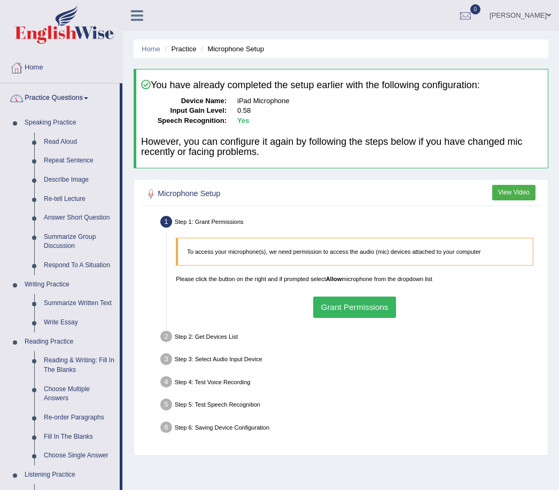
click at [65, 149] on div at bounding box center [279, 245] width 559 height 490
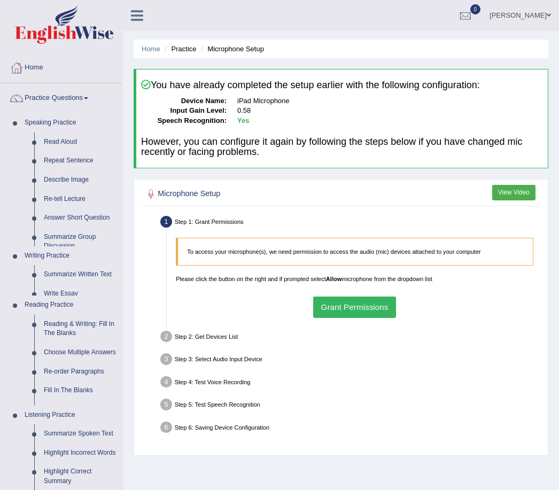
click at [66, 144] on link "Read Aloud" at bounding box center [80, 142] width 83 height 19
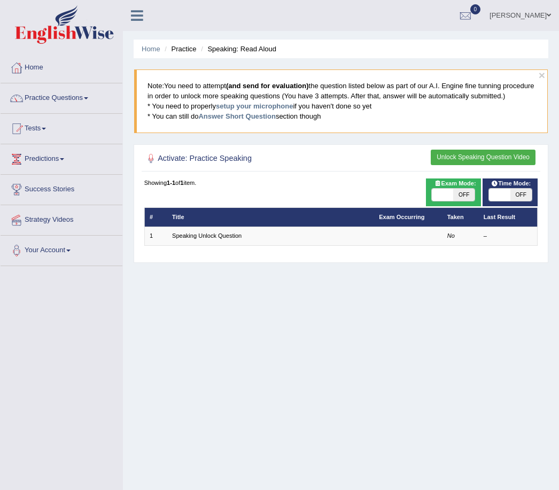
click at [217, 239] on link "Speaking Unlock Question" at bounding box center [206, 236] width 69 height 6
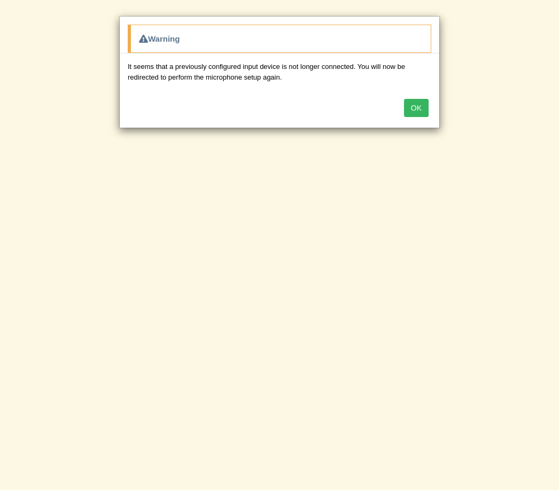
click at [422, 110] on button "OK" at bounding box center [416, 108] width 25 height 18
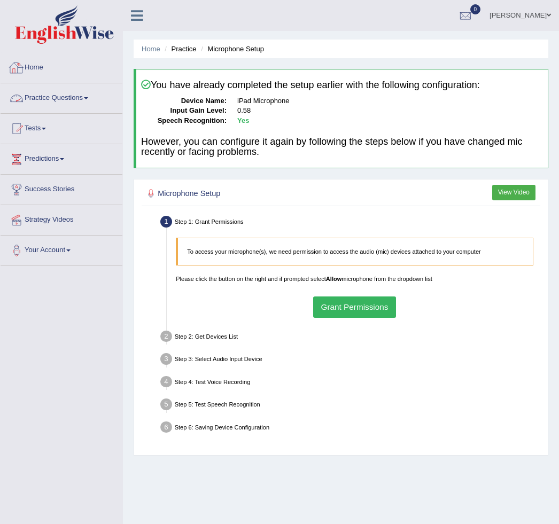
click at [136, 18] on icon at bounding box center [137, 16] width 12 height 14
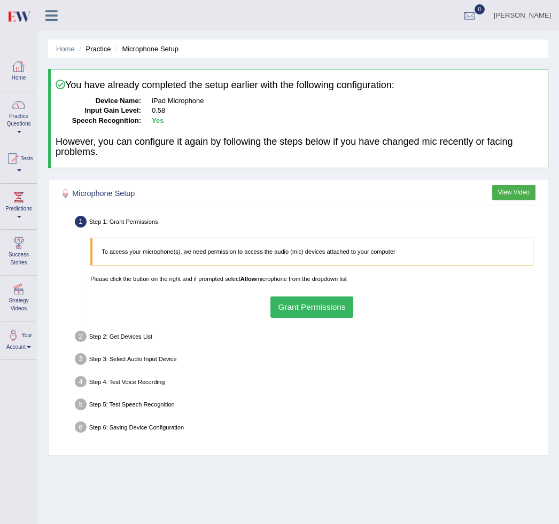
click at [21, 72] on div at bounding box center [19, 66] width 16 height 16
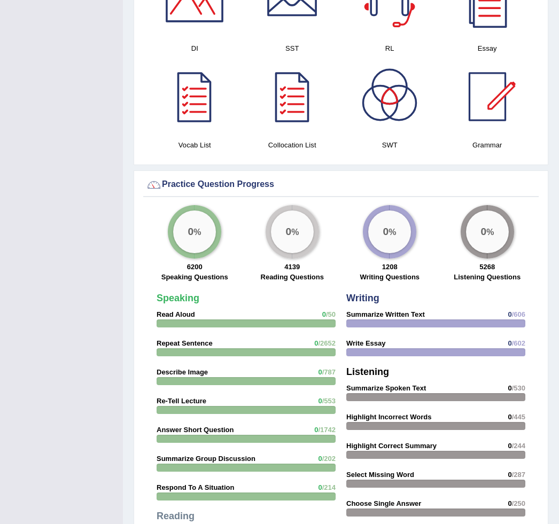
scroll to position [648, 0]
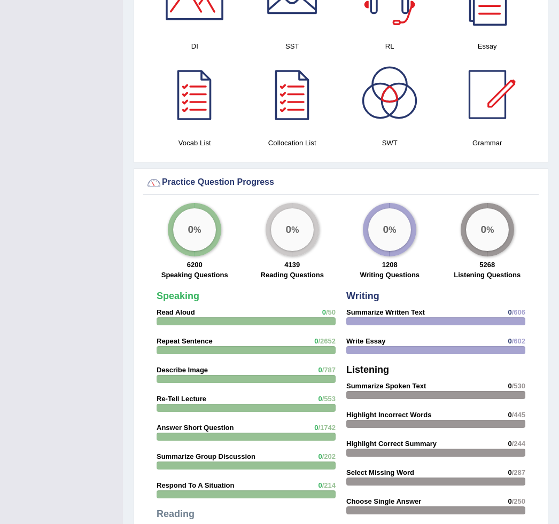
click at [196, 265] on strong "6200" at bounding box center [195, 265] width 16 height 8
click at [197, 242] on div "0 %" at bounding box center [194, 230] width 43 height 43
click at [198, 245] on div "0 %" at bounding box center [194, 230] width 43 height 43
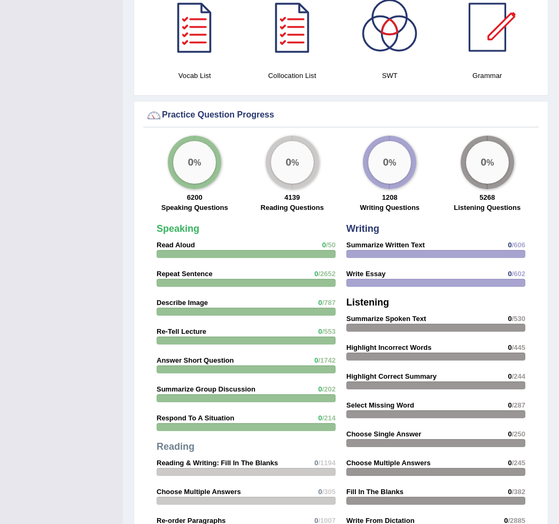
scroll to position [716, 0]
click at [190, 254] on div at bounding box center [246, 255] width 179 height 8
click at [195, 254] on div at bounding box center [246, 255] width 179 height 8
click at [197, 254] on div at bounding box center [246, 255] width 179 height 8
click at [192, 271] on strong "Repeat Sentence" at bounding box center [185, 274] width 56 height 8
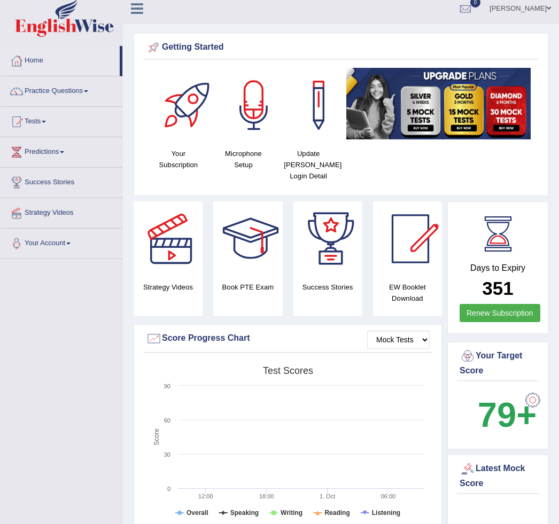
scroll to position [0, 0]
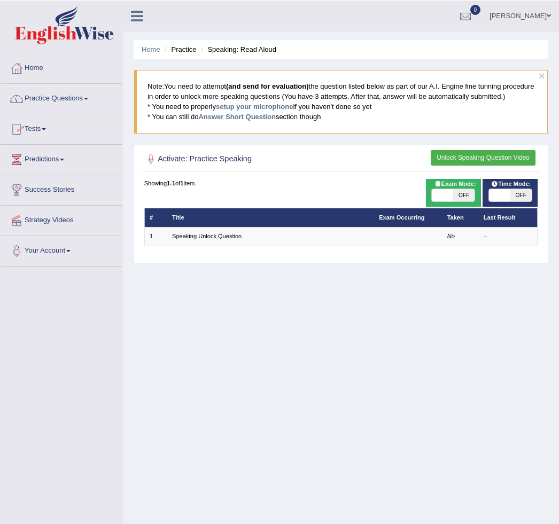
click at [90, 97] on link "Practice Questions" at bounding box center [62, 96] width 122 height 27
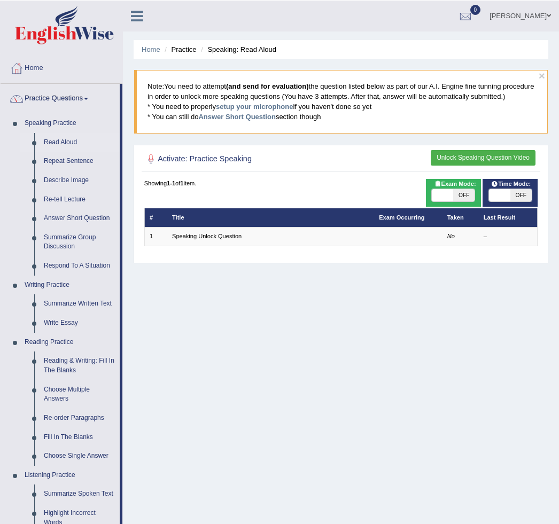
click at [67, 158] on div at bounding box center [279, 262] width 559 height 524
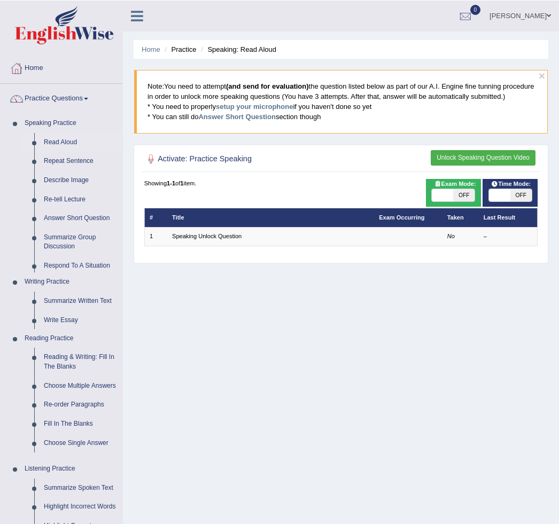
click at [64, 162] on link "Repeat Sentence" at bounding box center [80, 160] width 83 height 19
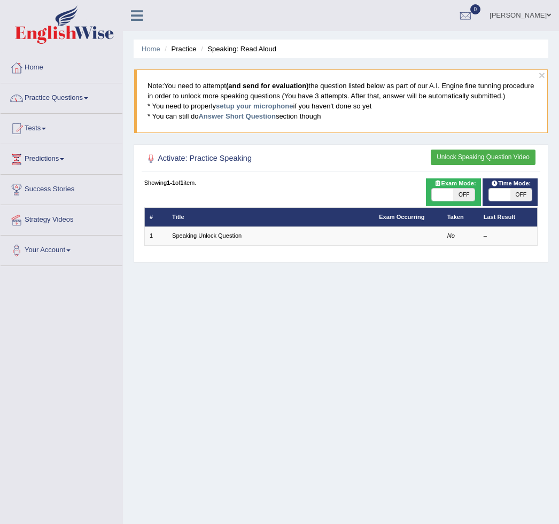
click at [216, 239] on link "Speaking Unlock Question" at bounding box center [206, 236] width 69 height 6
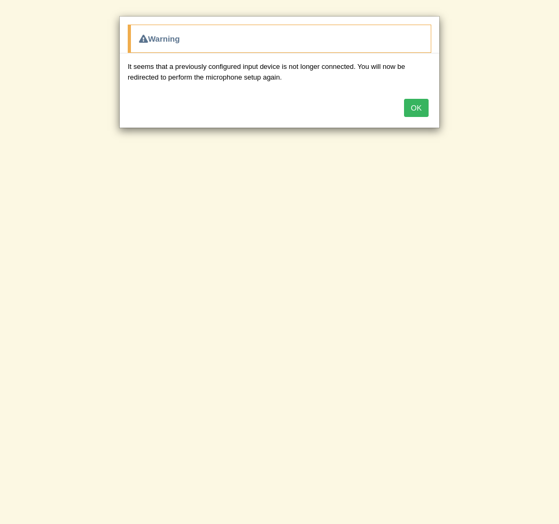
click at [417, 112] on button "OK" at bounding box center [416, 108] width 25 height 18
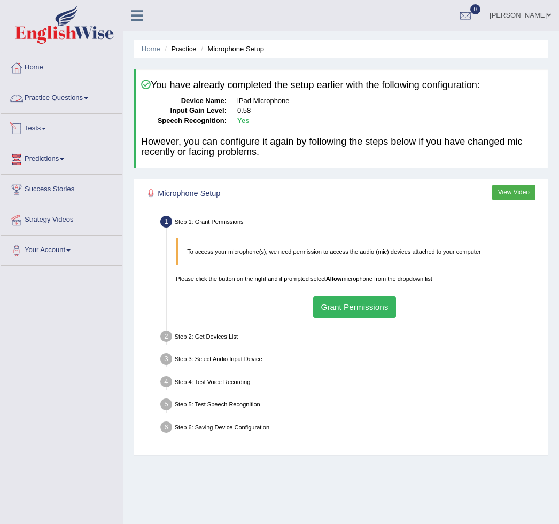
click at [85, 99] on link "Practice Questions" at bounding box center [62, 96] width 122 height 27
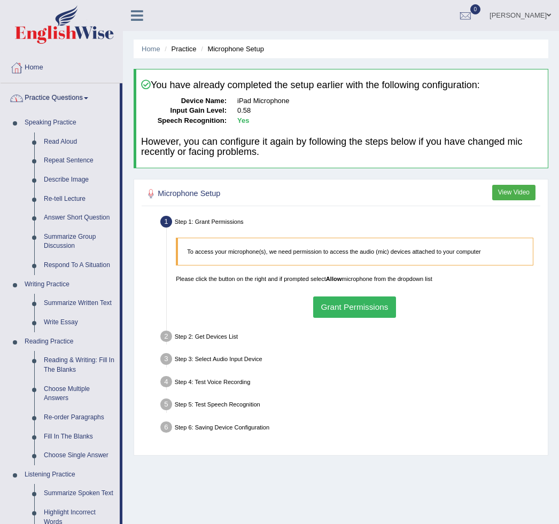
click at [69, 143] on div at bounding box center [279, 262] width 559 height 524
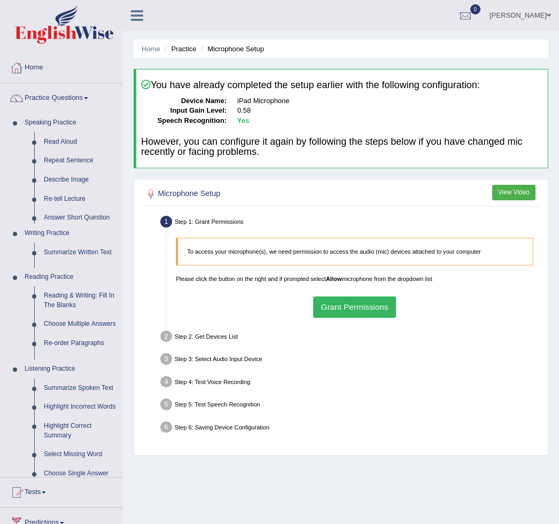
click at [69, 143] on link "Read Aloud" at bounding box center [80, 142] width 83 height 19
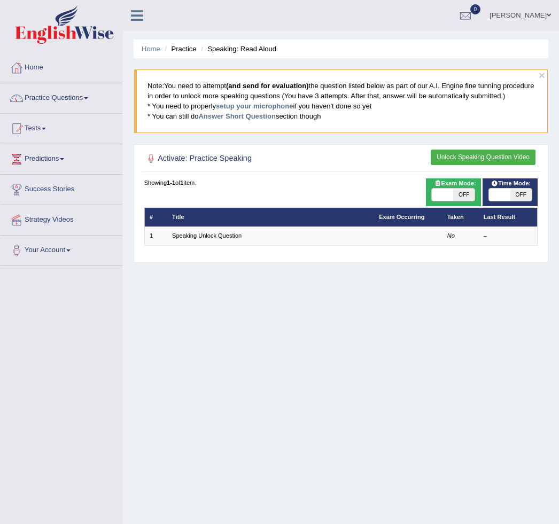
click at [227, 239] on link "Speaking Unlock Question" at bounding box center [206, 236] width 69 height 6
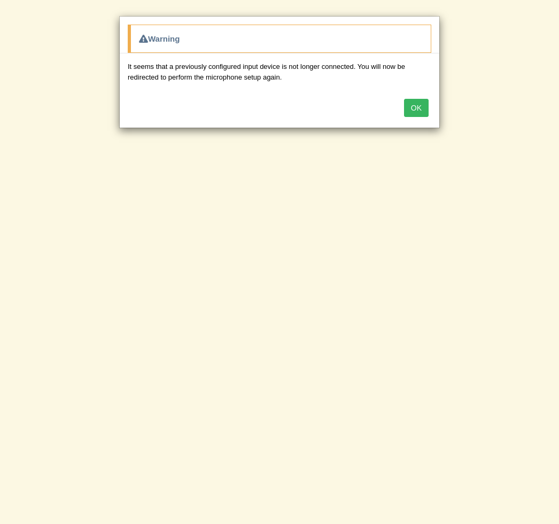
click at [424, 111] on button "OK" at bounding box center [416, 108] width 25 height 18
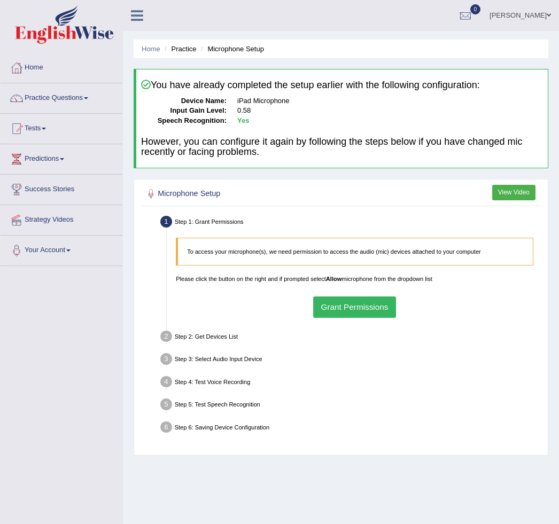
click at [269, 113] on dd "0.58" at bounding box center [390, 111] width 306 height 10
click at [371, 317] on button "Grant Permissions" at bounding box center [354, 307] width 83 height 21
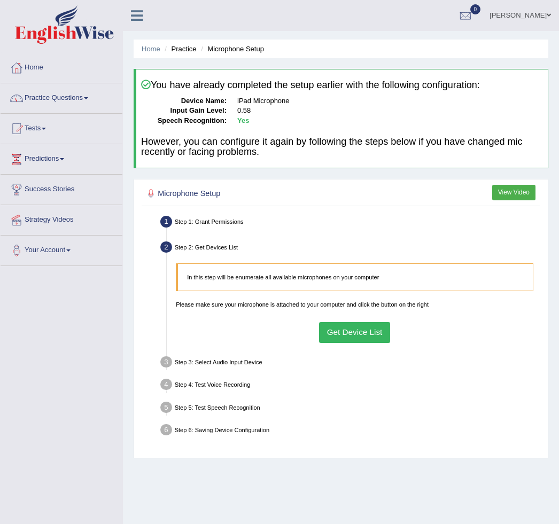
click at [357, 343] on button "Get Device List" at bounding box center [354, 332] width 71 height 21
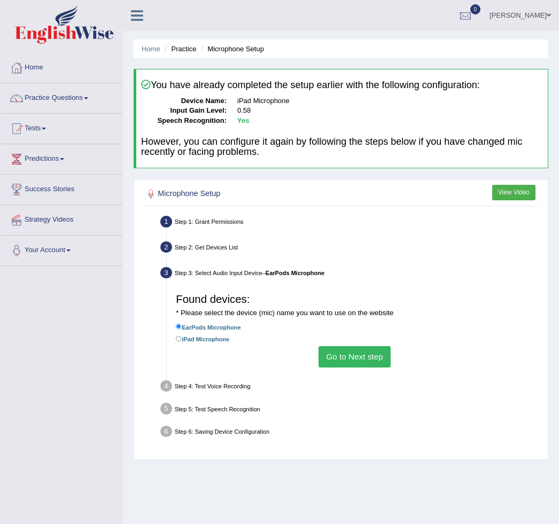
click at [292, 346] on li "iPad Microphone" at bounding box center [355, 340] width 358 height 12
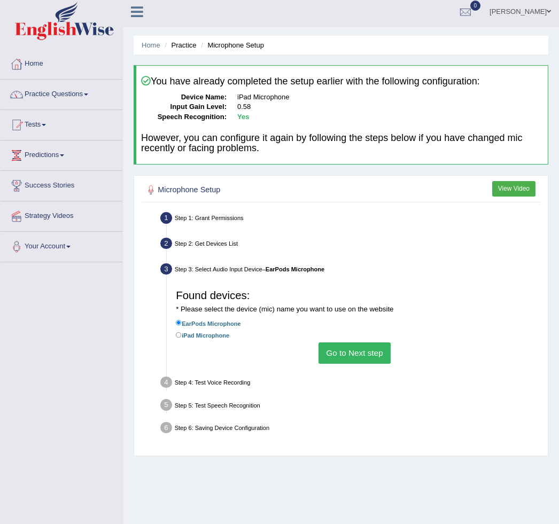
scroll to position [4, 0]
click at [349, 363] on button "Go to Next step" at bounding box center [355, 353] width 72 height 21
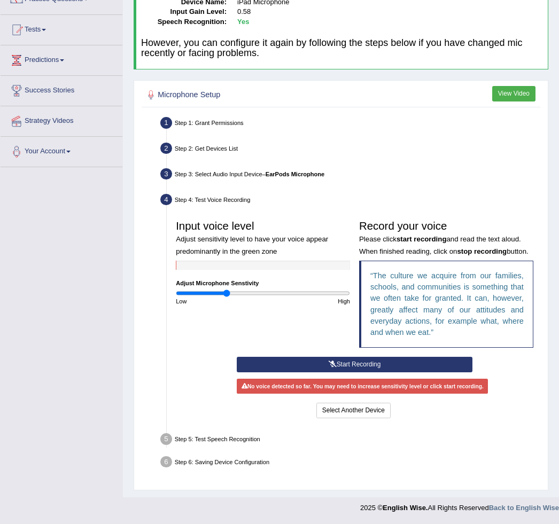
scroll to position [138, 0]
click at [332, 373] on button "Start Recording" at bounding box center [354, 365] width 235 height 16
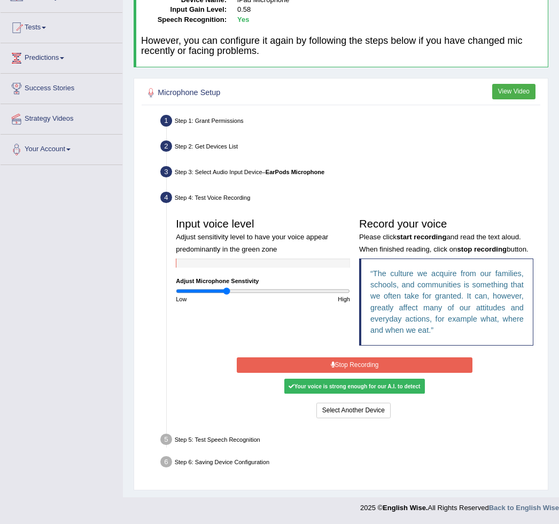
click at [364, 373] on button "Stop Recording" at bounding box center [354, 366] width 235 height 16
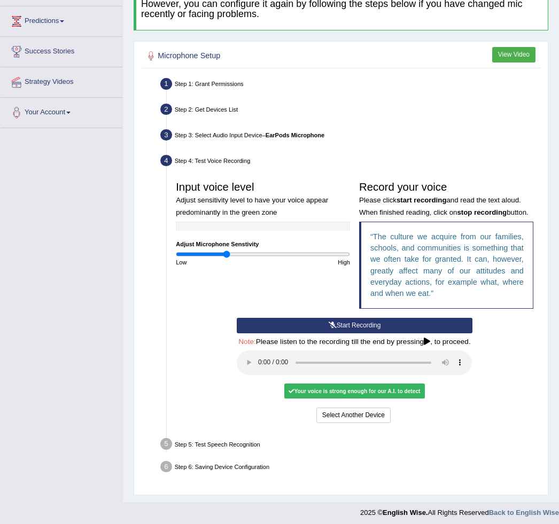
click at [262, 375] on audio at bounding box center [354, 363] width 235 height 25
click at [261, 375] on audio at bounding box center [354, 363] width 235 height 25
click at [397, 423] on button "Voice is ok. Go to Next step" at bounding box center [393, 416] width 90 height 16
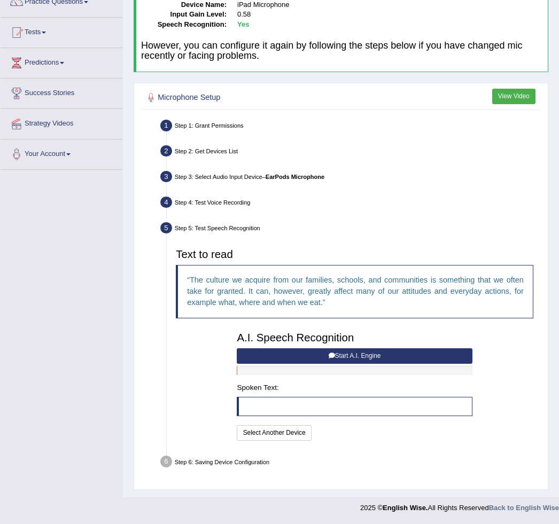
scroll to position [134, 0]
click at [347, 348] on button "Start A.I. Engine" at bounding box center [354, 356] width 235 height 16
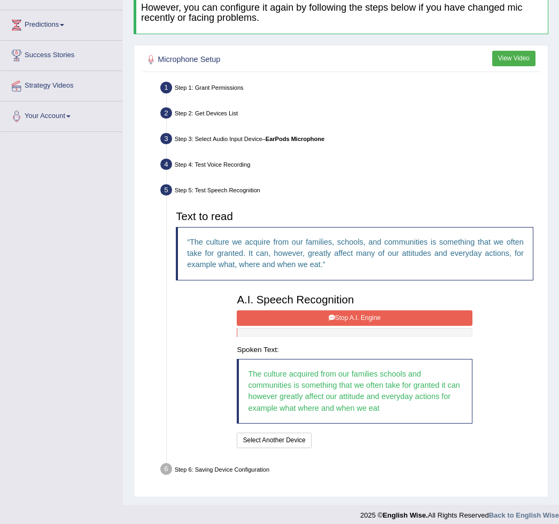
click at [358, 326] on button "Stop A.I. Engine" at bounding box center [354, 319] width 235 height 16
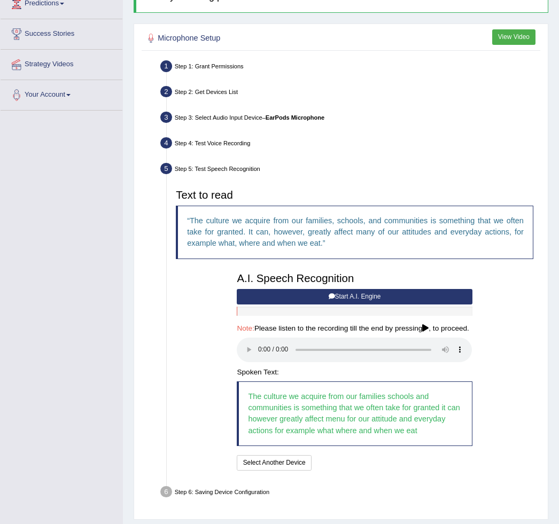
scroll to position [245, 0]
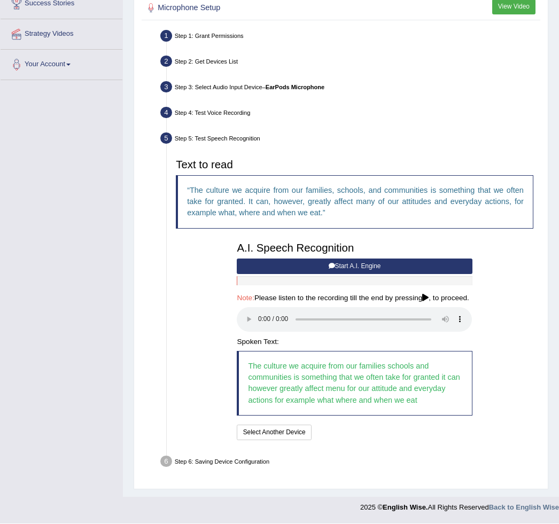
click at [263, 308] on audio at bounding box center [354, 320] width 235 height 25
click at [262, 308] on audio at bounding box center [354, 320] width 235 height 25
click at [378, 425] on button "Speech is ok. Go to Last step" at bounding box center [362, 433] width 95 height 16
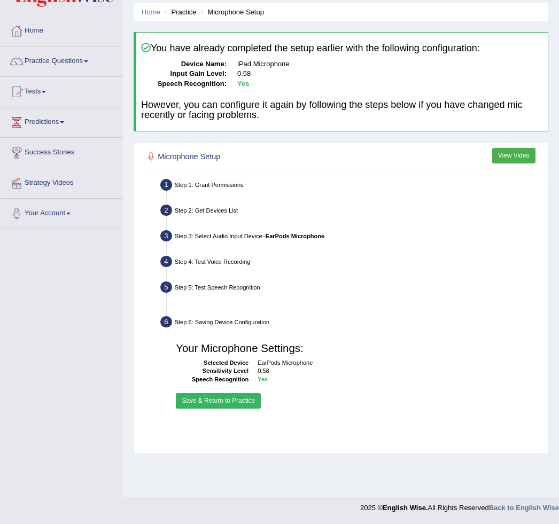
scroll to position [37, 0]
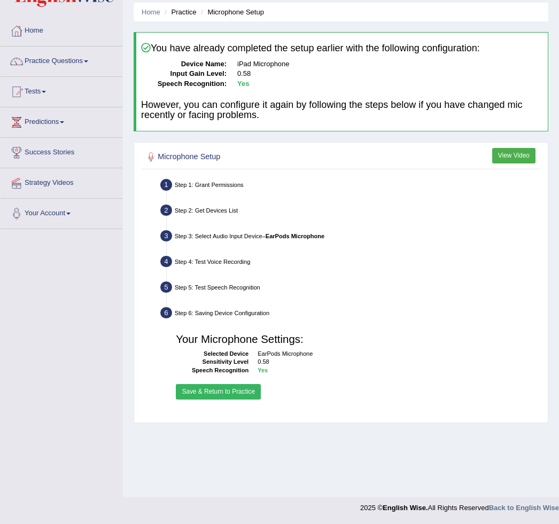
click at [239, 400] on button "Save & Return to Practice" at bounding box center [218, 392] width 85 height 16
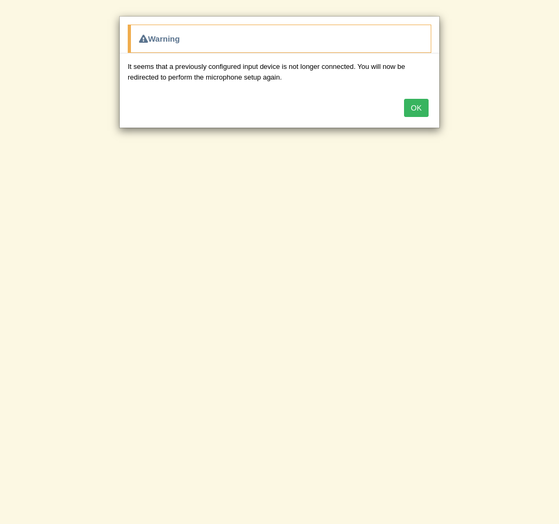
click at [419, 109] on button "OK" at bounding box center [416, 108] width 25 height 18
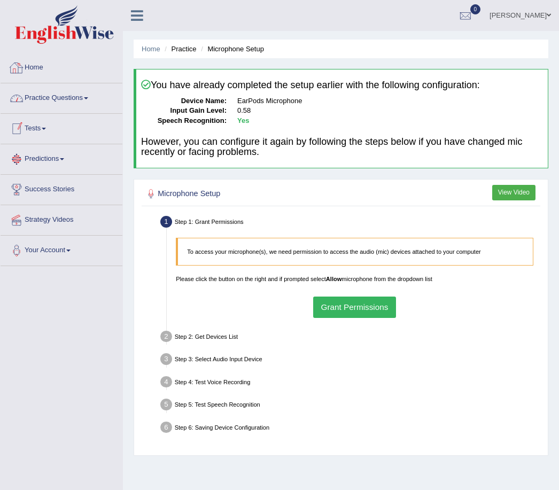
click at [140, 13] on icon at bounding box center [137, 16] width 12 height 14
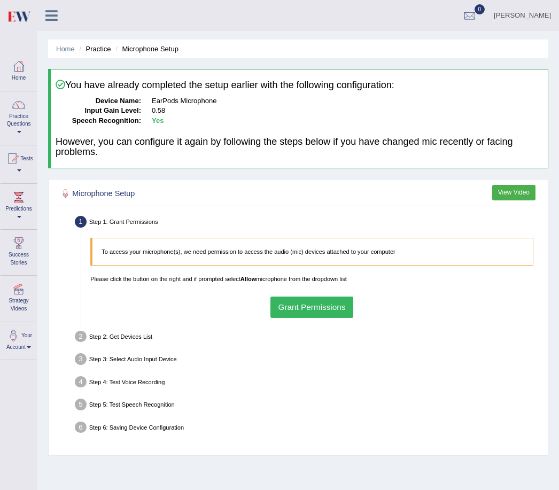
click at [51, 13] on icon at bounding box center [51, 16] width 12 height 14
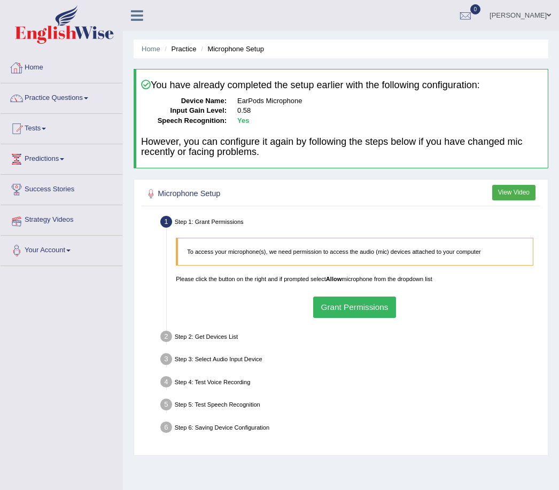
click at [65, 249] on link "Your Account" at bounding box center [62, 249] width 122 height 27
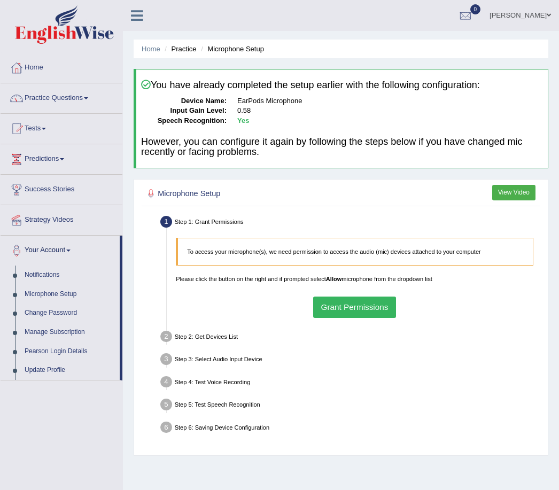
click at [68, 299] on div at bounding box center [279, 245] width 559 height 490
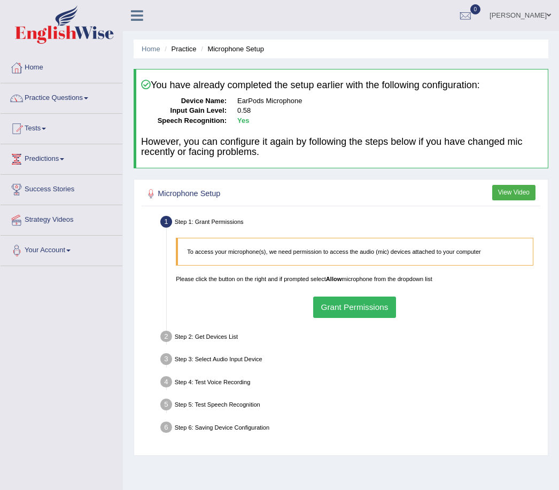
click at [68, 245] on link "Your Account" at bounding box center [62, 249] width 122 height 27
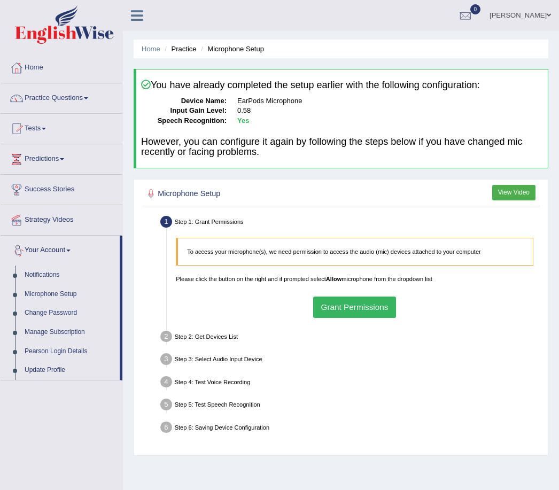
click at [47, 292] on div at bounding box center [279, 245] width 559 height 490
click at [48, 292] on link "Microphone Setup" at bounding box center [70, 294] width 100 height 19
click at [49, 295] on link "Microphone Setup" at bounding box center [70, 294] width 100 height 19
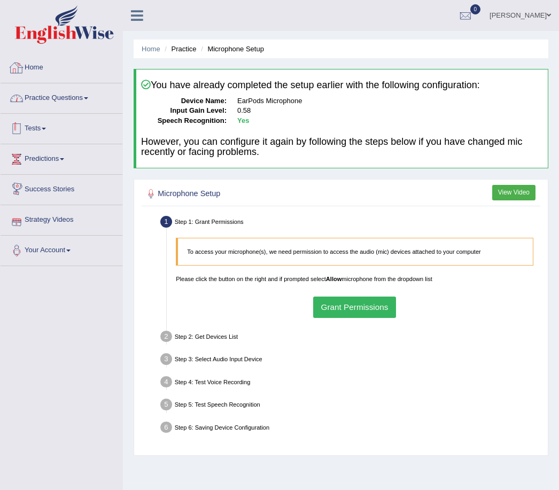
click at [59, 66] on link "Home" at bounding box center [62, 66] width 122 height 27
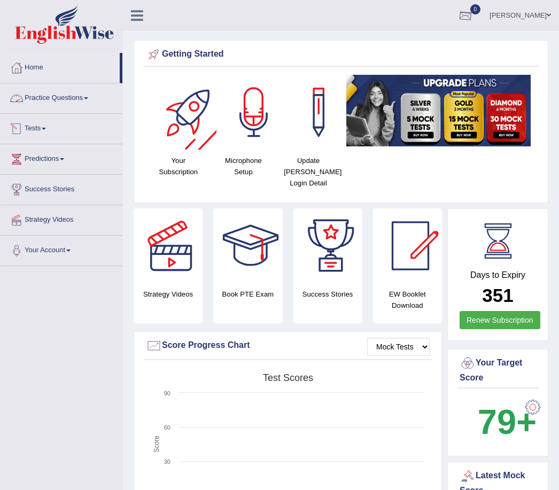
click at [549, 16] on span at bounding box center [549, 15] width 4 height 7
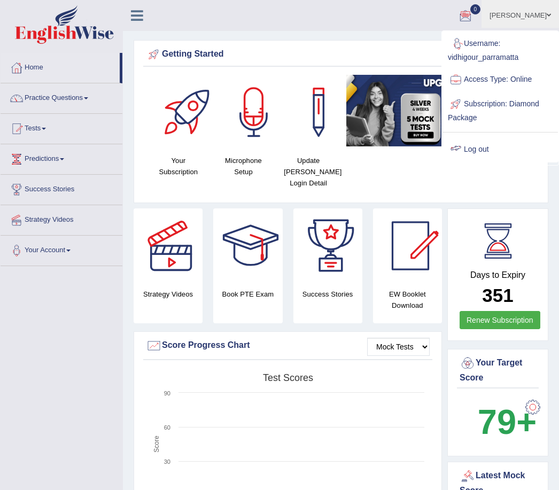
click at [478, 150] on link "Log out" at bounding box center [500, 149] width 115 height 25
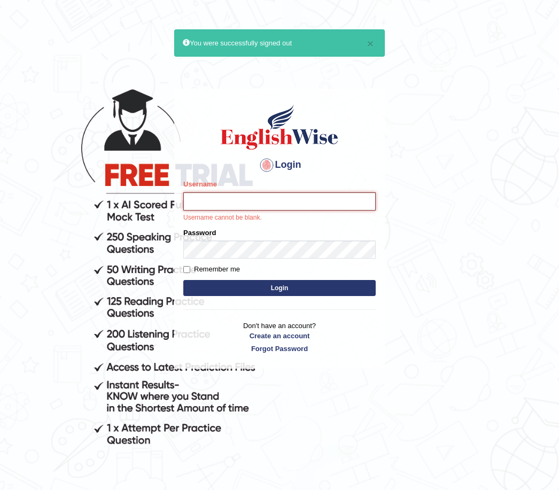
type input "Vidhigour_parramatta"
click at [280, 288] on button "Login" at bounding box center [279, 288] width 192 height 16
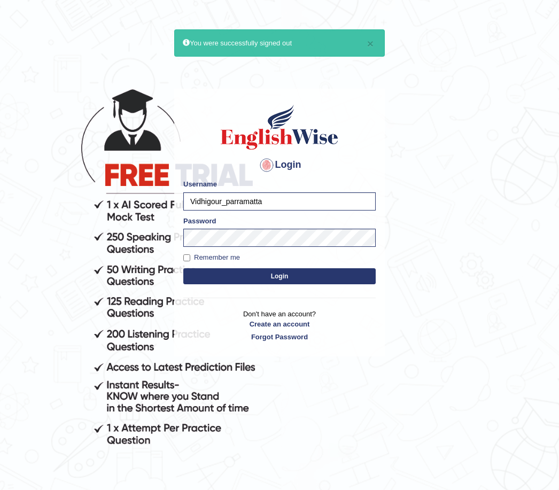
click at [276, 284] on button "Login" at bounding box center [279, 276] width 192 height 16
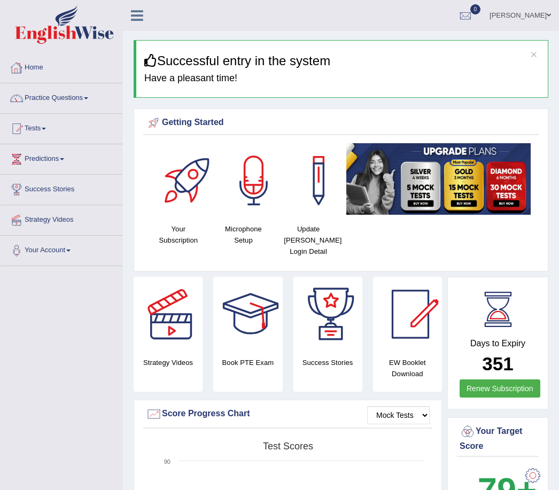
click at [97, 90] on link "Practice Questions" at bounding box center [62, 96] width 122 height 27
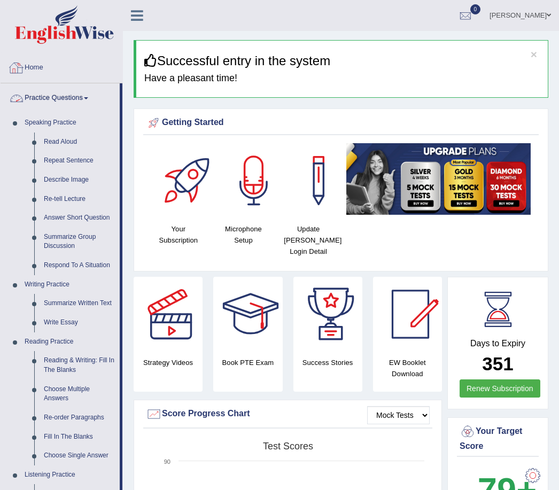
click at [67, 139] on div at bounding box center [279, 245] width 559 height 490
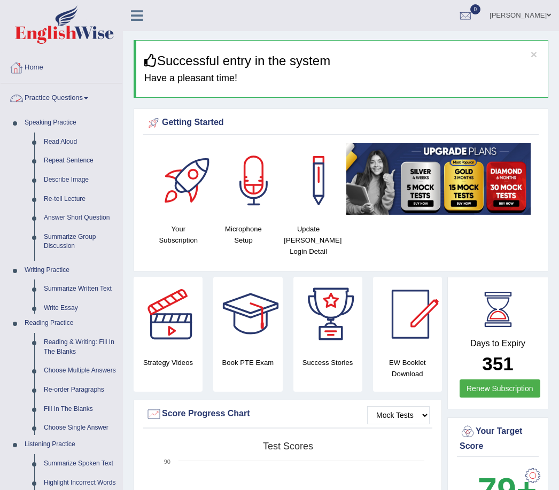
click at [69, 138] on link "Read Aloud" at bounding box center [80, 142] width 83 height 19
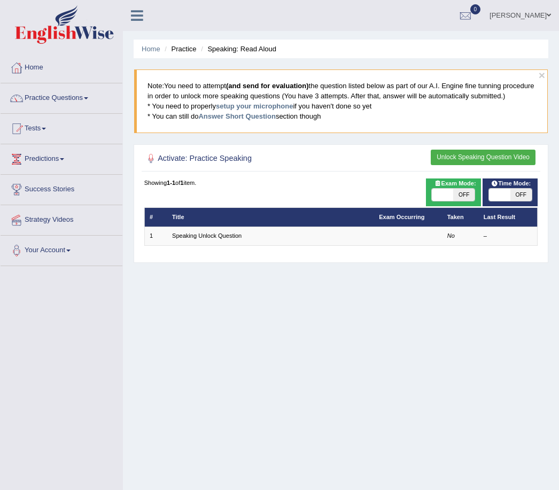
click at [242, 239] on link "Speaking Unlock Question" at bounding box center [206, 236] width 69 height 6
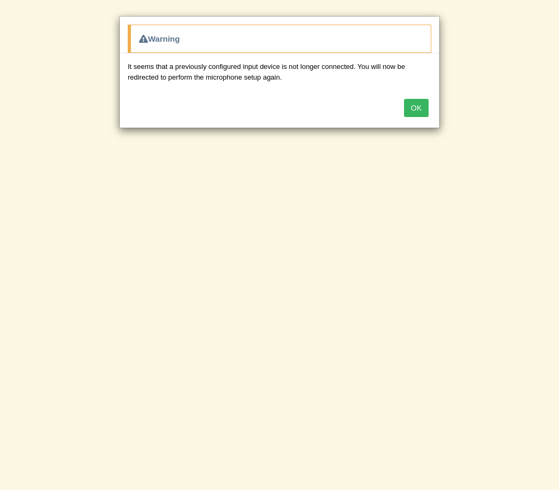
click at [294, 25] on div "Warning" at bounding box center [280, 39] width 304 height 28
click at [299, 34] on div "Warning" at bounding box center [280, 39] width 304 height 28
click at [294, 39] on div "Warning" at bounding box center [280, 39] width 304 height 28
click at [302, 40] on div "Warning" at bounding box center [280, 39] width 304 height 28
click at [315, 40] on div "Warning" at bounding box center [280, 39] width 304 height 28
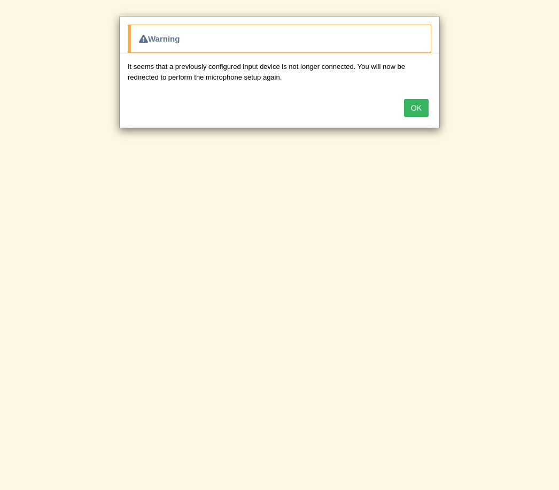
click at [397, 125] on div "OK" at bounding box center [280, 108] width 320 height 37
click at [407, 115] on button "OK" at bounding box center [416, 108] width 25 height 18
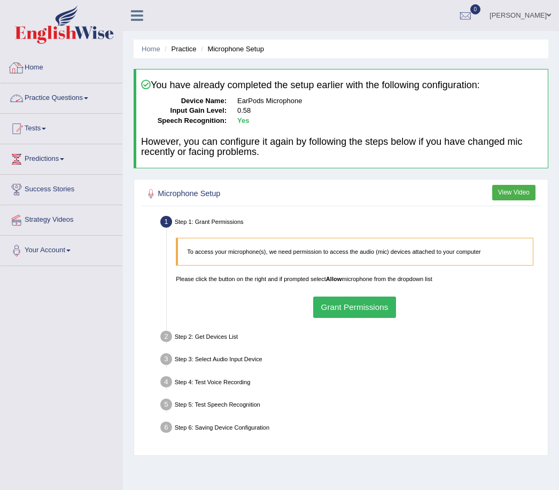
click at [95, 97] on link "Practice Questions" at bounding box center [62, 96] width 122 height 27
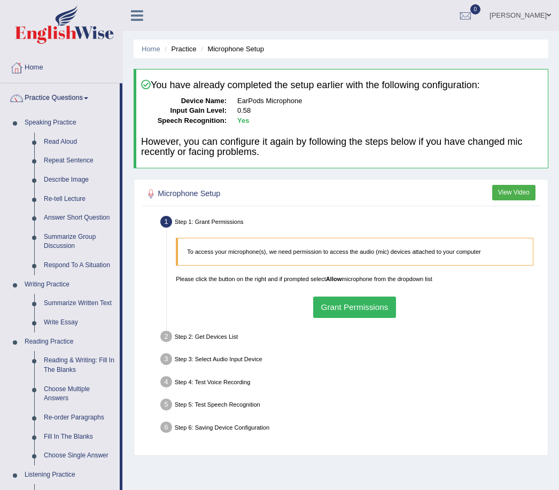
click at [73, 180] on div at bounding box center [279, 245] width 559 height 490
click at [77, 180] on link "Describe Image" at bounding box center [79, 180] width 81 height 19
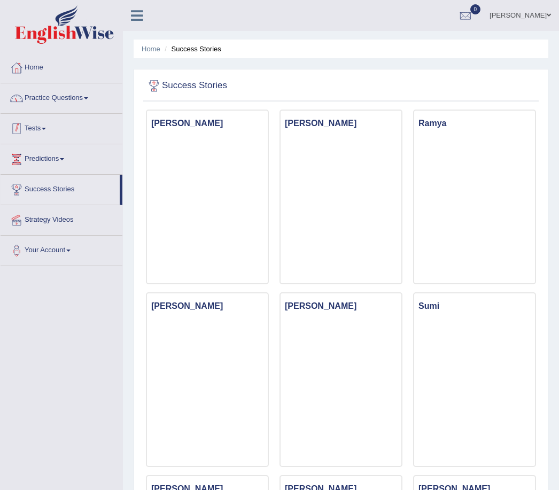
click at [88, 109] on link "Practice Questions" at bounding box center [62, 96] width 122 height 27
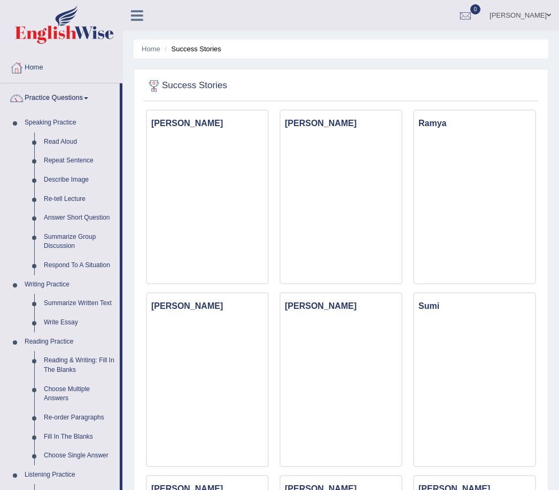
click at [67, 181] on div at bounding box center [279, 245] width 559 height 490
click at [73, 176] on link "Describe Image" at bounding box center [79, 180] width 81 height 19
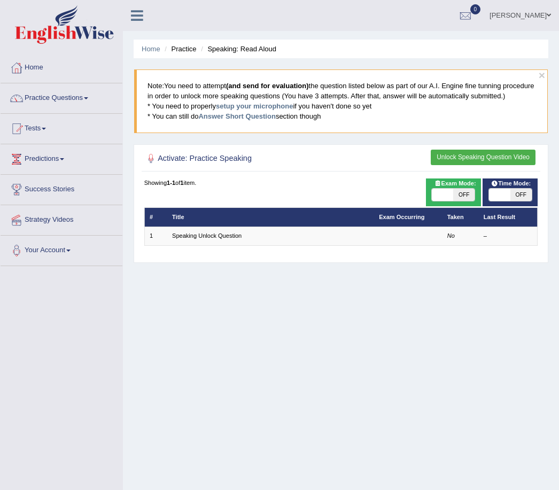
click at [212, 239] on link "Speaking Unlock Question" at bounding box center [206, 236] width 69 height 6
click at [215, 239] on link "Speaking Unlock Question" at bounding box center [206, 236] width 69 height 6
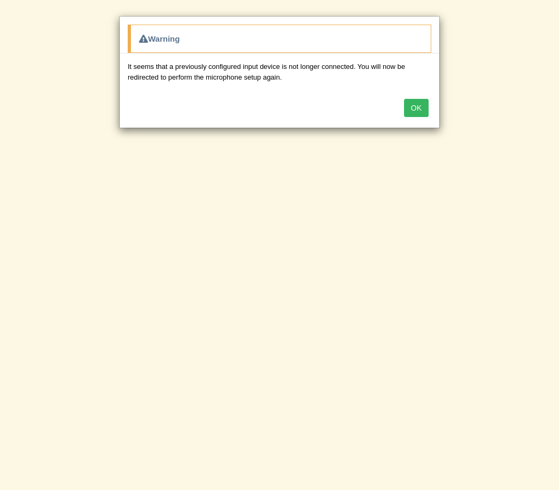
click at [409, 105] on button "OK" at bounding box center [416, 108] width 25 height 18
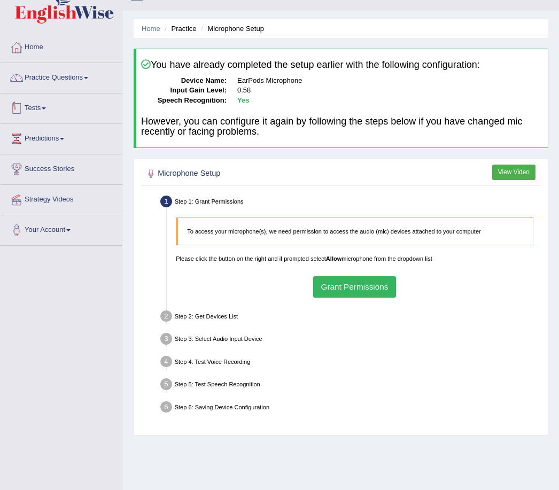
scroll to position [22, 0]
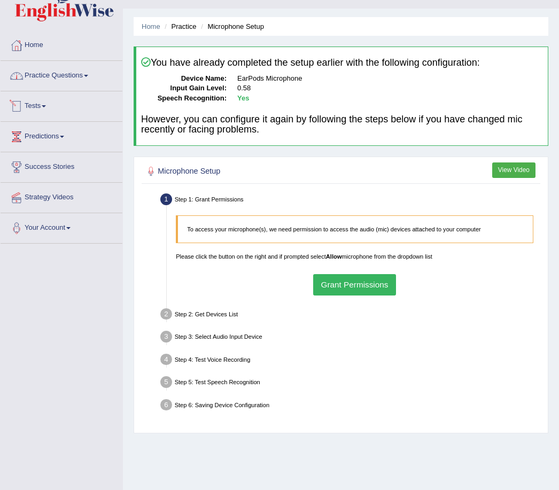
click at [84, 81] on link "Practice Questions" at bounding box center [62, 74] width 122 height 27
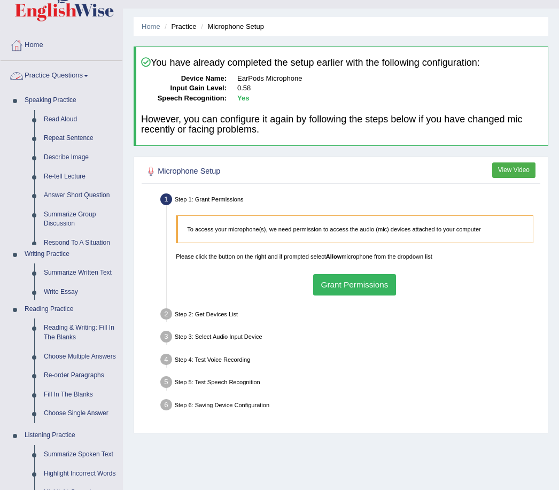
click at [73, 119] on link "Read Aloud" at bounding box center [80, 119] width 83 height 19
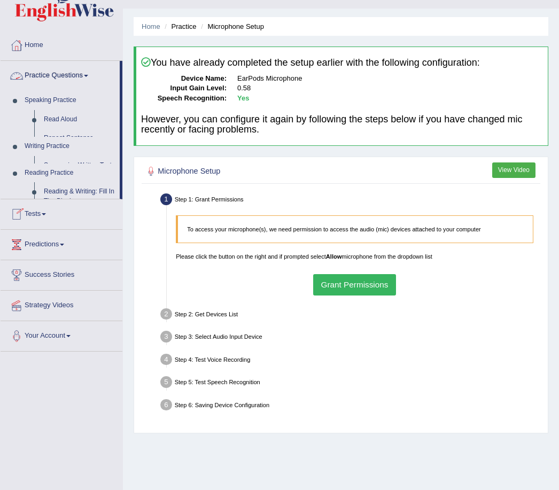
click at [74, 118] on link "Read Aloud" at bounding box center [79, 119] width 81 height 19
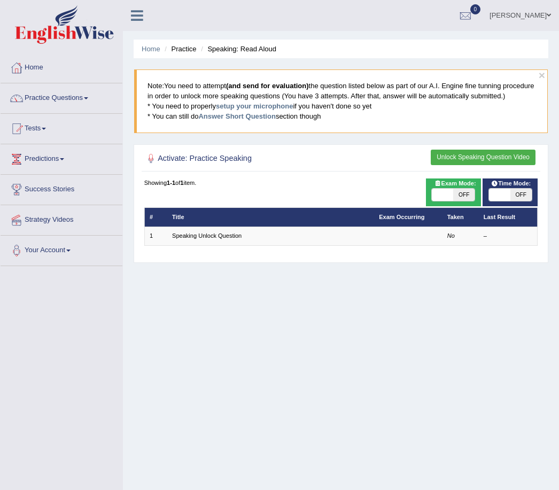
click at [229, 239] on link "Speaking Unlock Question" at bounding box center [206, 236] width 69 height 6
click at [235, 239] on link "Speaking Unlock Question" at bounding box center [206, 236] width 69 height 6
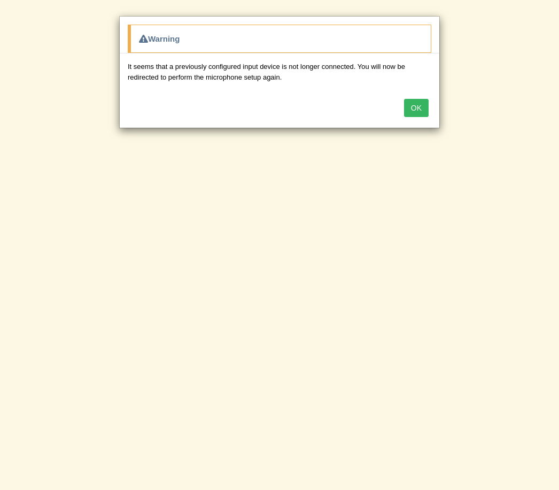
click at [419, 104] on button "OK" at bounding box center [416, 108] width 25 height 18
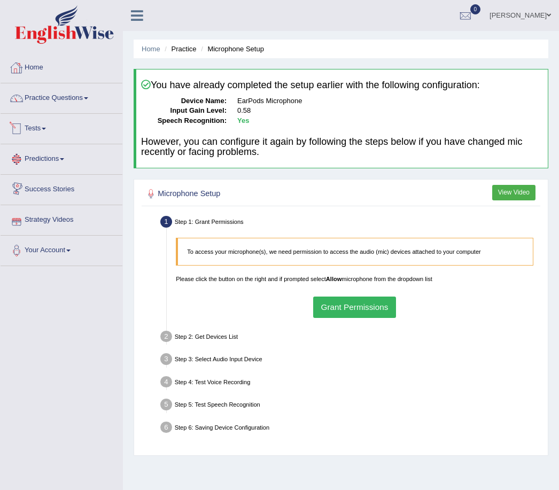
click at [35, 69] on link "Home" at bounding box center [62, 66] width 122 height 27
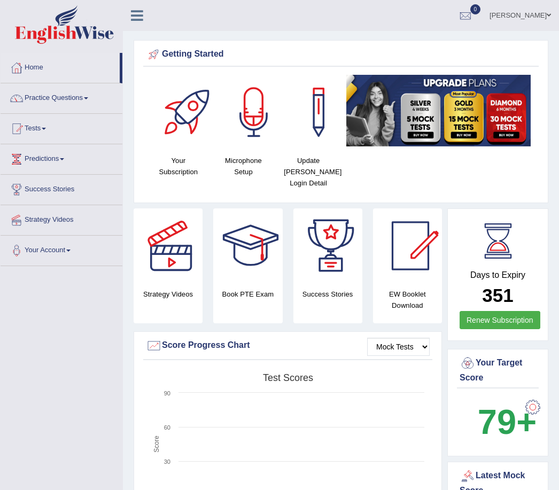
click at [531, 399] on div at bounding box center [532, 407] width 21 height 21
click at [530, 406] on div at bounding box center [532, 407] width 21 height 21
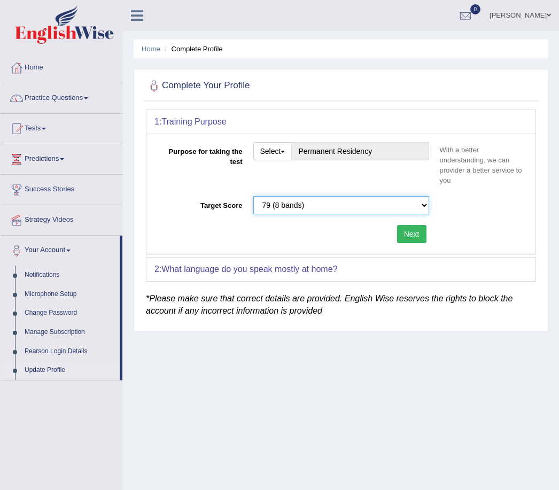
click at [408, 205] on select "Please select the correct value 50 (6 bands) 58 (6.5 bands) 65 (7 bands) 79 (8 …" at bounding box center [341, 205] width 176 height 18
click at [365, 408] on div "Home Complete Profile Complete Your Profile 1: Training Purpose Purpose for tak…" at bounding box center [341, 267] width 436 height 535
click at [71, 78] on link "Home" at bounding box center [62, 66] width 122 height 27
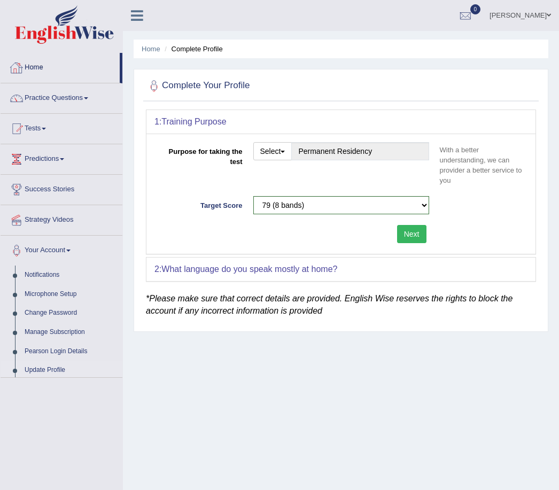
click at [75, 75] on link "Home" at bounding box center [60, 66] width 119 height 27
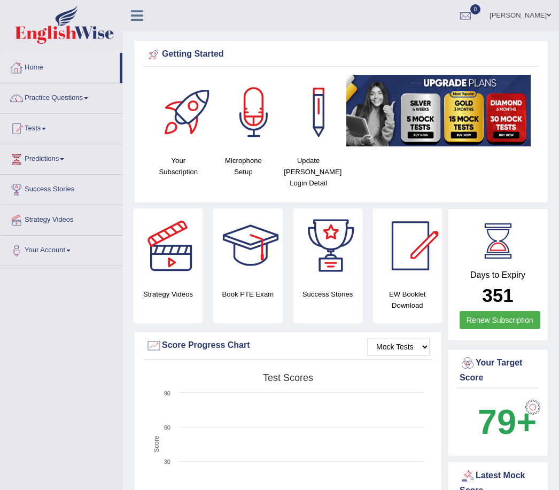
click at [78, 95] on link "Practice Questions" at bounding box center [62, 96] width 122 height 27
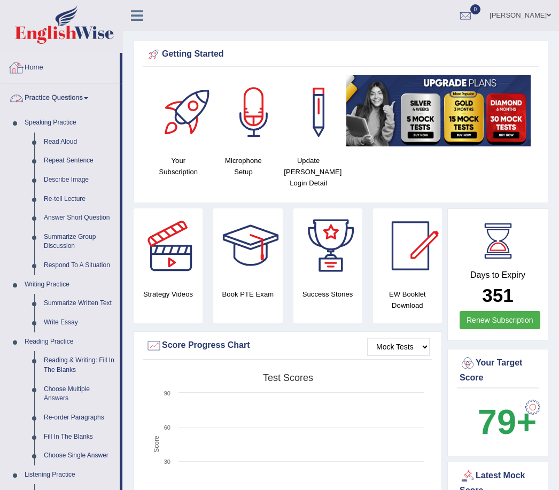
click at [54, 137] on div at bounding box center [279, 245] width 559 height 490
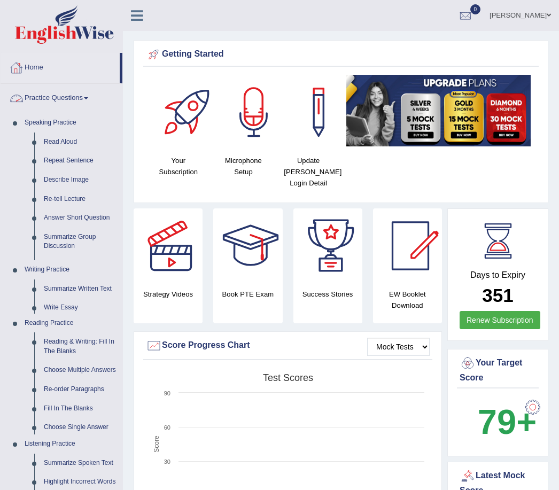
click at [56, 140] on link "Read Aloud" at bounding box center [80, 142] width 83 height 19
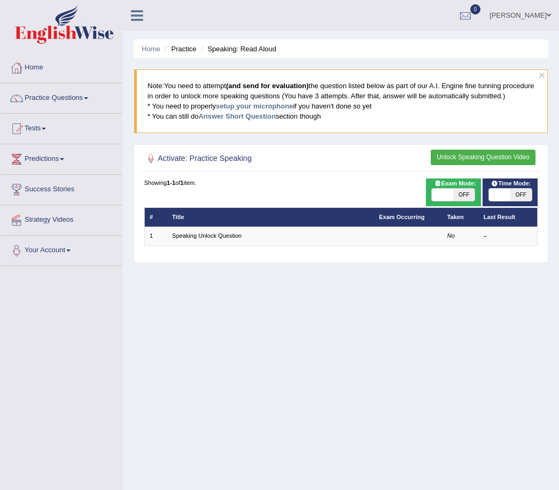
click at [201, 239] on link "Speaking Unlock Question" at bounding box center [206, 236] width 69 height 6
click at [214, 239] on link "Speaking Unlock Question" at bounding box center [206, 236] width 69 height 6
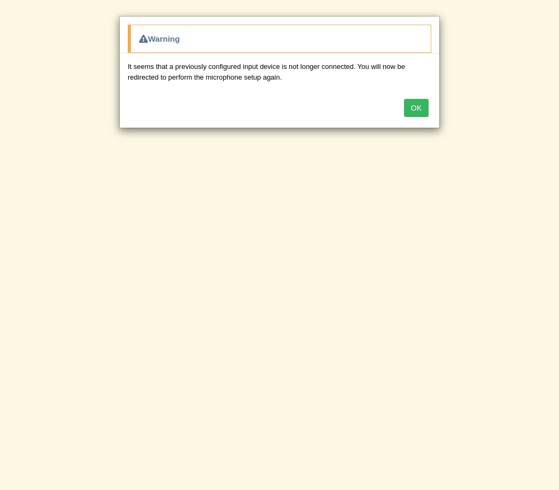
click at [446, 114] on div "Warning It seems that a previously configured input device is not longer connec…" at bounding box center [279, 245] width 559 height 490
click at [421, 109] on button "OK" at bounding box center [416, 108] width 25 height 18
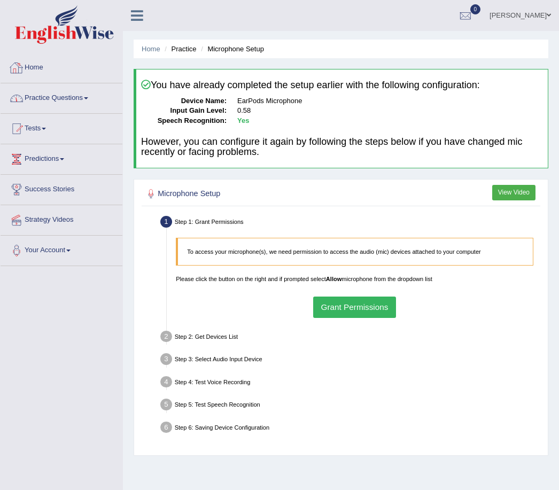
click at [81, 94] on link "Practice Questions" at bounding box center [62, 96] width 122 height 27
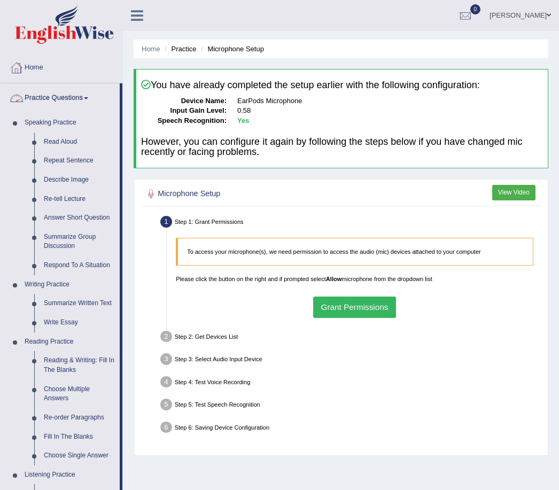
click at [65, 144] on div at bounding box center [279, 245] width 559 height 490
click at [71, 140] on link "Read Aloud" at bounding box center [79, 142] width 81 height 19
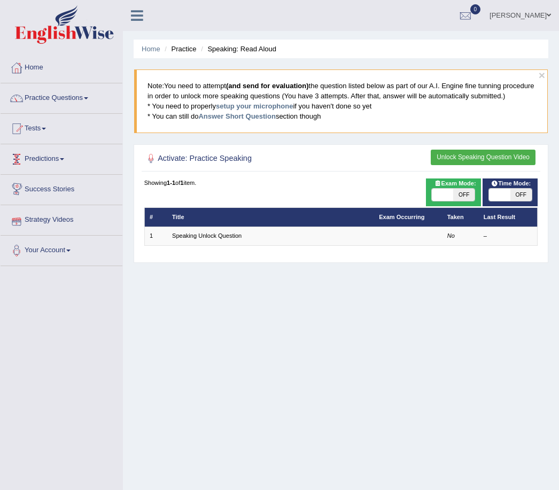
click at [195, 239] on link "Speaking Unlock Question" at bounding box center [206, 236] width 69 height 6
click at [204, 239] on link "Speaking Unlock Question" at bounding box center [206, 236] width 69 height 6
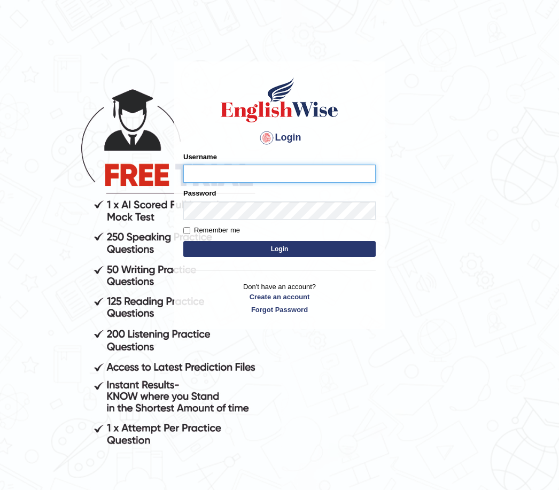
type input "Vidhigour_parramatta"
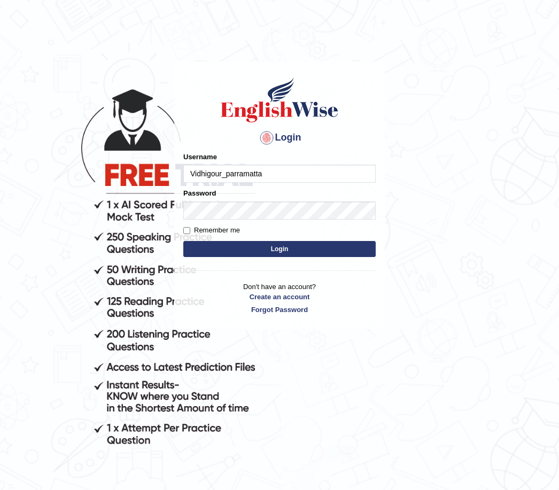
click at [280, 249] on button "Login" at bounding box center [279, 249] width 192 height 16
